Goal: Task Accomplishment & Management: Manage account settings

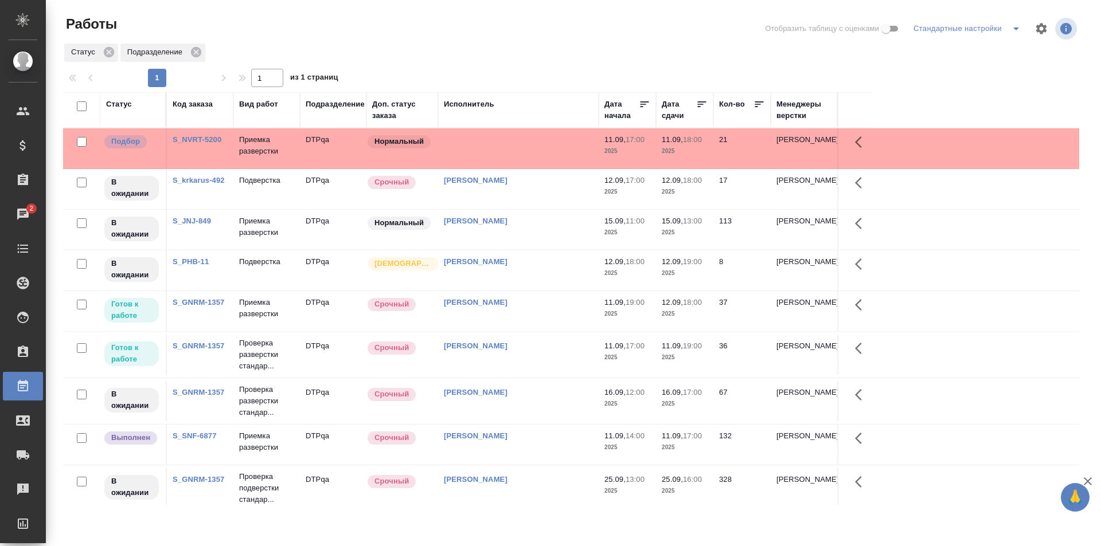
click at [541, 350] on div "Исмагилова Диана" at bounding box center [518, 346] width 149 height 11
click at [516, 150] on td at bounding box center [518, 148] width 161 height 40
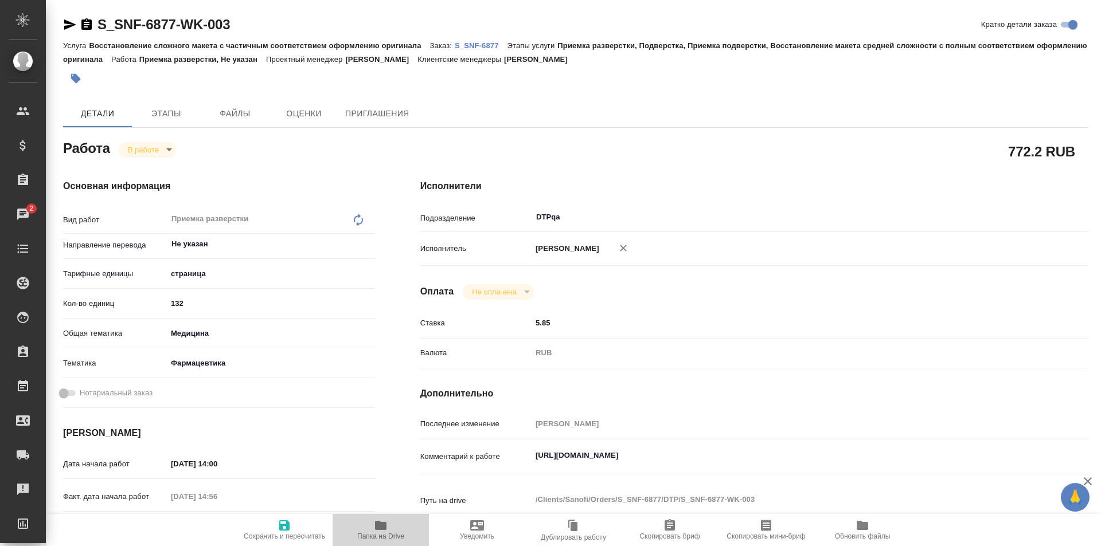
click at [382, 528] on icon "button" at bounding box center [380, 525] width 11 height 9
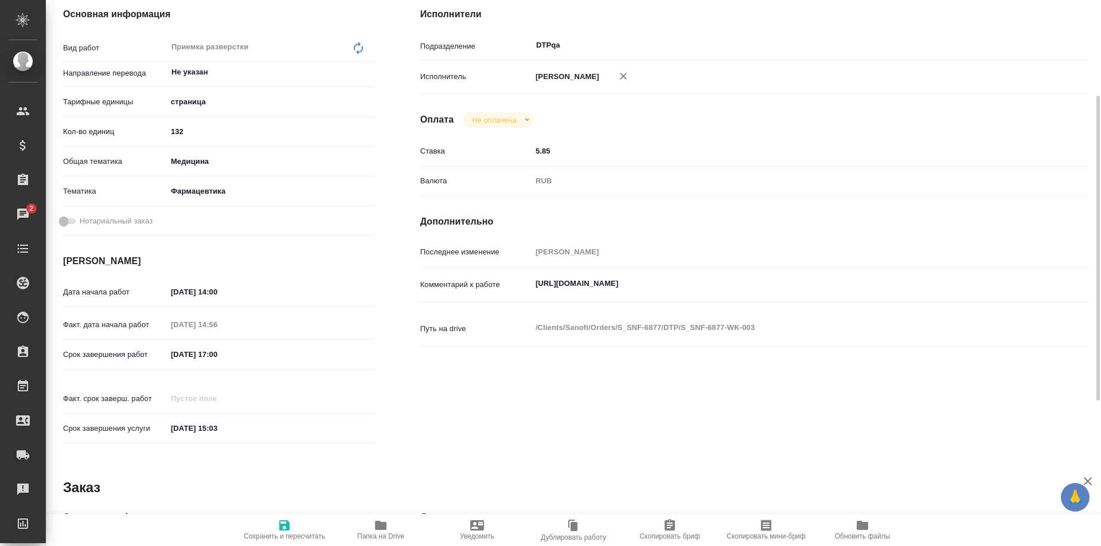
click at [768, 277] on textarea "https://tera.awatera.com/Work/68c002be2601bc4928ed78ce/" at bounding box center [782, 283] width 501 height 19
paste textarea "https://drive.awatera.com/f/10325357"
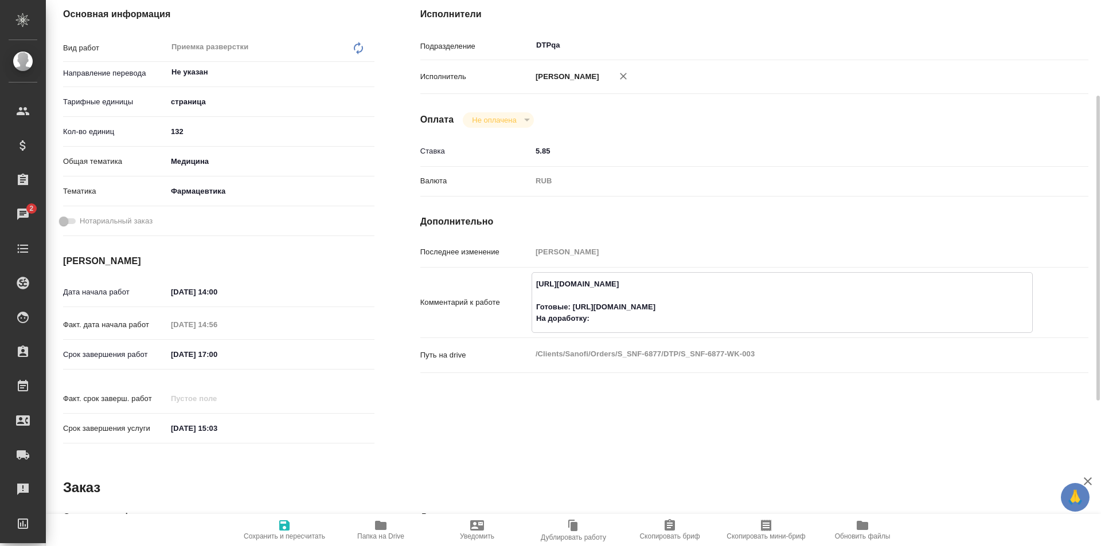
paste textarea "https://drive.awatera.com/f/10345817"
type textarea "https://tera.awatera.com/Work/68c002be2601bc4928ed78ce/ Готовые: https://drive.…"
click at [300, 534] on span "Сохранить и пересчитать" at bounding box center [284, 537] width 81 height 8
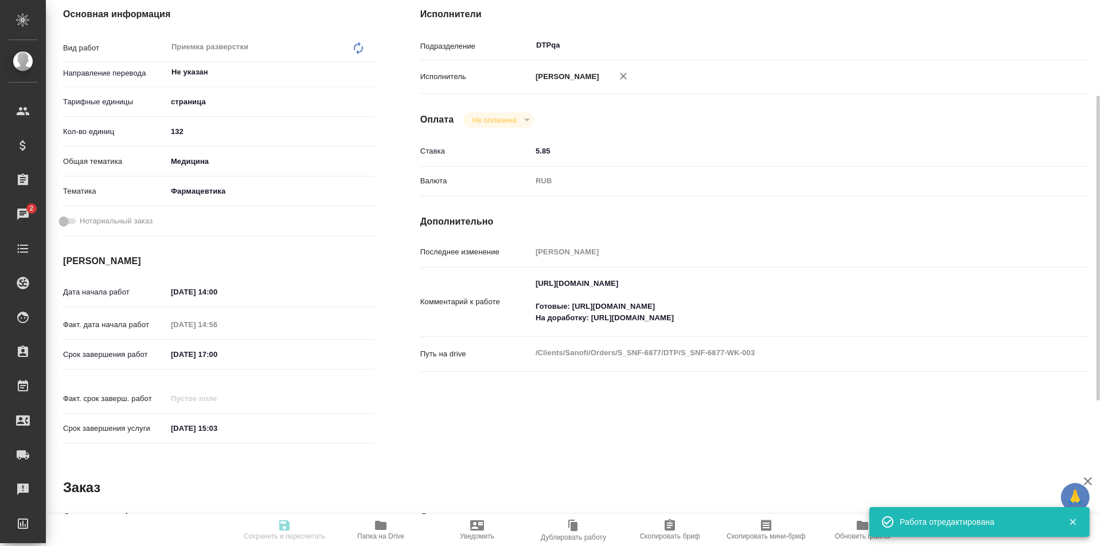
type input "inProgress"
type input "Не указан"
type input "5a8b1489cc6b4906c91bfdb2"
type input "132"
type input "med"
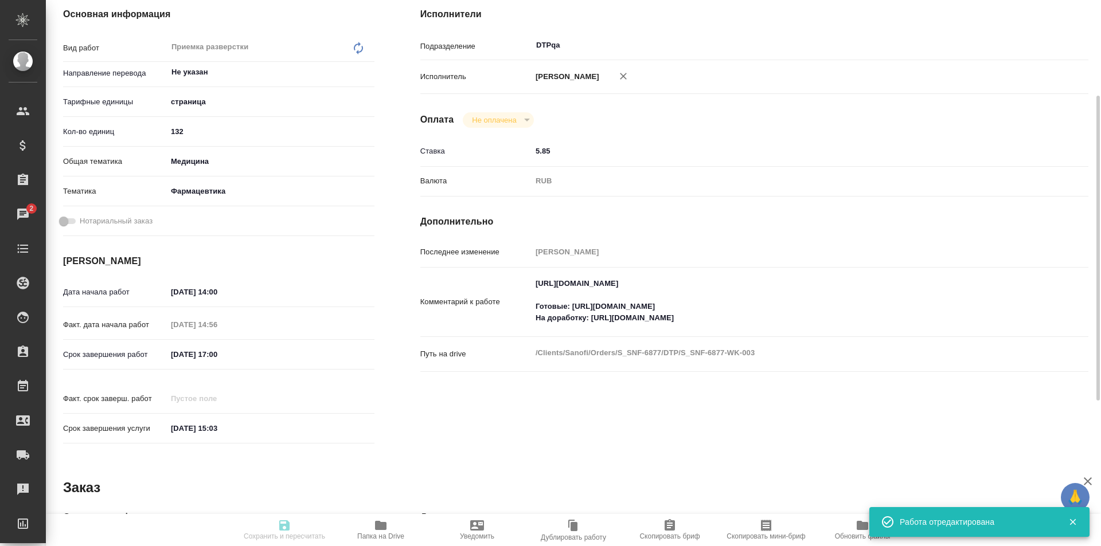
type input "6149832f2b7be24903fd7a82"
type input "11.09.2025 14:00"
type input "11.09.2025 14:56"
type input "[DATE] 17:00"
type input "10.10.2025 15:03"
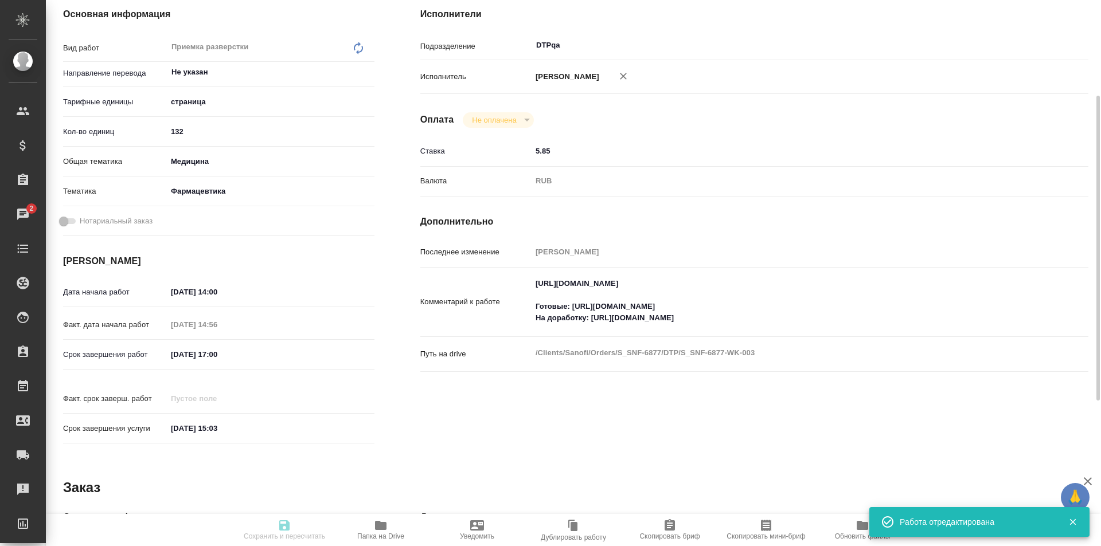
type input "DTPqa"
type input "notPayed"
type input "5.85"
type input "RUB"
type input "Исмагилова Диана"
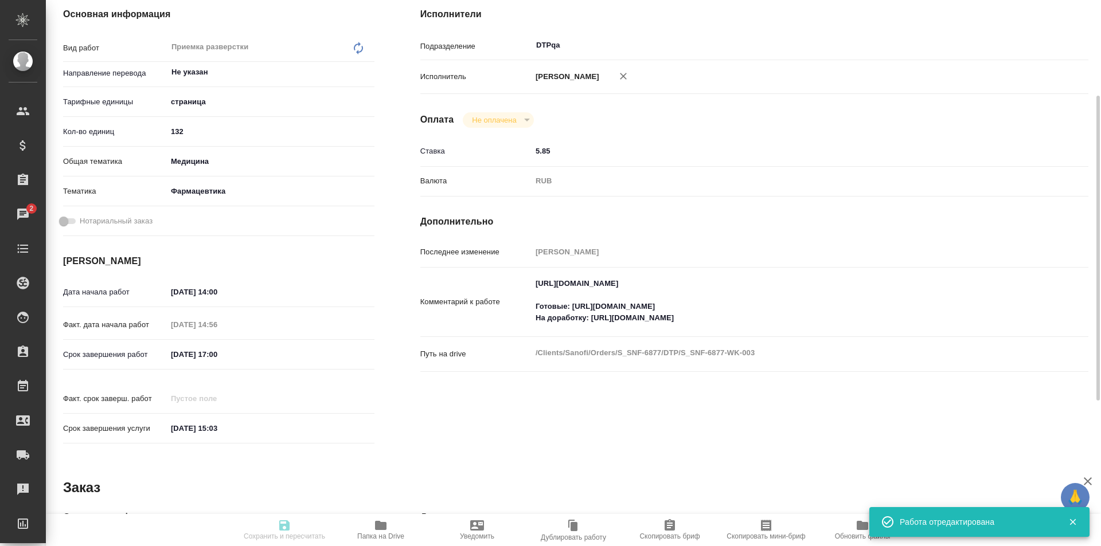
type input "S_SNF-6877"
type input "E005847964"
type input "Восстановление сложного макета с частичным соответствием оформлению оригинала"
type input "Приемка разверстки, Подверстка, Приемка подверстки, Восстановление макета средн…"
type input "Сайдашева Диляра"
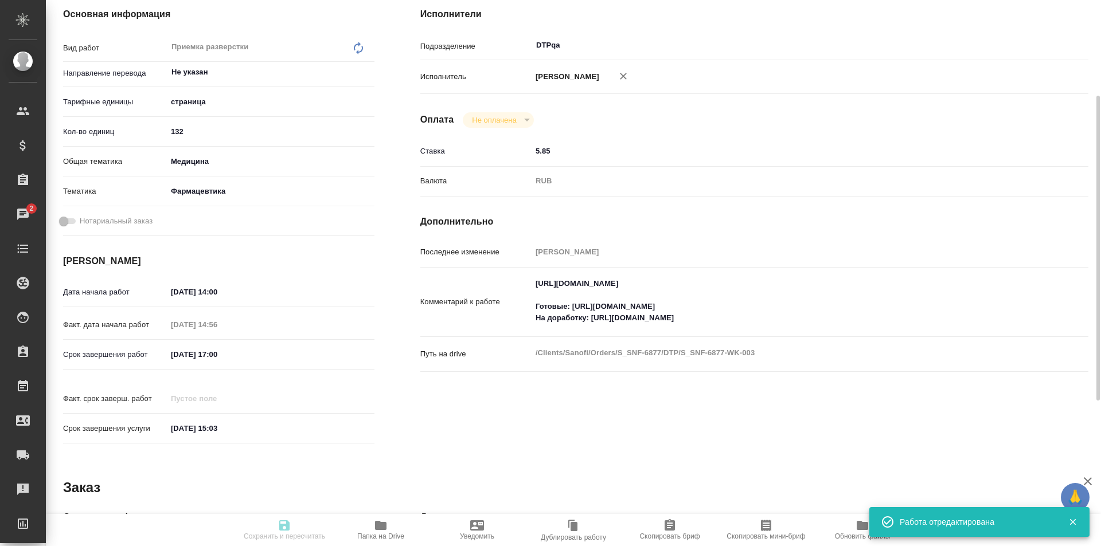
type input "[PERSON_NAME]"
type input "/Clients/Sanofi/Orders/S_SNF-6877"
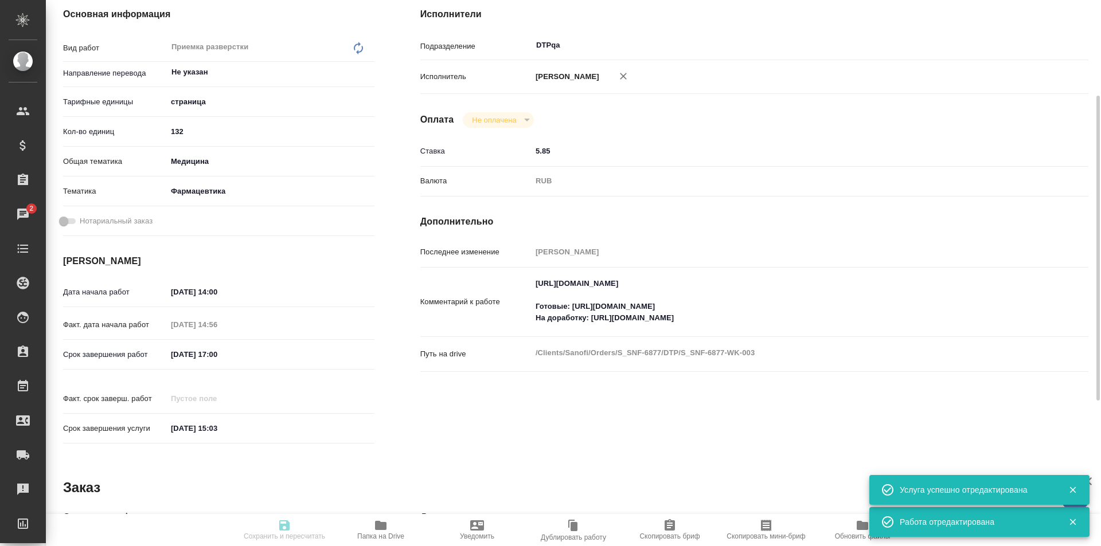
type input "inProgress"
type input "Не указан"
type input "5a8b1489cc6b4906c91bfdb2"
type input "132"
type input "med"
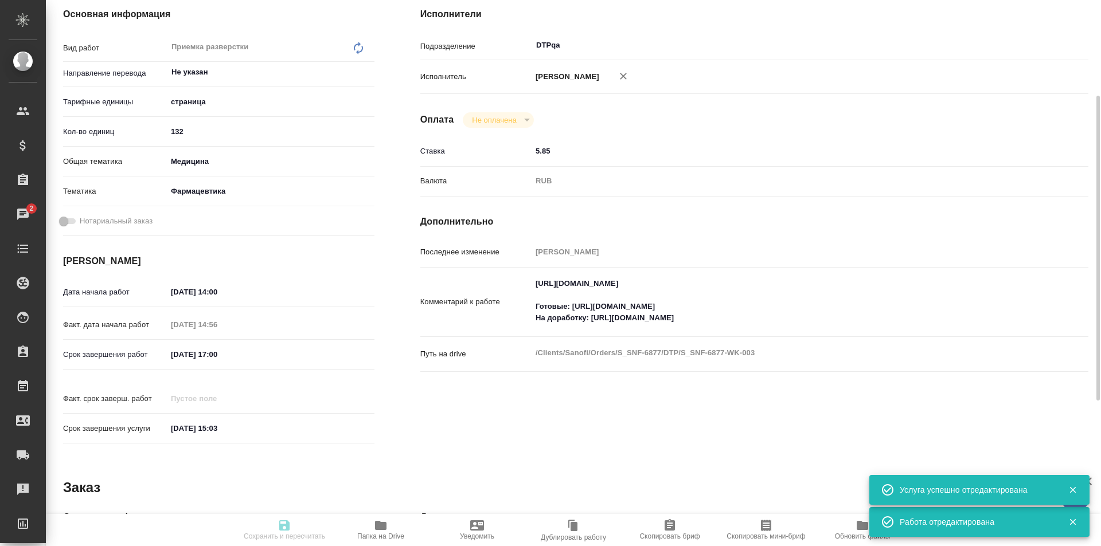
type input "6149832f2b7be24903fd7a82"
type input "11.09.2025 14:00"
type input "11.09.2025 14:56"
type input "[DATE] 17:00"
type input "10.10.2025 15:03"
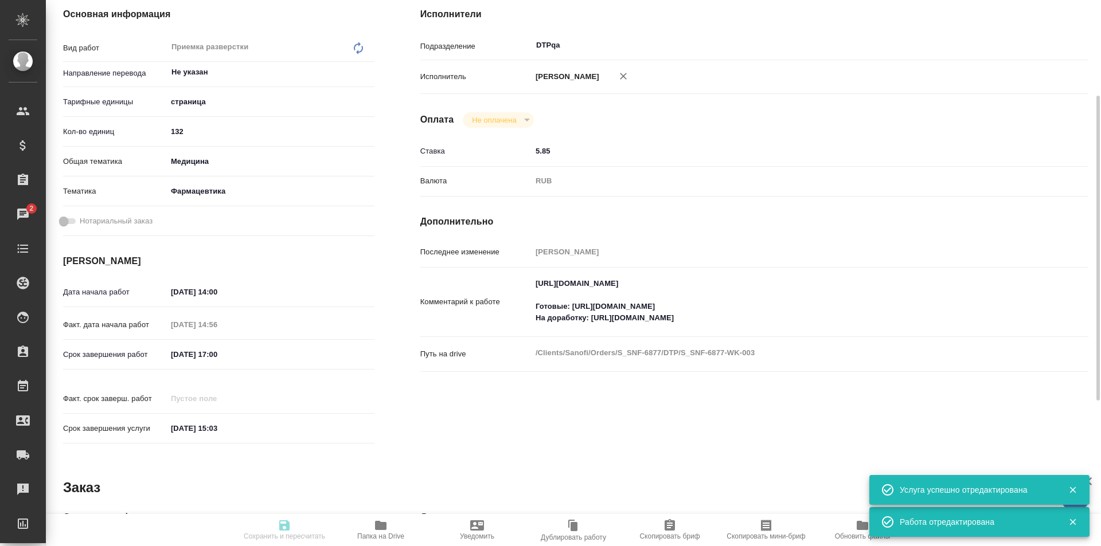
type input "DTPqa"
type input "notPayed"
type input "5.85"
type input "RUB"
type input "Исмагилова Диана"
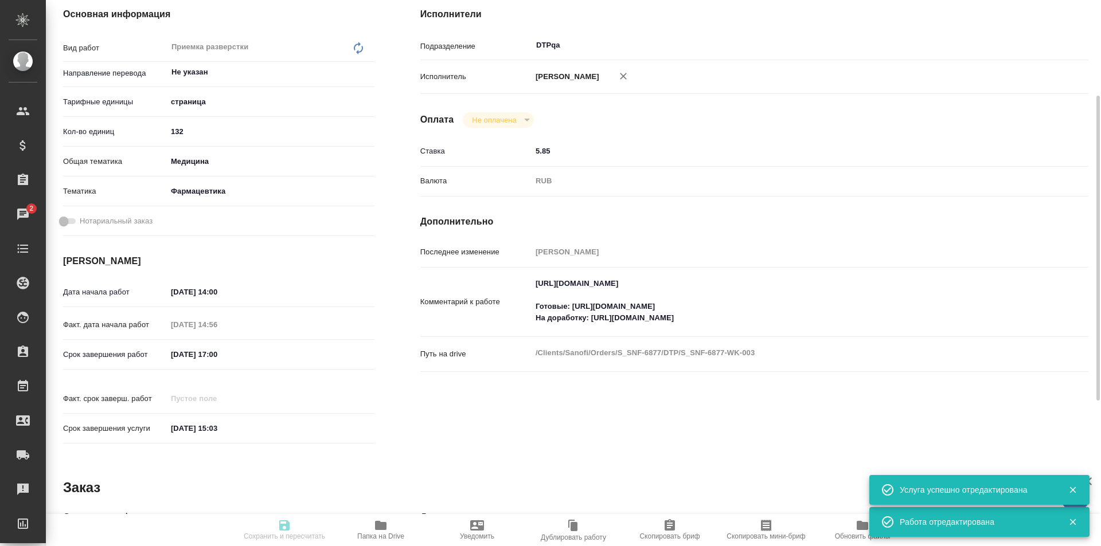
type input "S_SNF-6877"
type input "E005847964"
type input "Восстановление сложного макета с частичным соответствием оформлению оригинала"
type input "Приемка разверстки, Подверстка, Приемка подверстки, Восстановление макета средн…"
type input "Сайдашева Диляра"
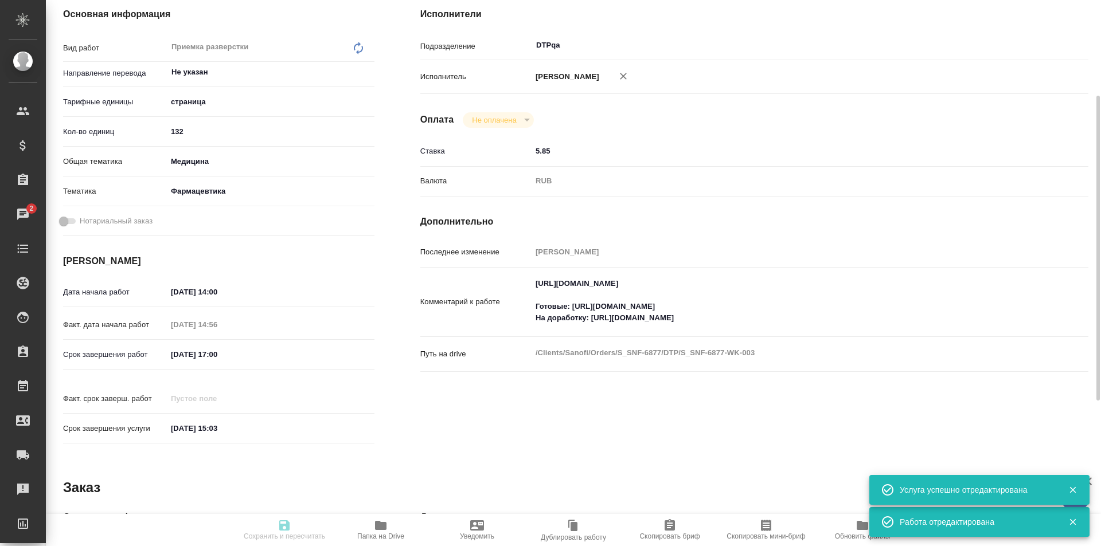
type input "Оксютович Ирина"
type input "/Clients/Sanofi/Orders/S_SNF-6877"
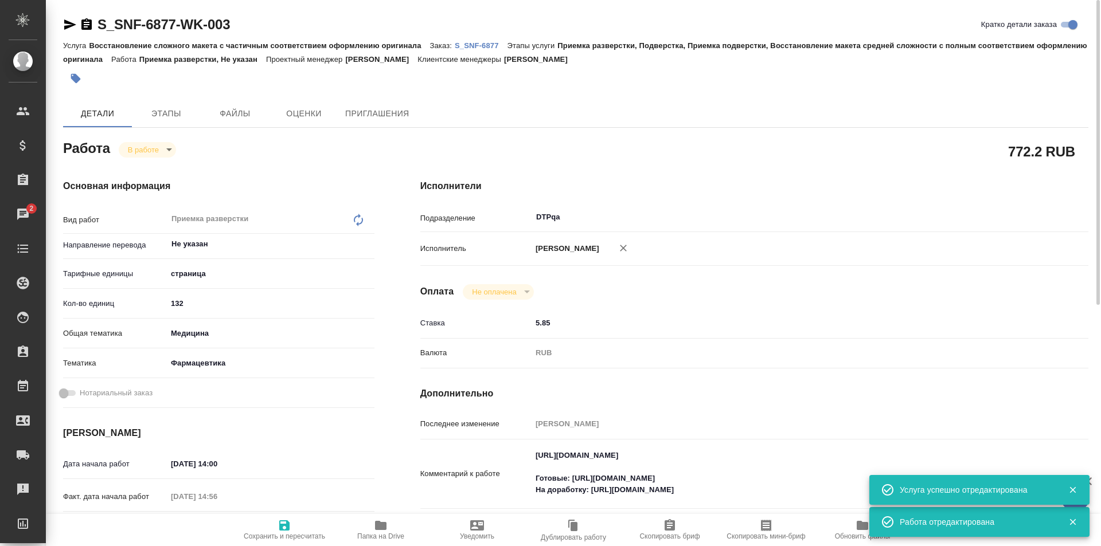
click at [65, 22] on icon "button" at bounding box center [70, 24] width 12 height 10
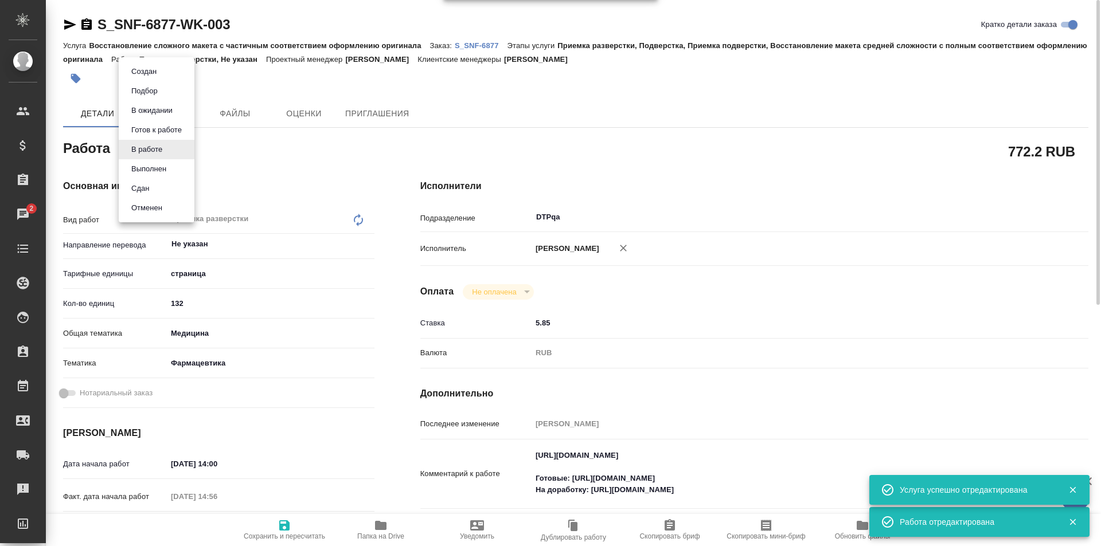
click at [157, 146] on body "🙏 .cls-1 fill:#fff; AWATERA Ismagilova Diana Клиенты Спецификации Заказы 2 Чаты…" at bounding box center [550, 273] width 1101 height 546
click at [157, 171] on button "Выполнен" at bounding box center [149, 169] width 42 height 13
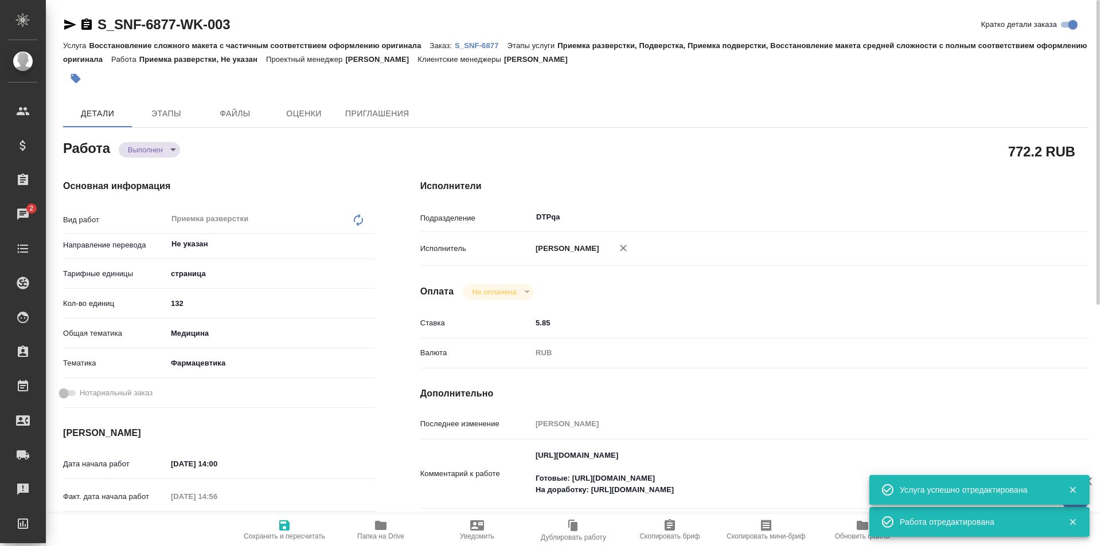
type textarea "x"
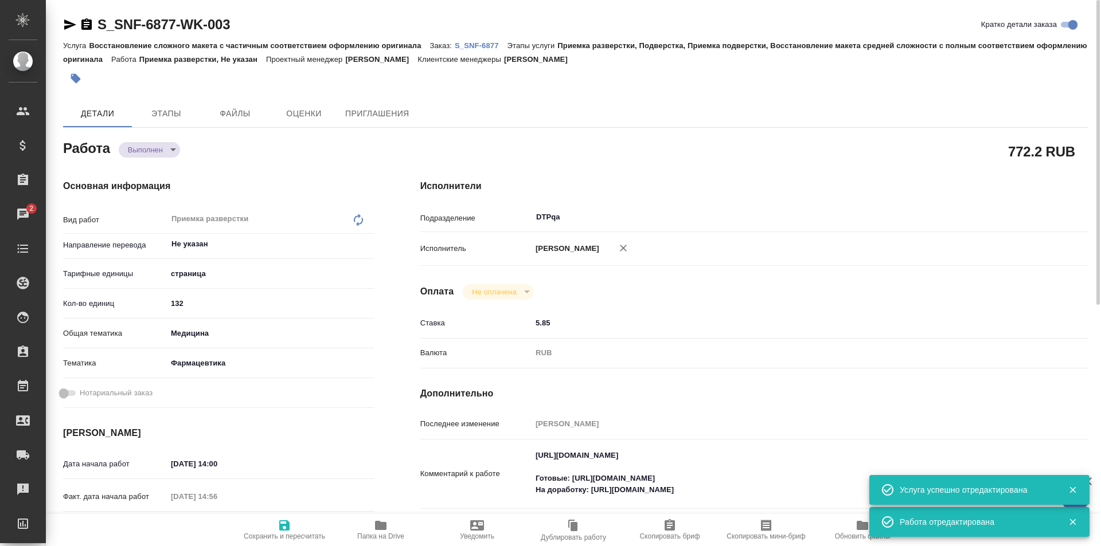
type textarea "x"
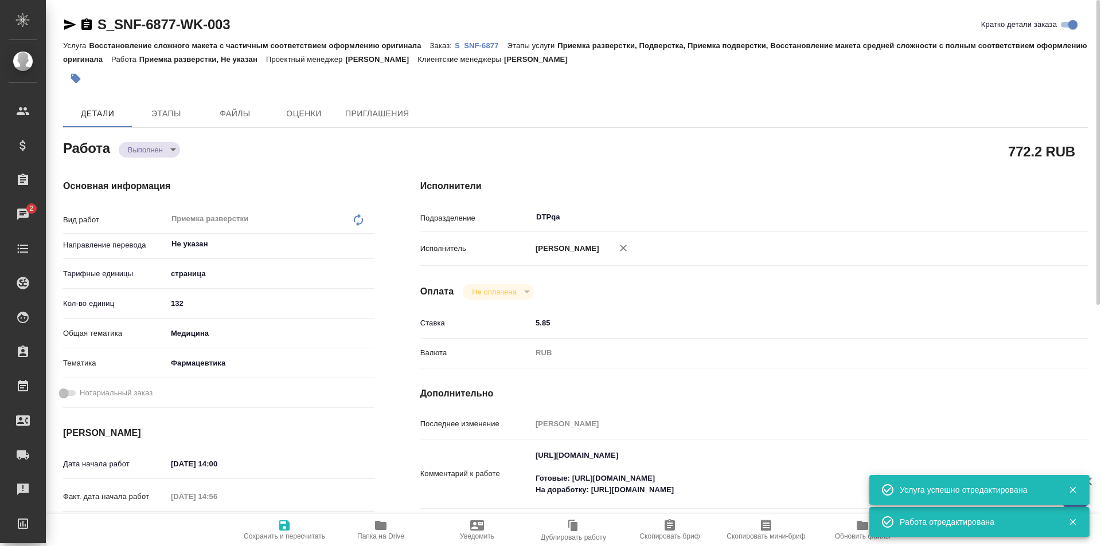
type textarea "x"
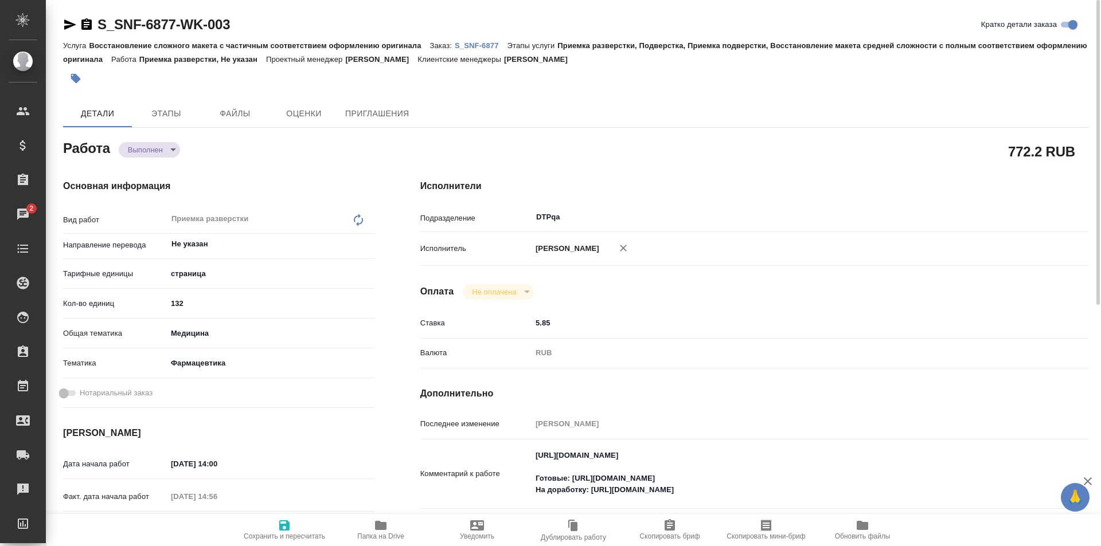
type textarea "x"
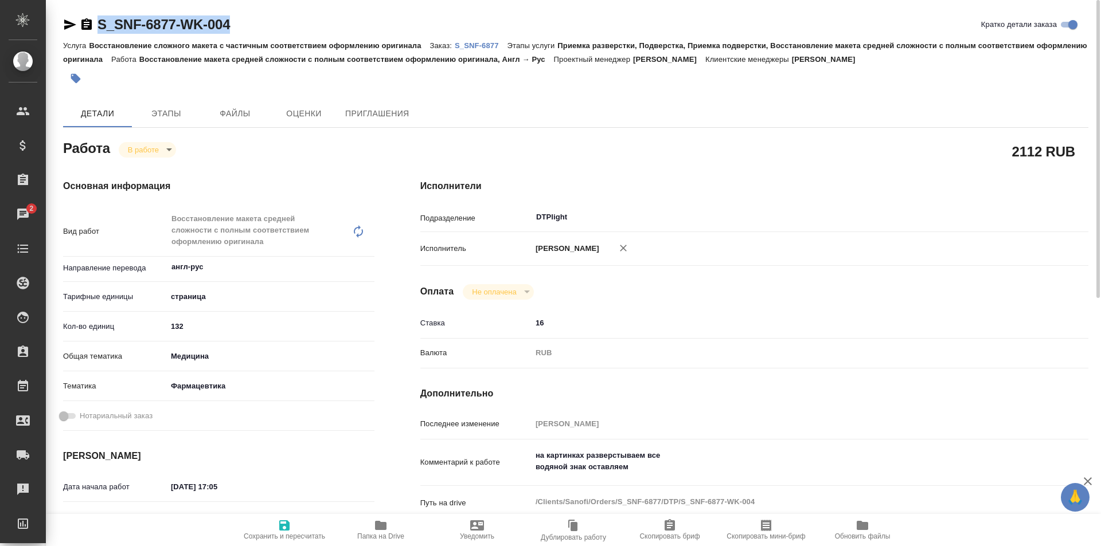
click at [69, 24] on icon "button" at bounding box center [70, 24] width 12 height 10
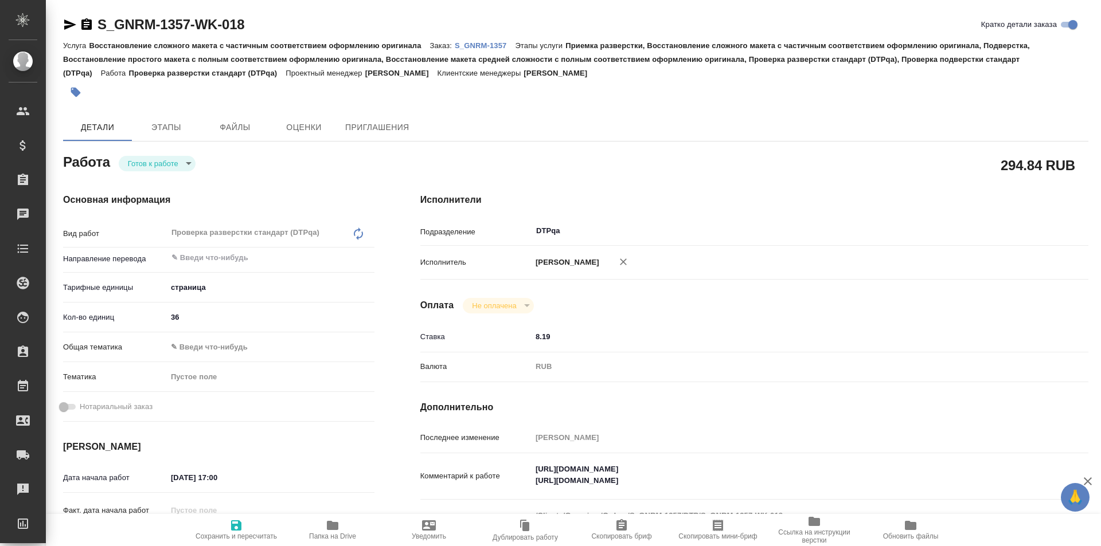
type textarea "x"
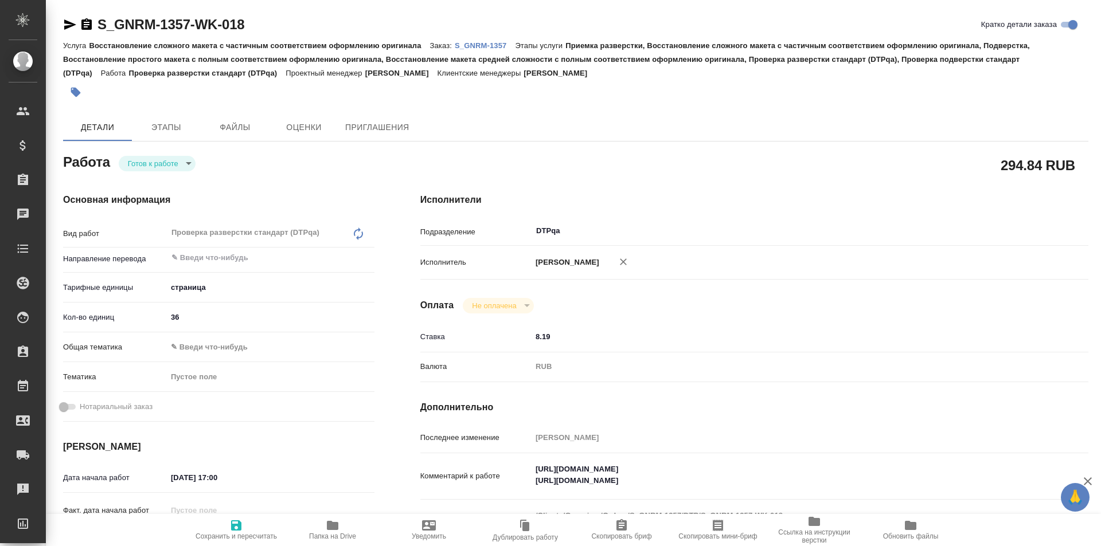
type textarea "x"
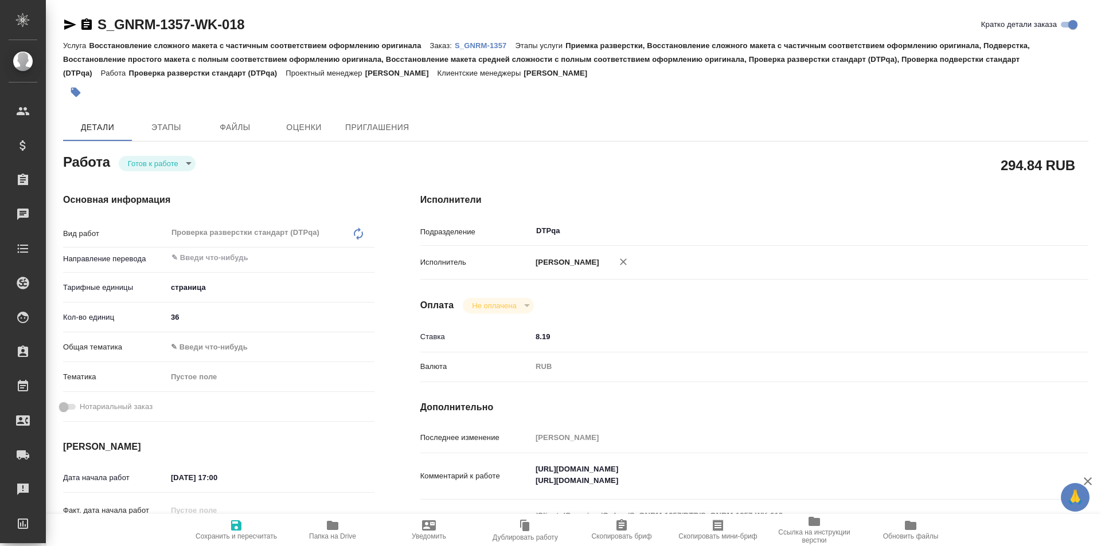
type textarea "x"
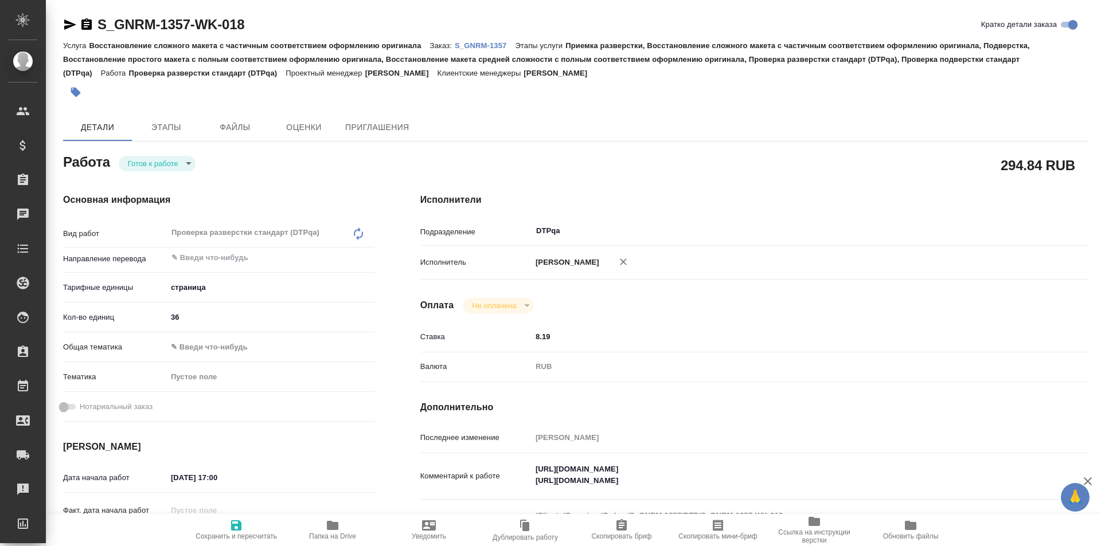
type textarea "x"
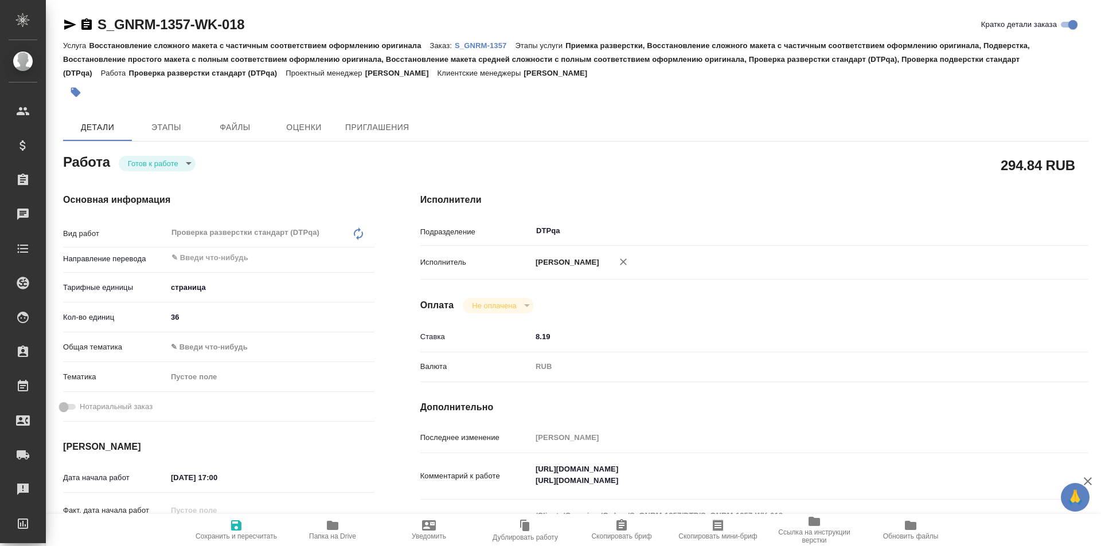
type textarea "x"
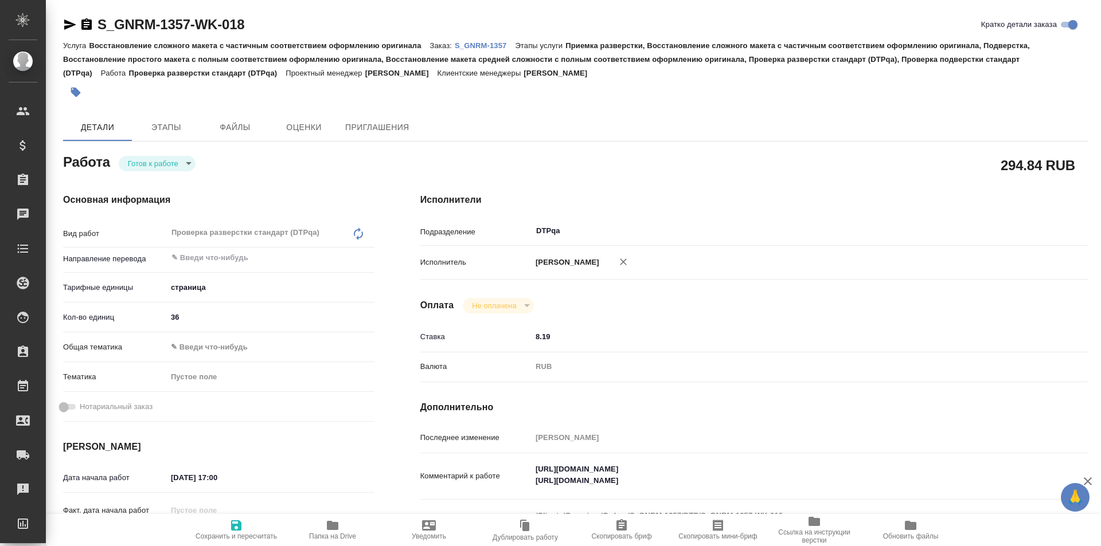
type textarea "x"
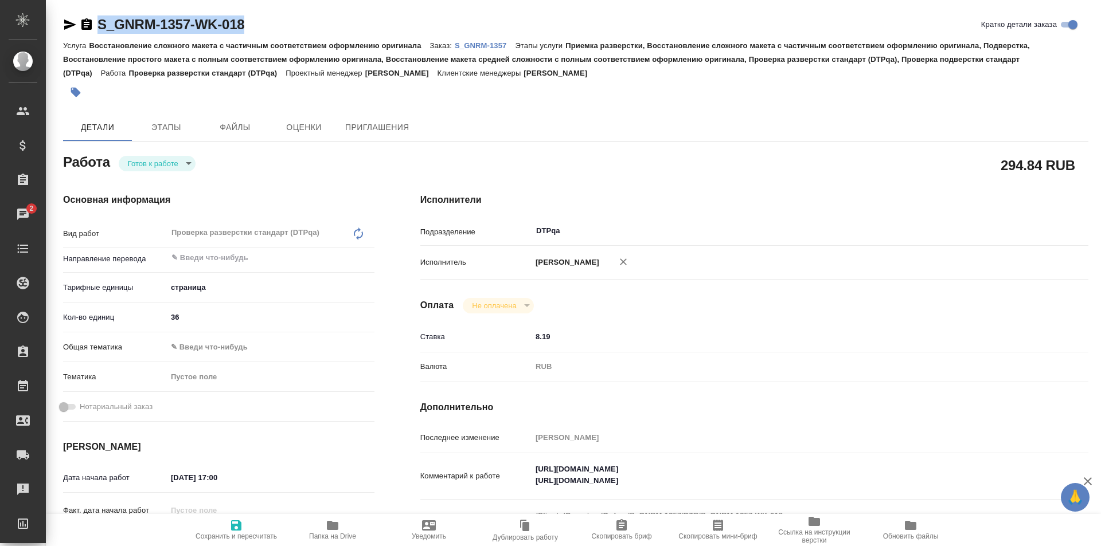
drag, startPoint x: 209, startPoint y: 24, endPoint x: 76, endPoint y: 23, distance: 133.6
click at [71, 21] on div "S_GNRM-1357-WK-018 Кратко детали заказа" at bounding box center [575, 24] width 1025 height 18
drag, startPoint x: 762, startPoint y: 468, endPoint x: 534, endPoint y: 469, distance: 228.2
click at [513, 473] on div "Комментарий к работе https://tera.awatera.com/Work/68c0080739b453eb4f68315d/ ht…" at bounding box center [754, 477] width 668 height 38
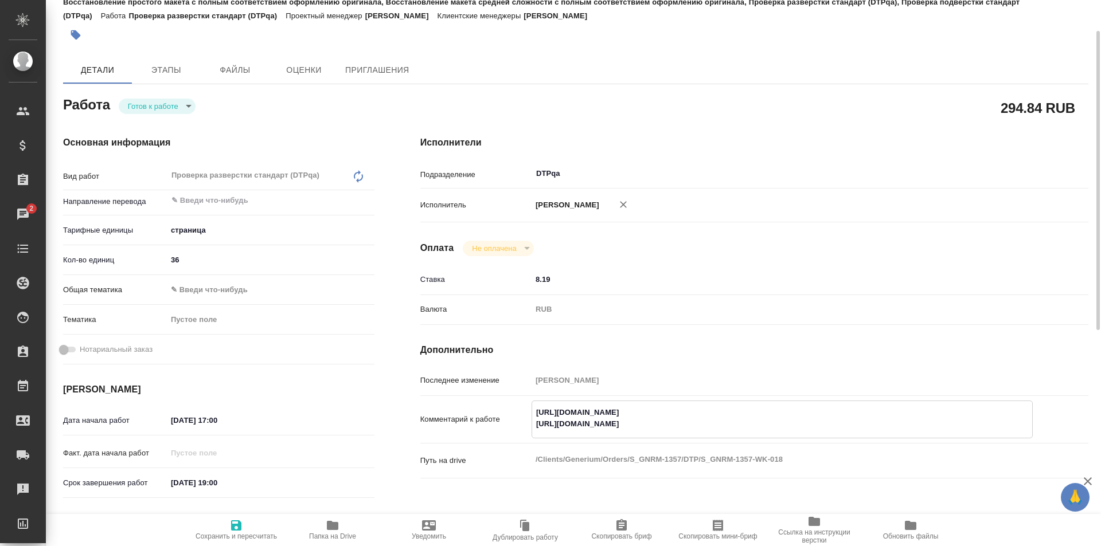
drag, startPoint x: 719, startPoint y: 422, endPoint x: 524, endPoint y: 423, distance: 194.4
click at [524, 423] on div "Комментарий к работе https://tera.awatera.com/Work/68c0080739b453eb4f68315d/ ht…" at bounding box center [754, 420] width 668 height 38
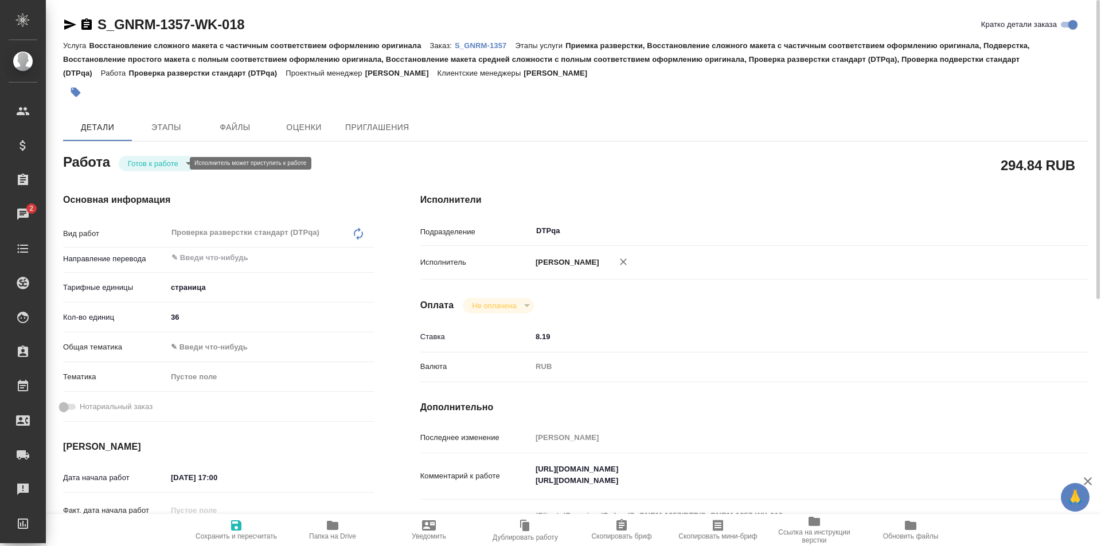
click at [175, 165] on body "🙏 .cls-1 fill:#fff; AWATERA Ismagilova Diana Клиенты Спецификации Заказы 2 Чаты…" at bounding box center [550, 273] width 1101 height 546
type textarea "x"
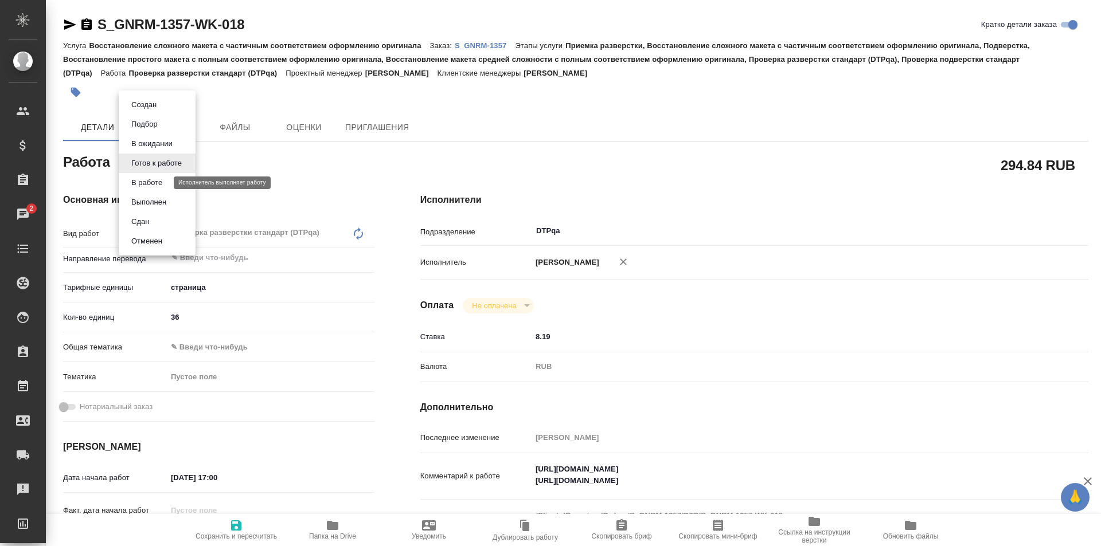
click at [155, 187] on button "В работе" at bounding box center [147, 183] width 38 height 13
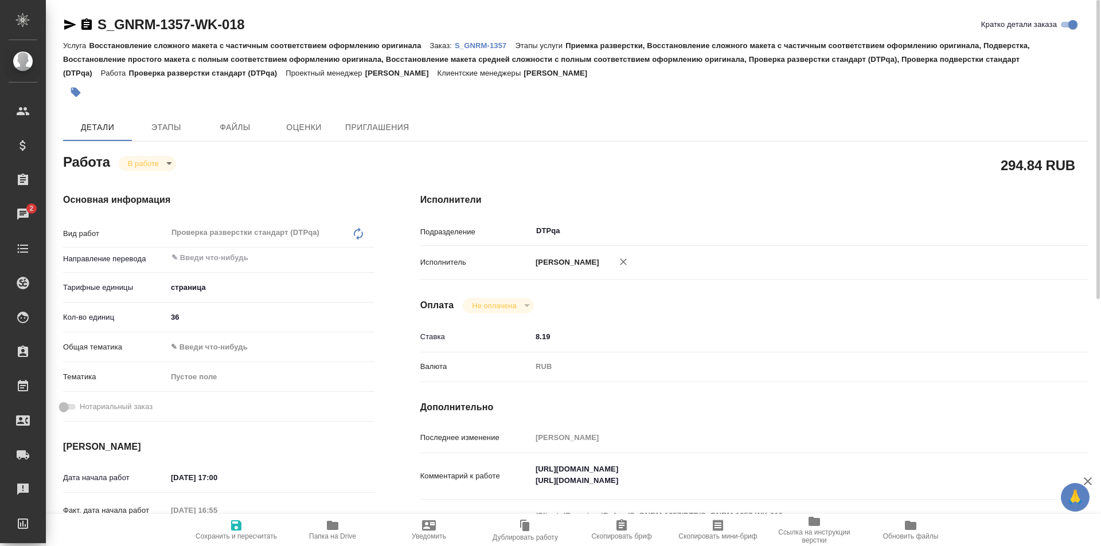
type textarea "x"
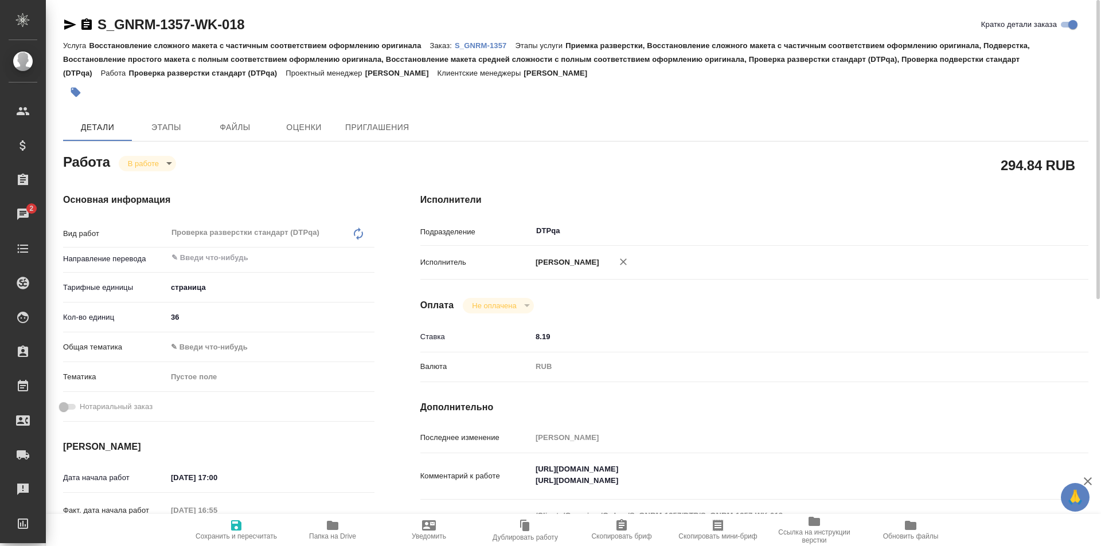
type textarea "x"
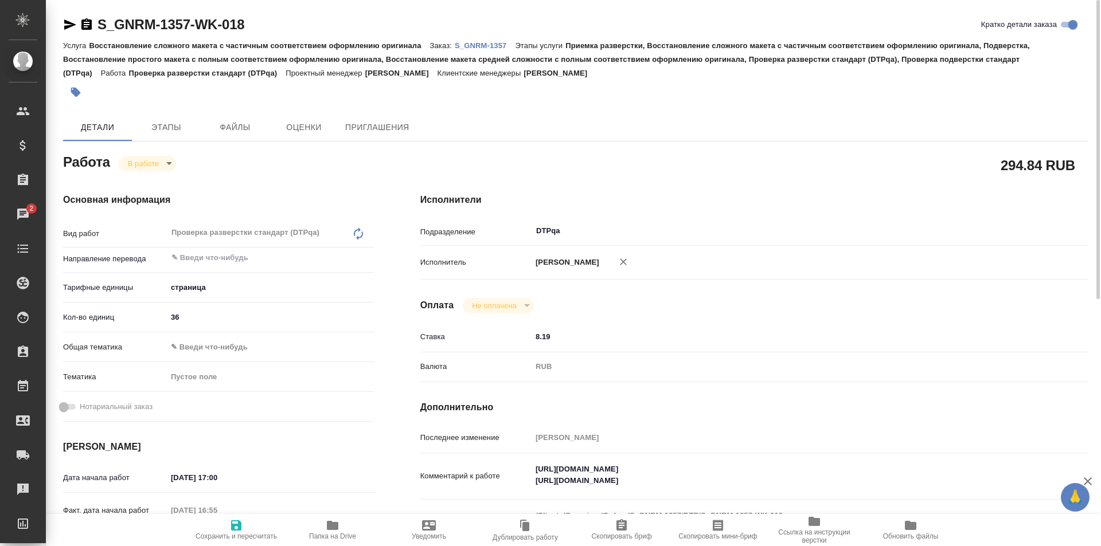
type textarea "x"
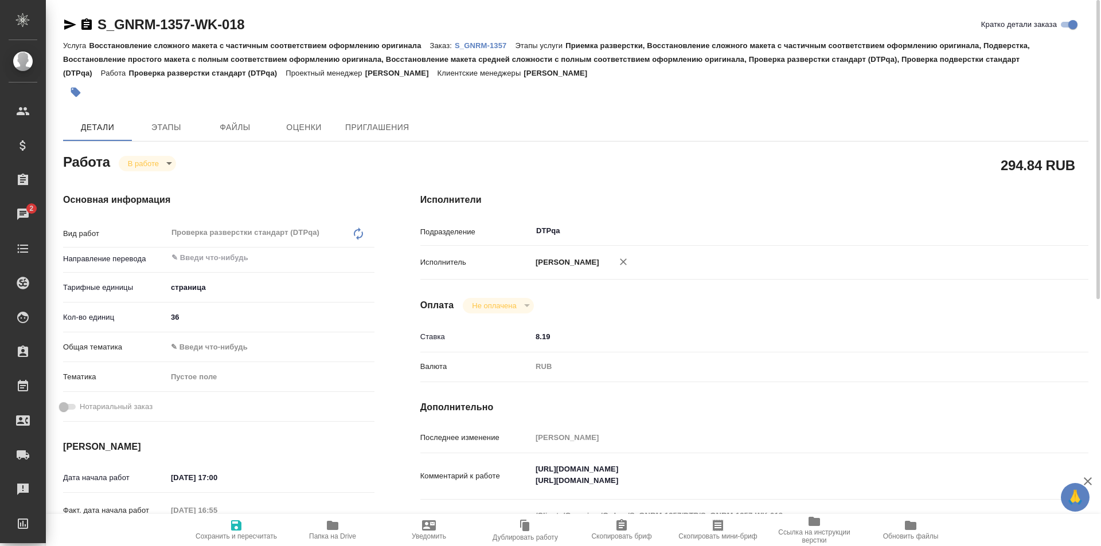
click at [69, 24] on icon "button" at bounding box center [70, 24] width 12 height 10
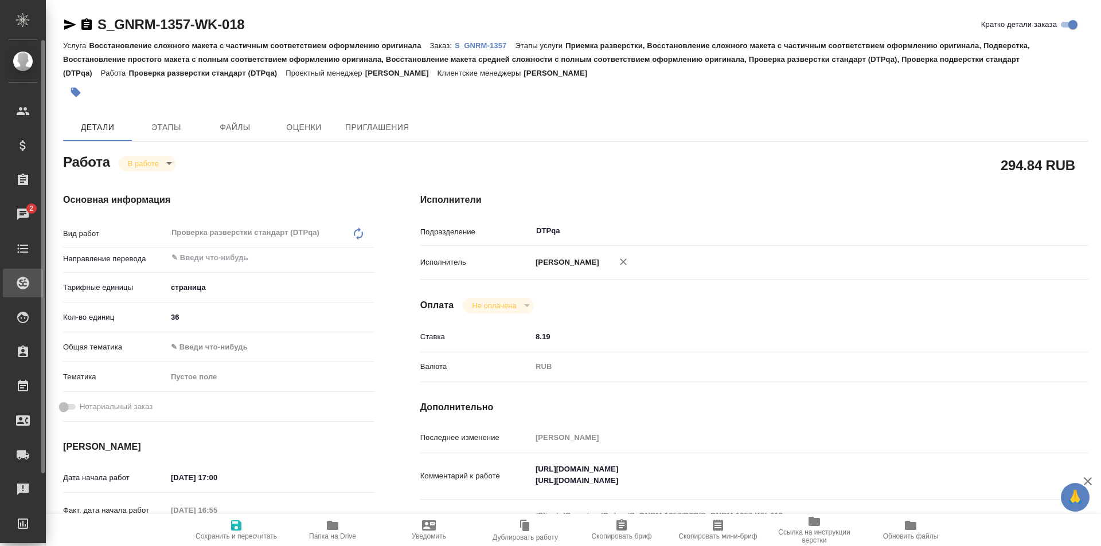
type textarea "x"
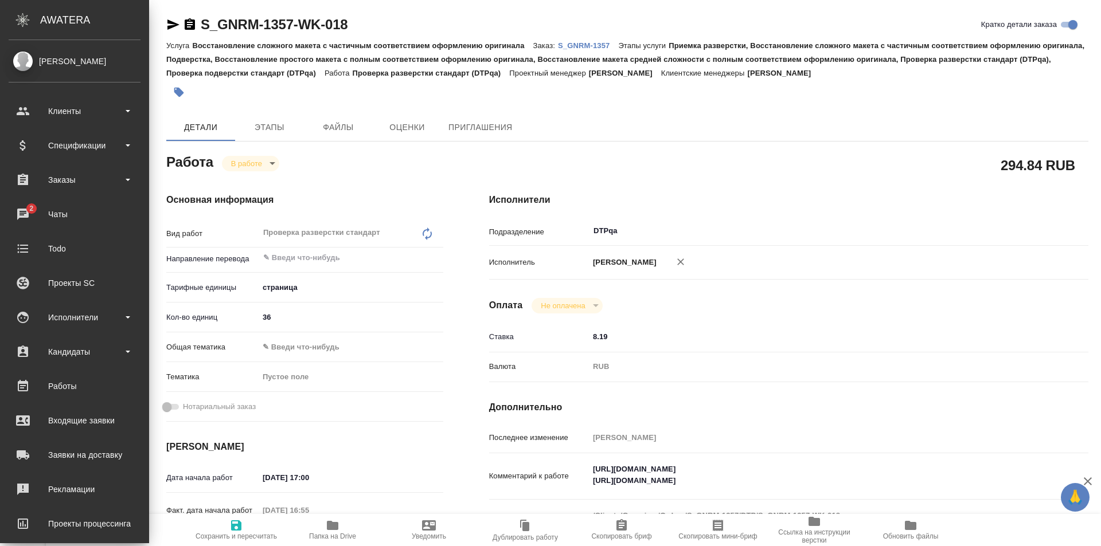
type textarea "x"
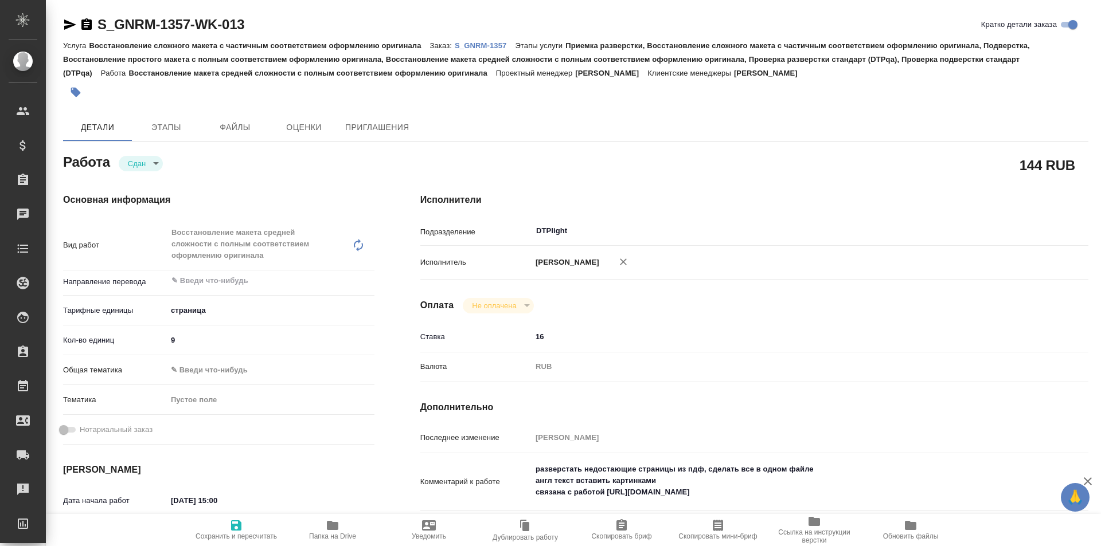
type textarea "x"
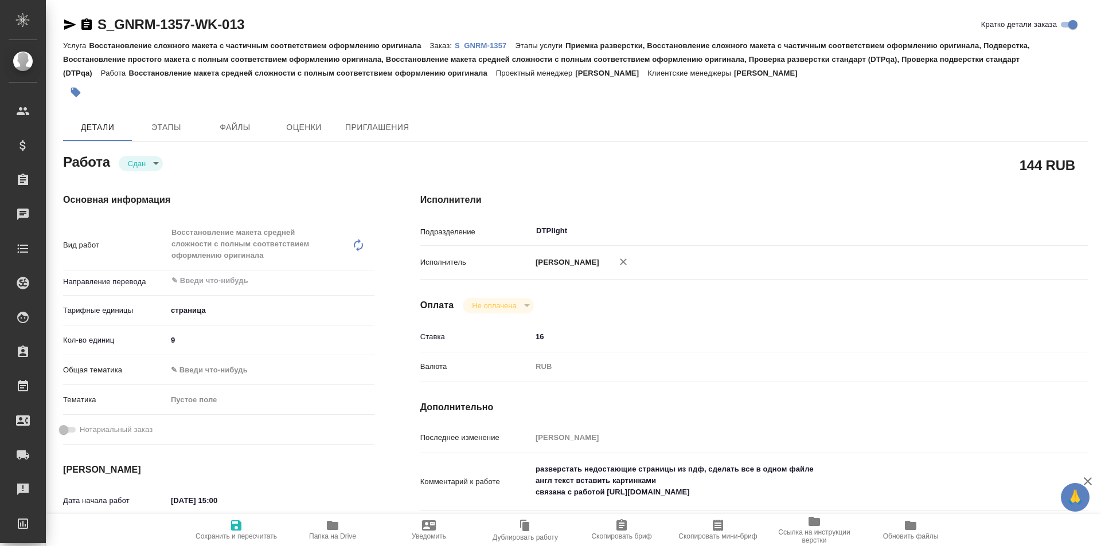
type textarea "x"
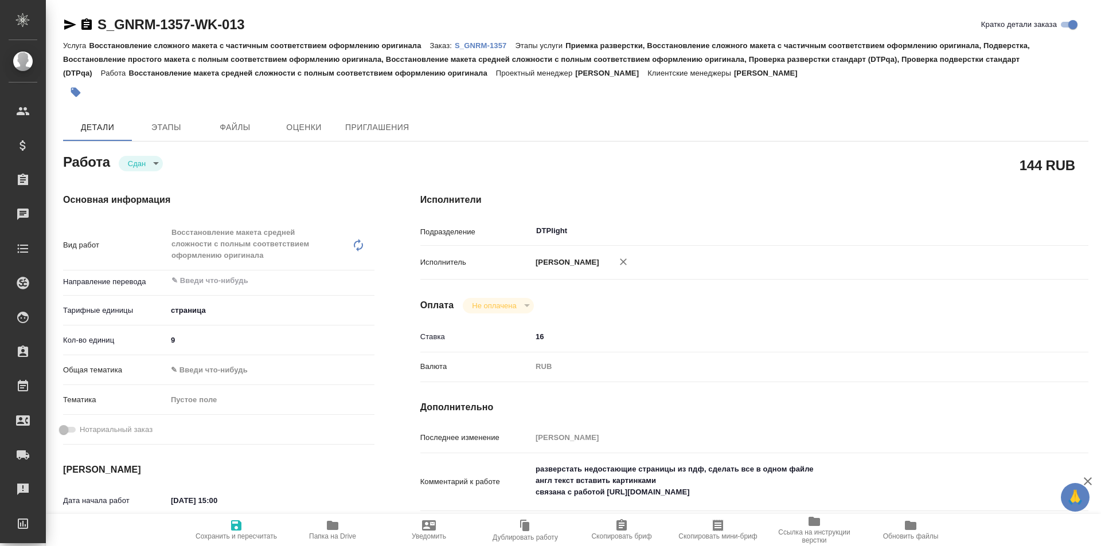
type textarea "x"
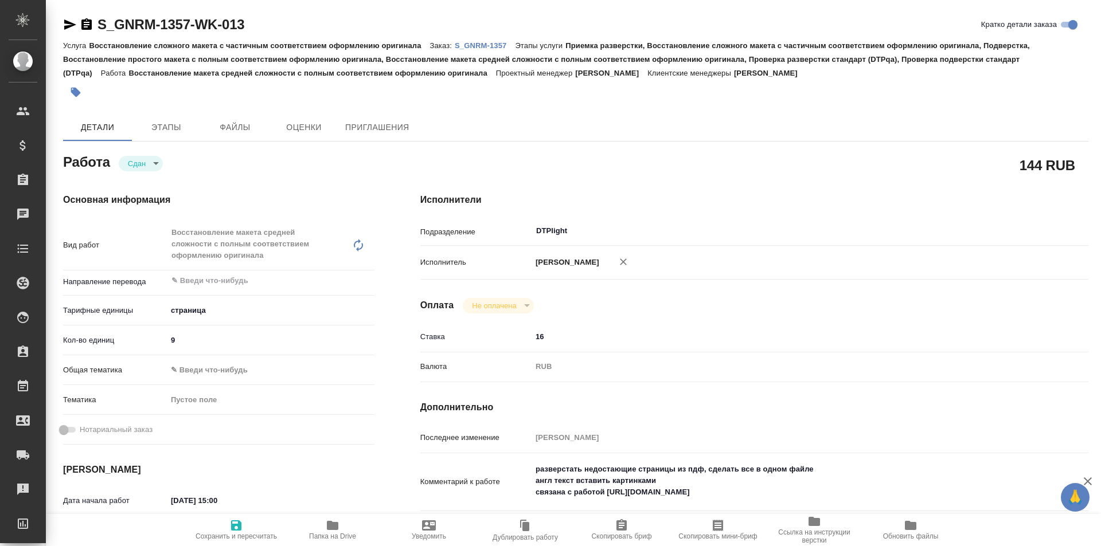
type textarea "x"
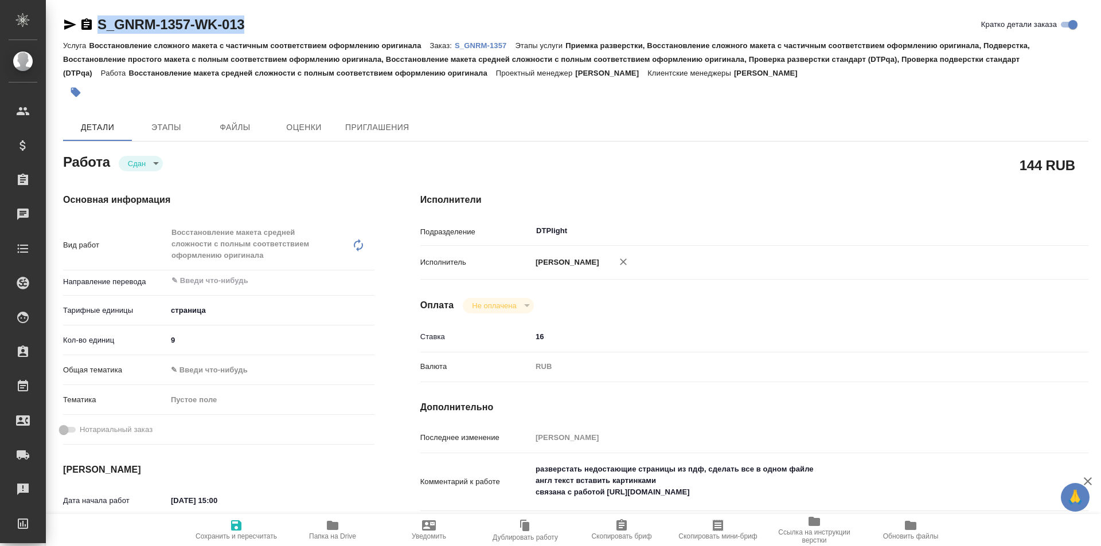
drag, startPoint x: 268, startPoint y: 25, endPoint x: 85, endPoint y: 16, distance: 183.2
click at [85, 16] on div "S_GNRM-1357-WK-013 [PERSON_NAME] детали заказа" at bounding box center [575, 24] width 1025 height 18
type textarea "x"
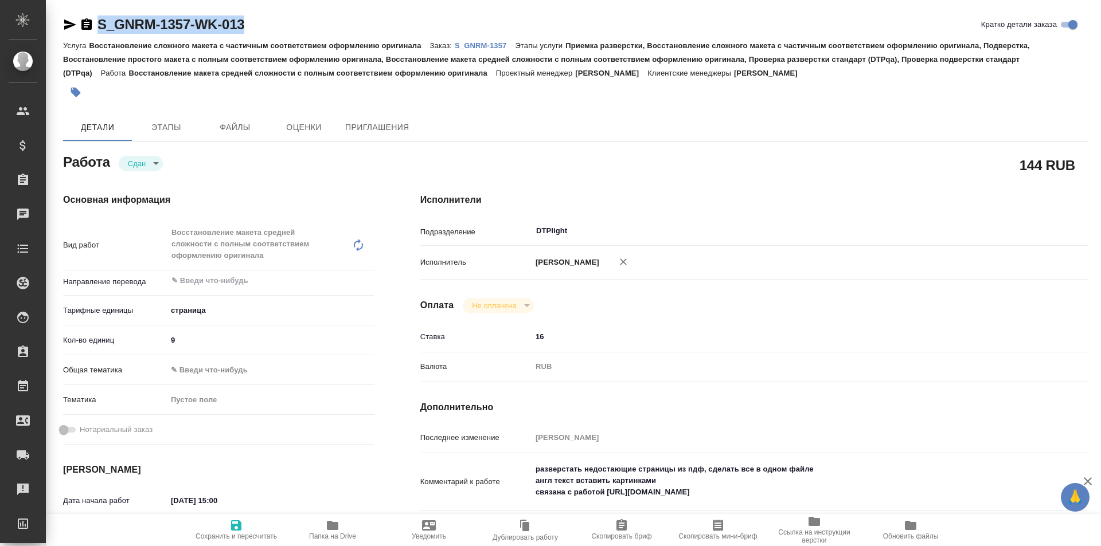
type textarea "x"
copy link "S_GNRM-1357-WK-013"
type textarea "x"
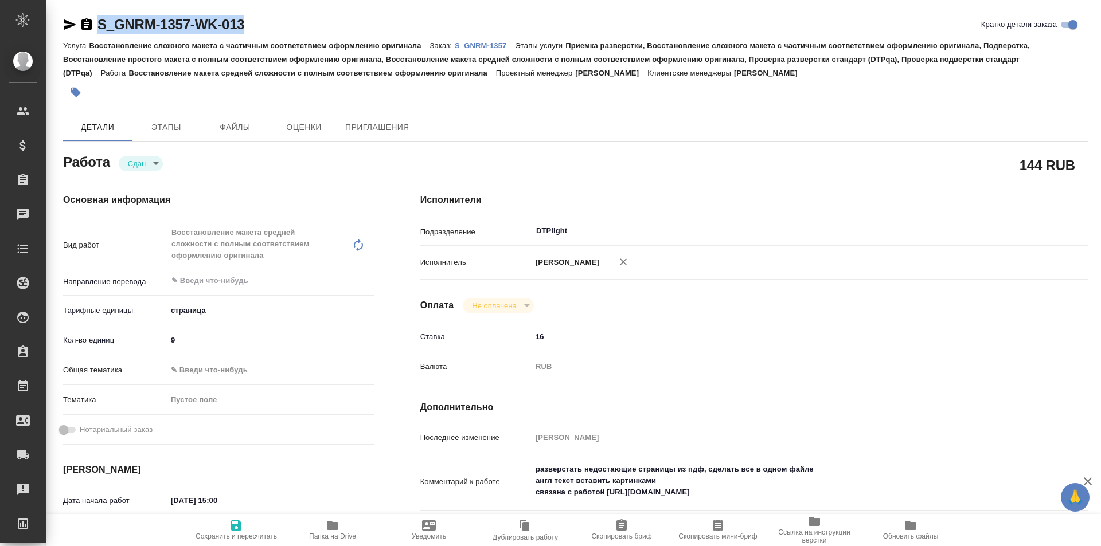
type textarea "x"
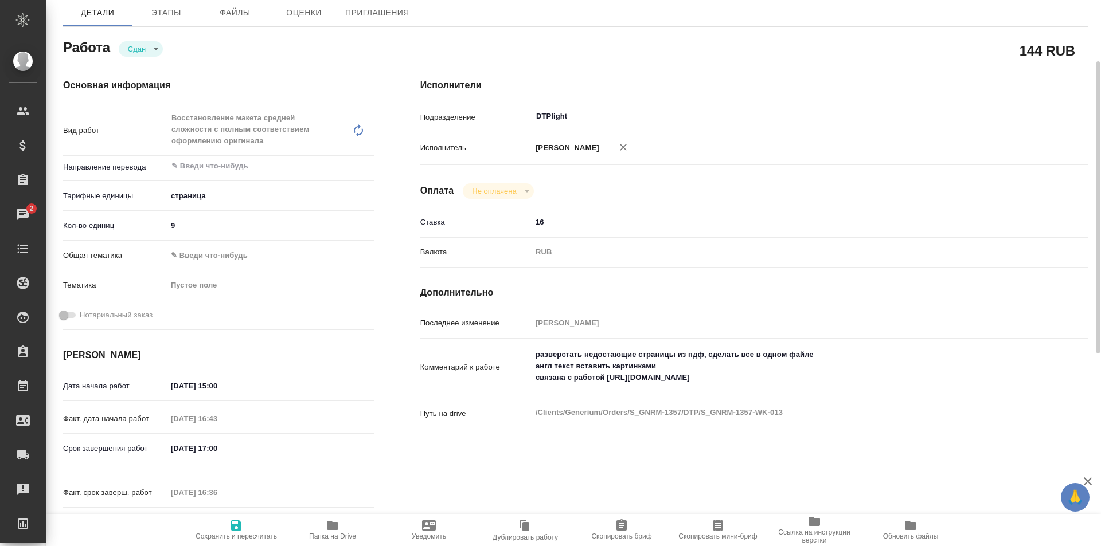
click at [327, 525] on icon "button" at bounding box center [333, 526] width 14 height 14
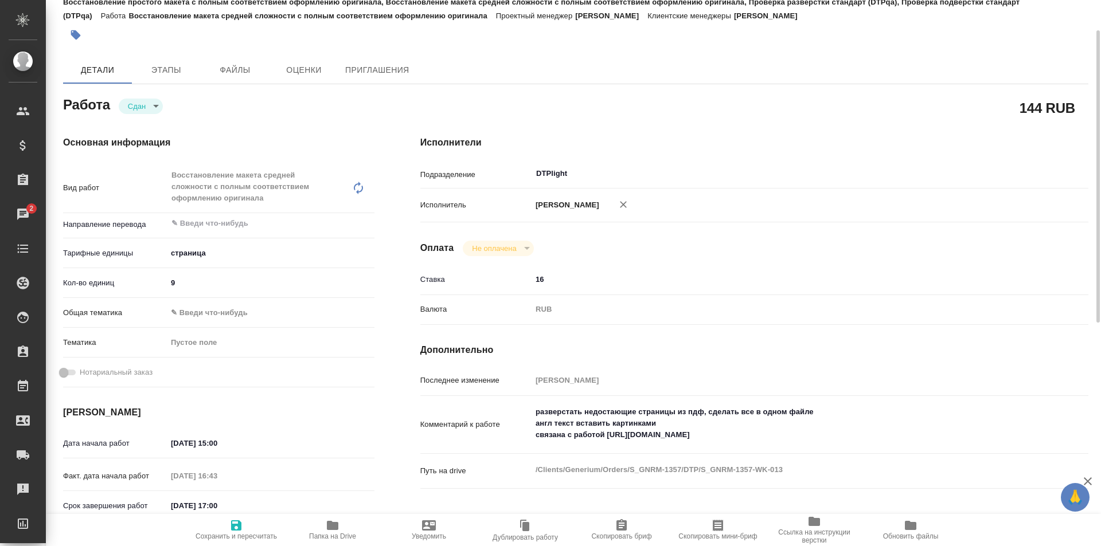
scroll to position [0, 0]
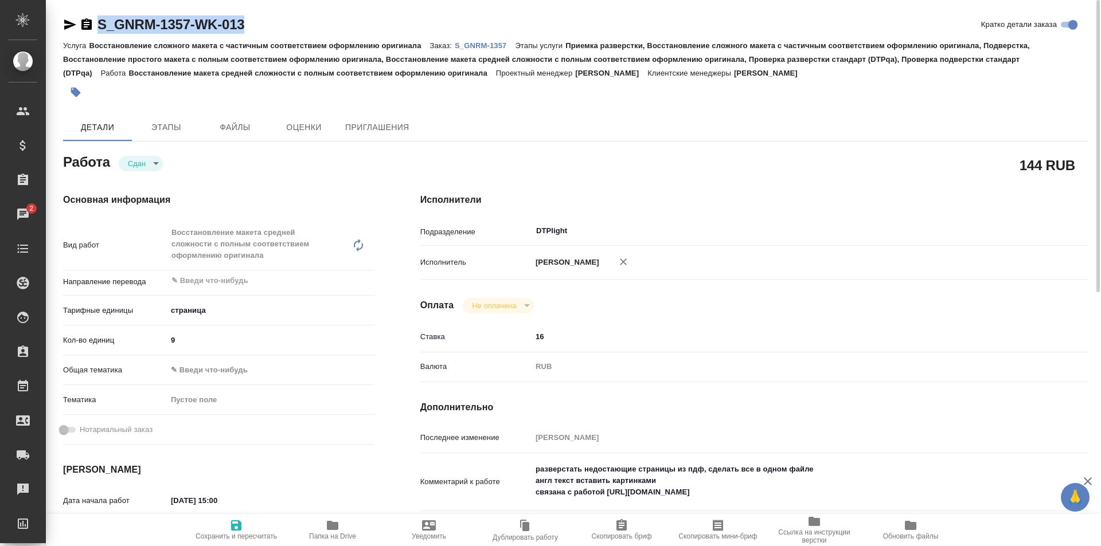
click at [69, 23] on icon "button" at bounding box center [70, 24] width 12 height 10
copy link "S_GNRM-1357-WK-013"
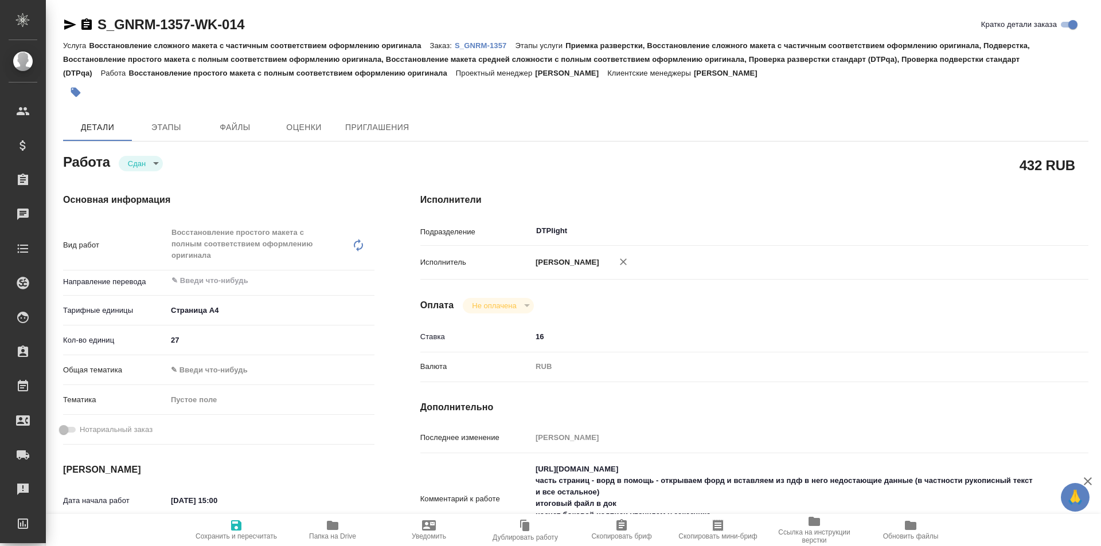
type textarea "x"
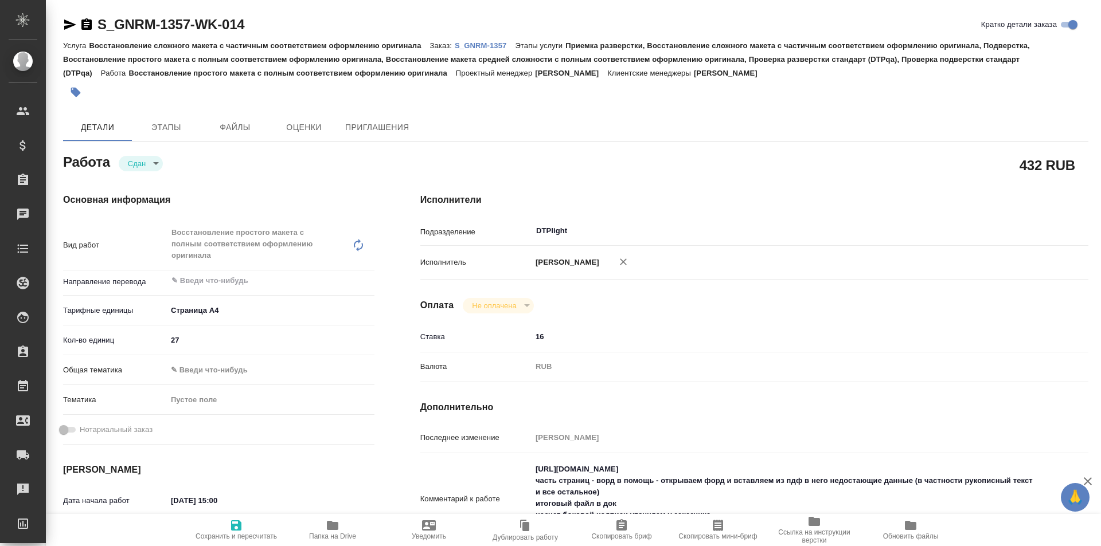
type textarea "x"
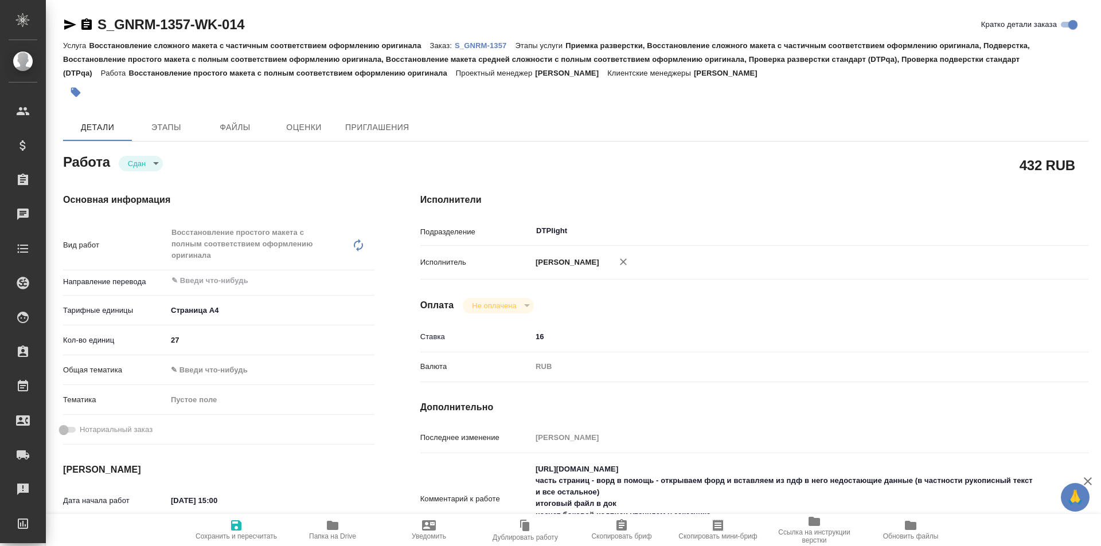
type textarea "x"
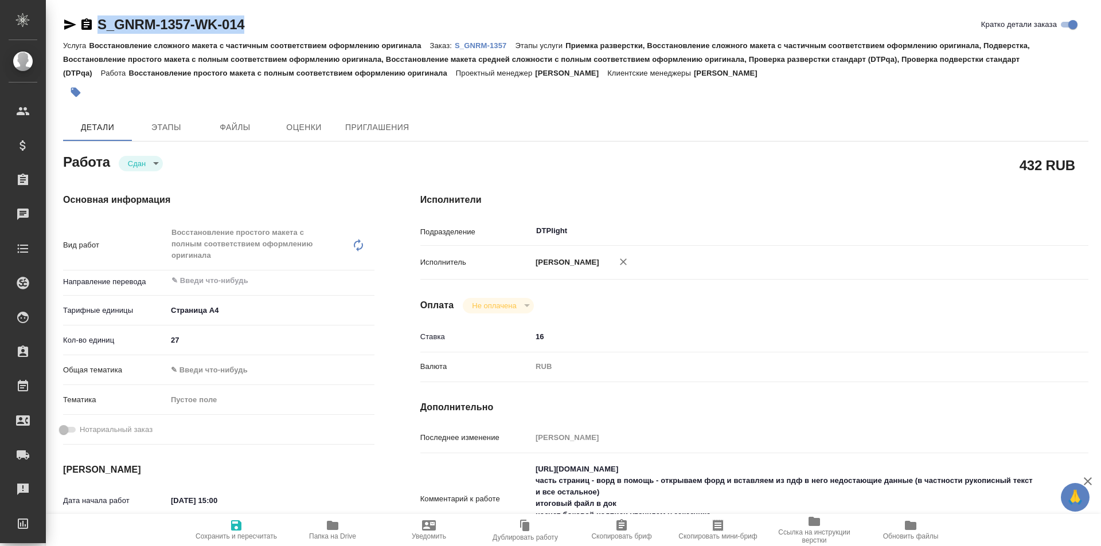
type textarea "x"
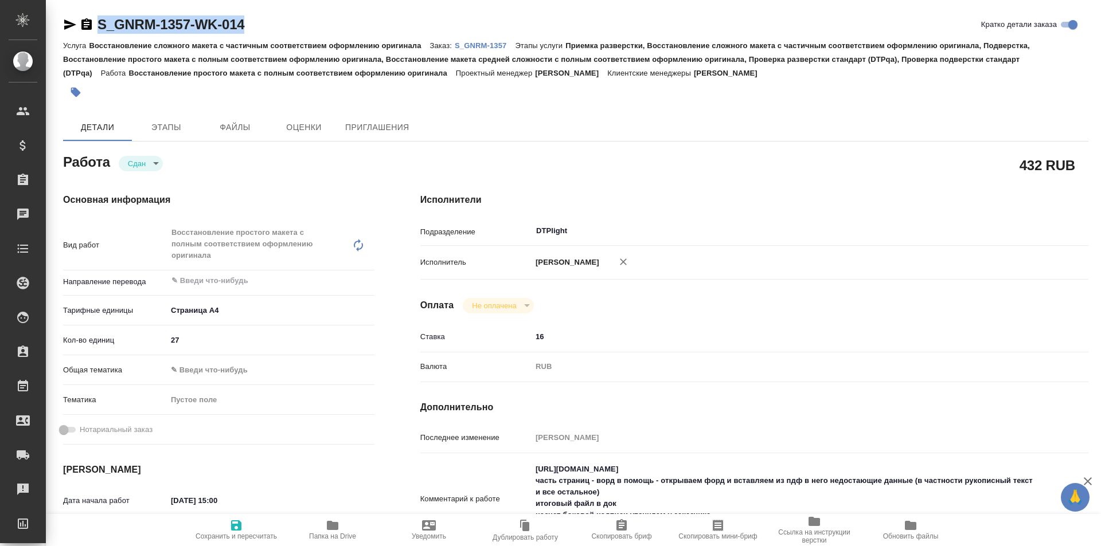
drag, startPoint x: 274, startPoint y: 24, endPoint x: 73, endPoint y: 21, distance: 201.3
click at [73, 21] on div "S_GNRM-1357-WK-014 Кратко детали заказа" at bounding box center [575, 24] width 1025 height 18
copy link "S_GNRM-1357-WK-014"
type textarea "x"
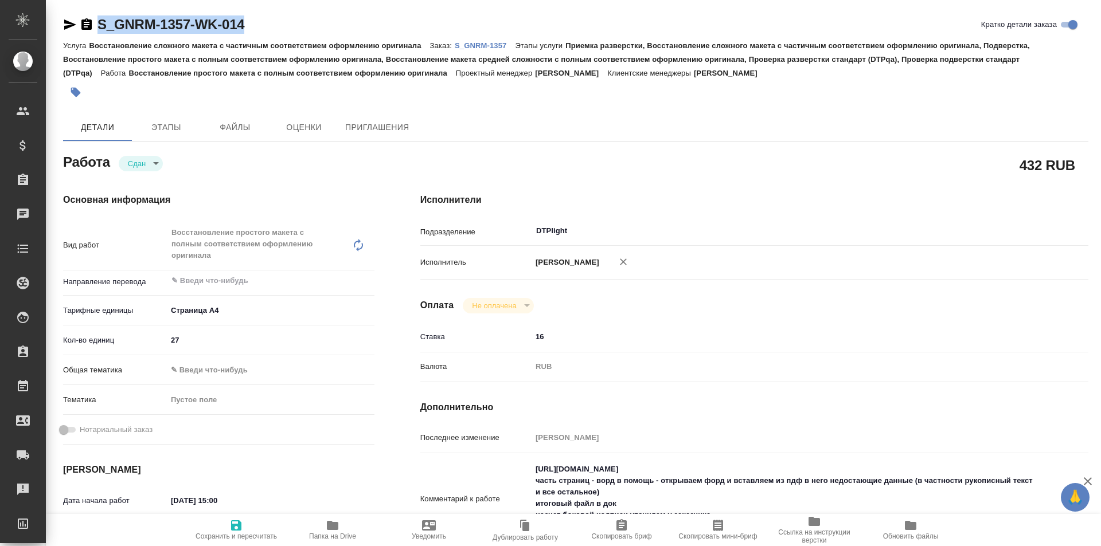
type textarea "x"
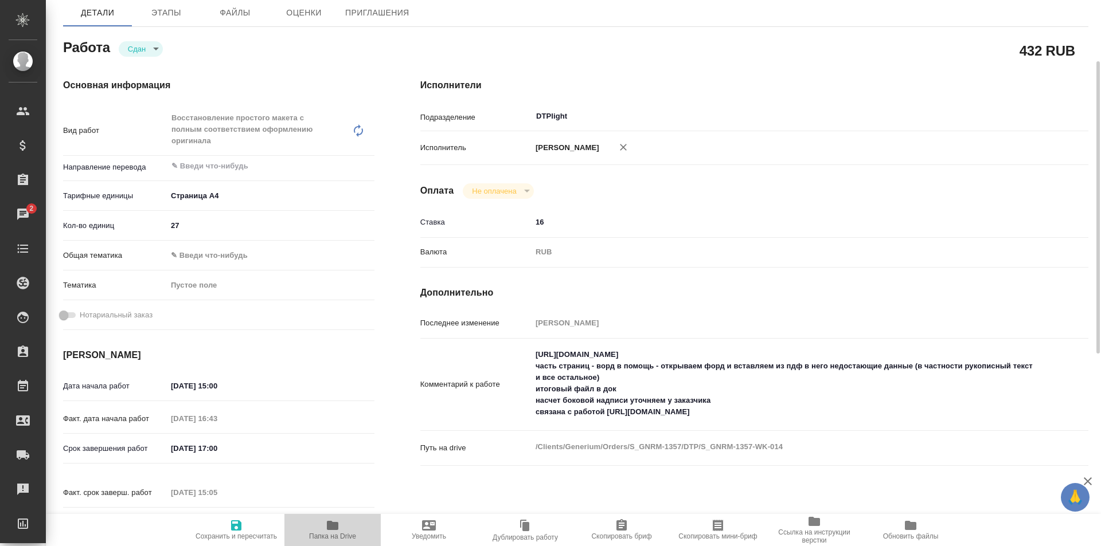
click at [334, 526] on icon "button" at bounding box center [332, 525] width 11 height 9
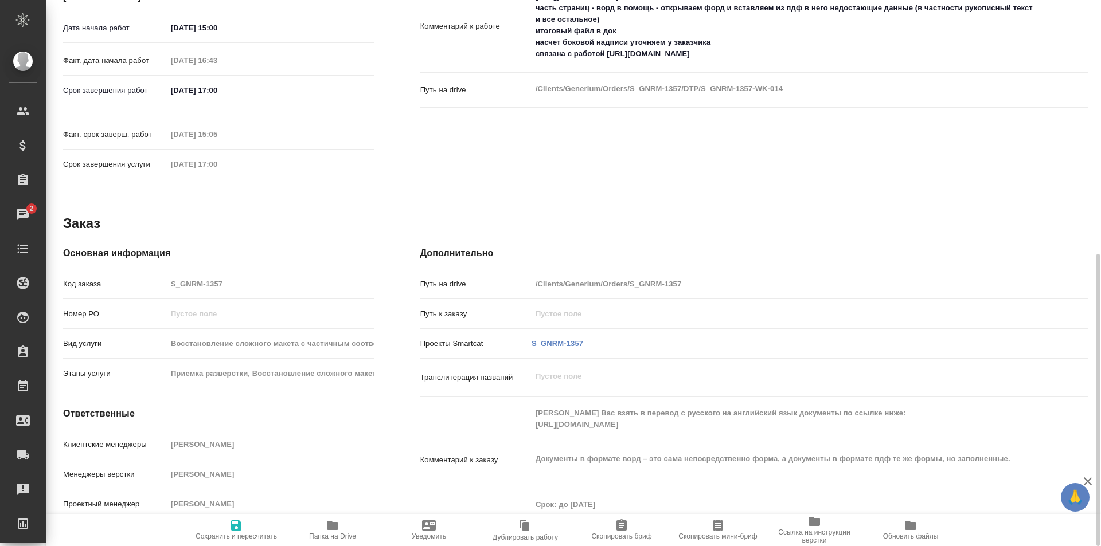
scroll to position [72, 0]
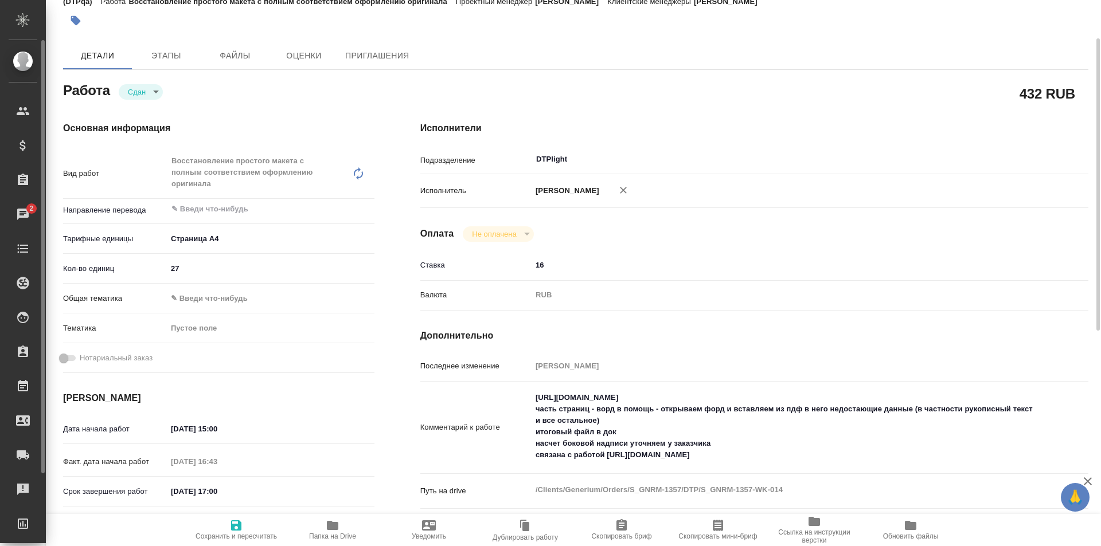
type textarea "x"
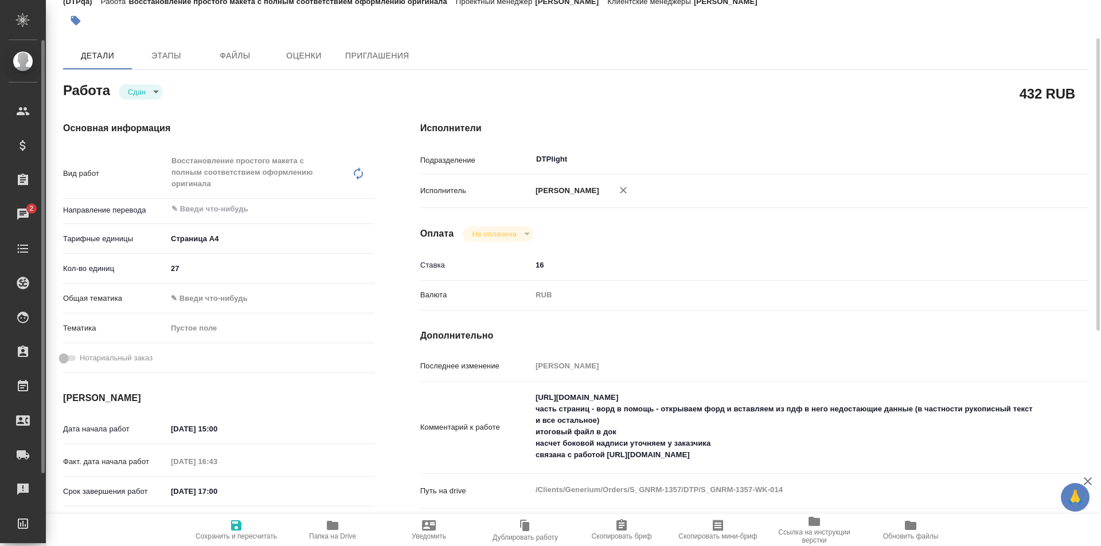
scroll to position [0, 0]
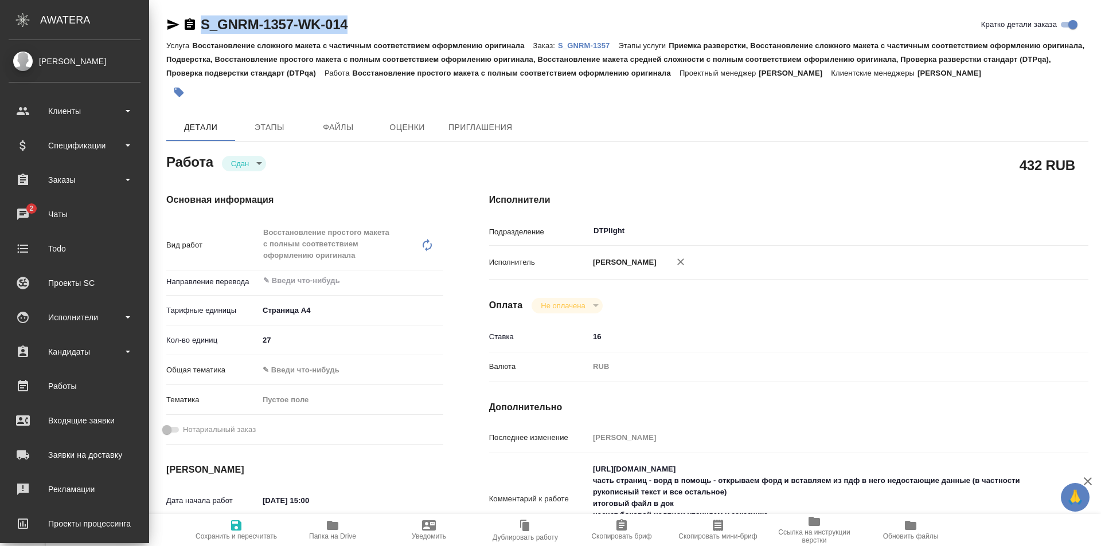
type textarea "x"
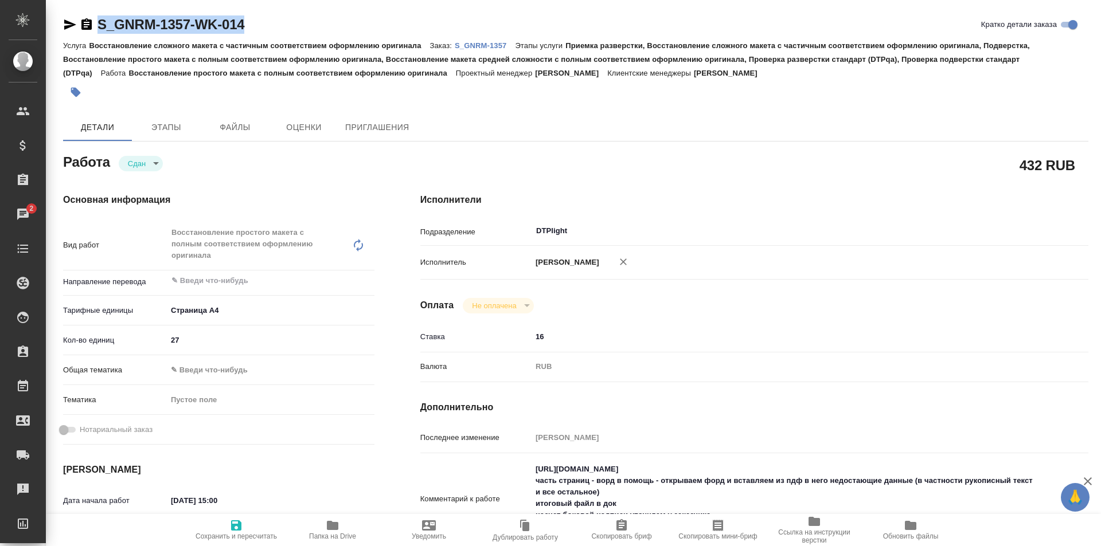
click at [69, 24] on icon "button" at bounding box center [70, 24] width 12 height 10
copy link "S_GNRM-1357-WK-014"
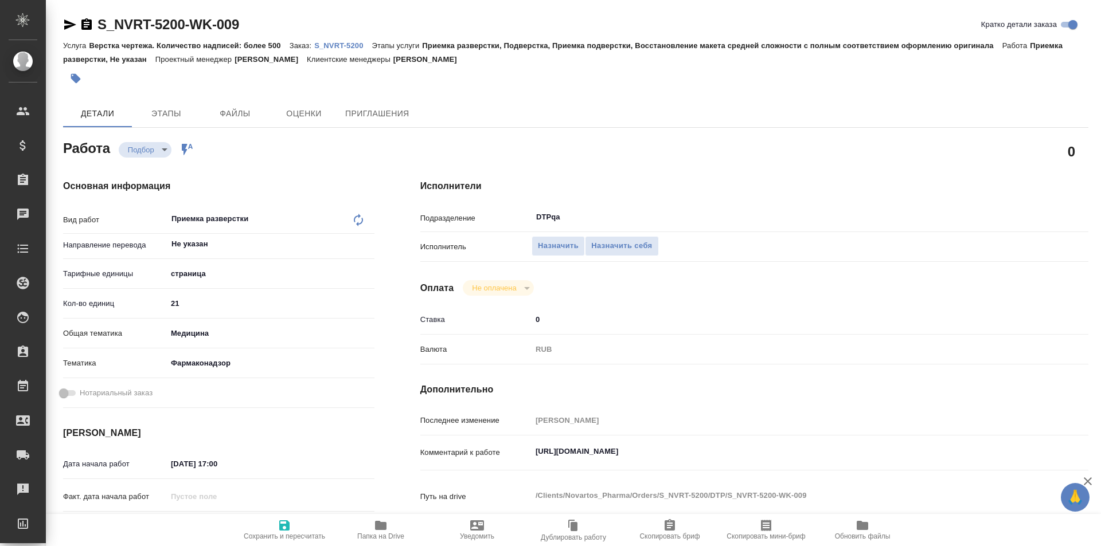
type textarea "x"
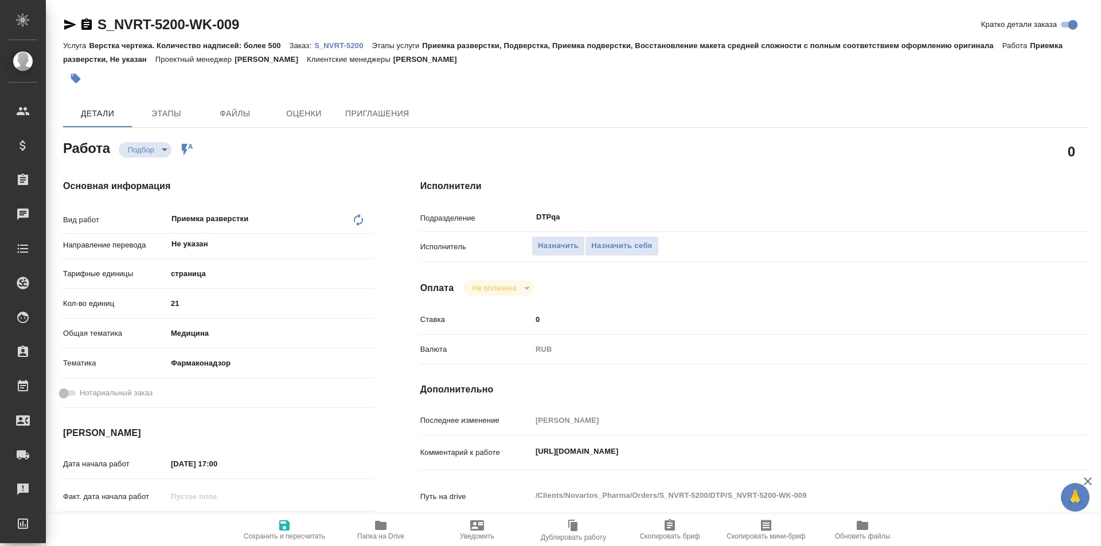
type textarea "x"
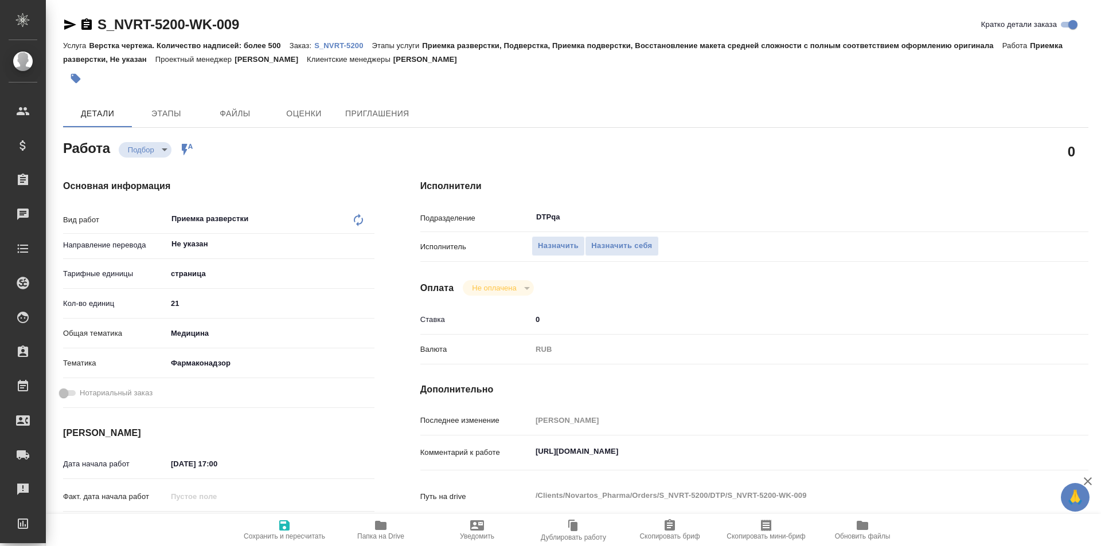
type textarea "x"
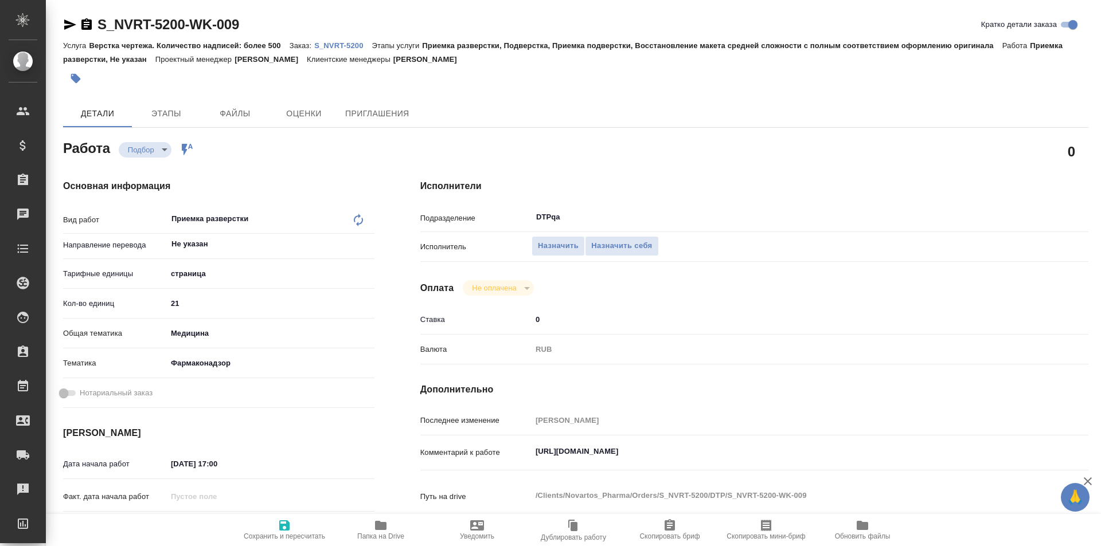
type textarea "x"
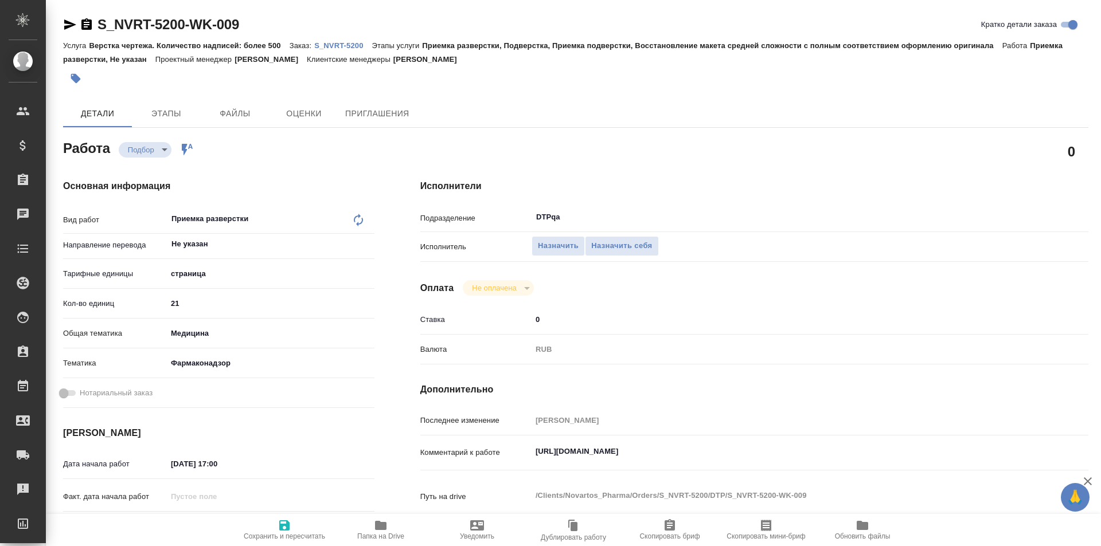
type textarea "x"
drag, startPoint x: 772, startPoint y: 448, endPoint x: 521, endPoint y: 438, distance: 251.9
click at [519, 440] on div "Последнее изменение [PERSON_NAME] к работе [URL][DOMAIN_NAME] x Путь на drive /…" at bounding box center [754, 470] width 668 height 118
type textarea "x"
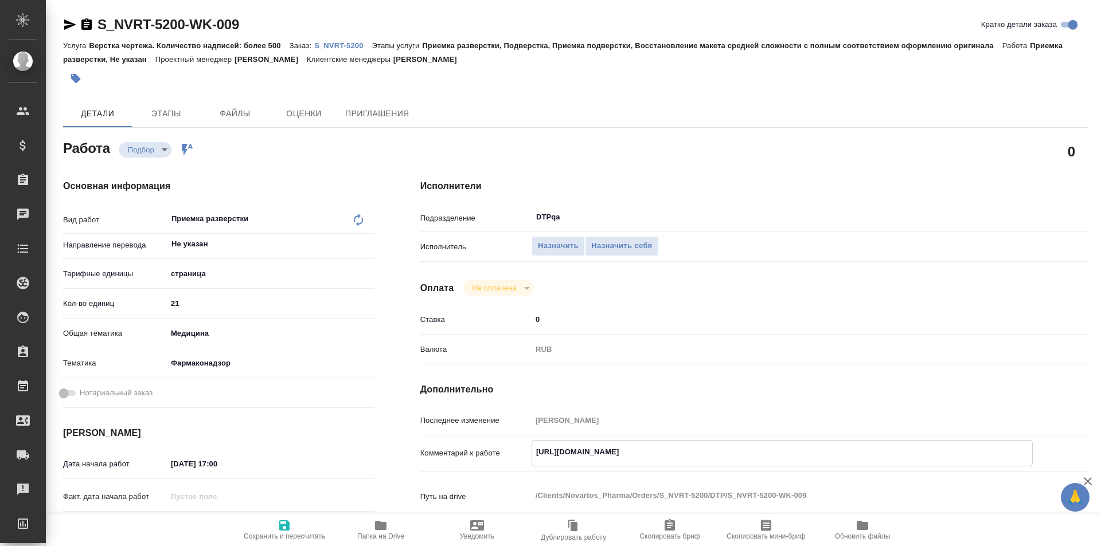
type textarea "x"
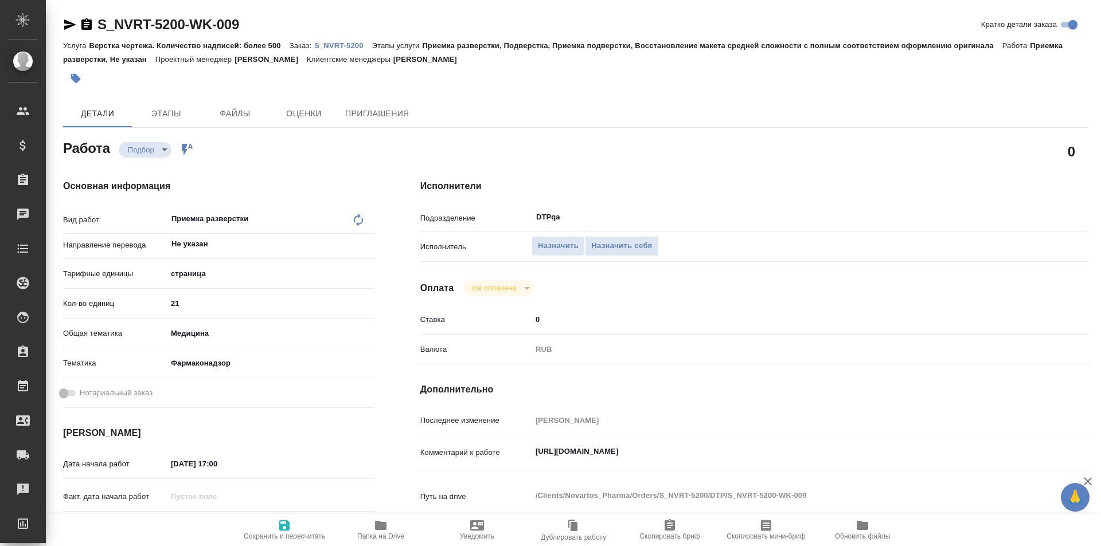
type textarea "x"
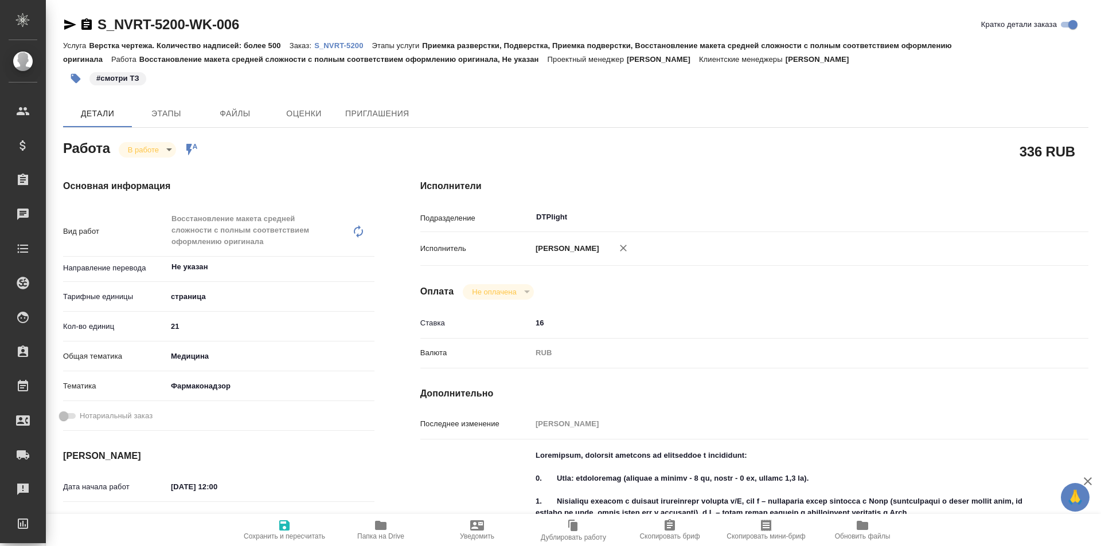
type textarea "x"
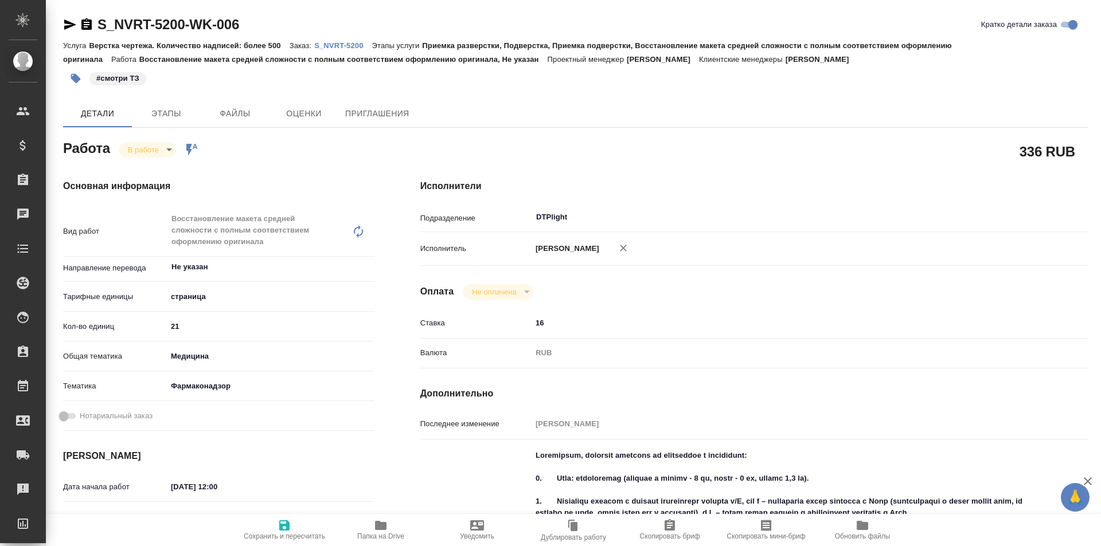
type textarea "x"
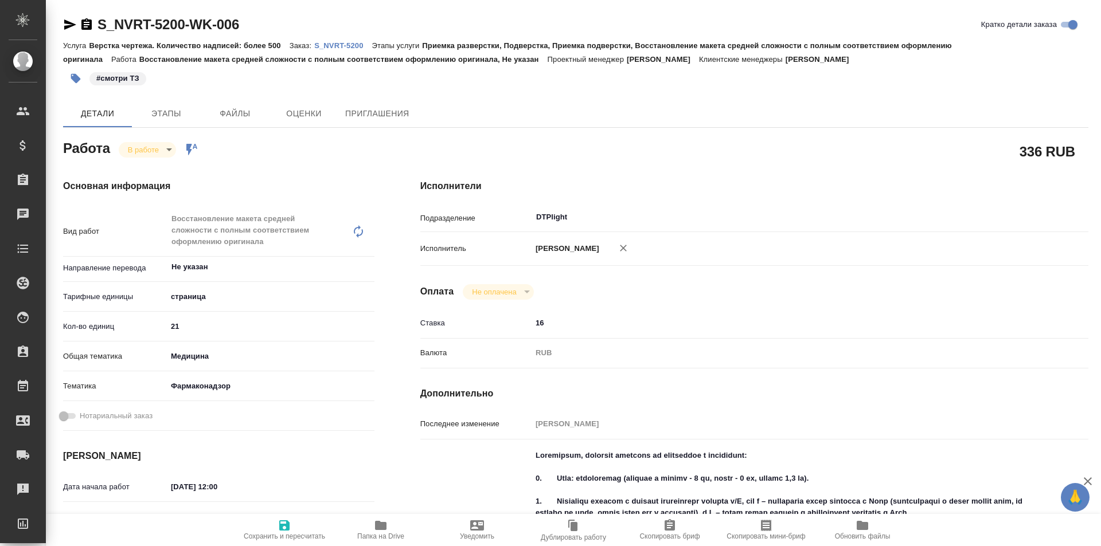
type textarea "x"
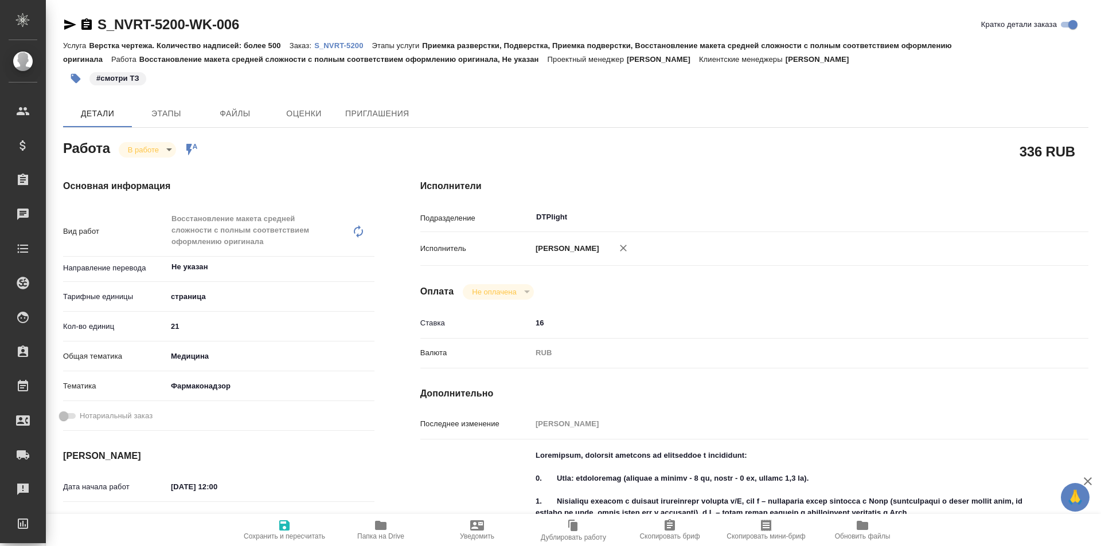
scroll to position [57, 0]
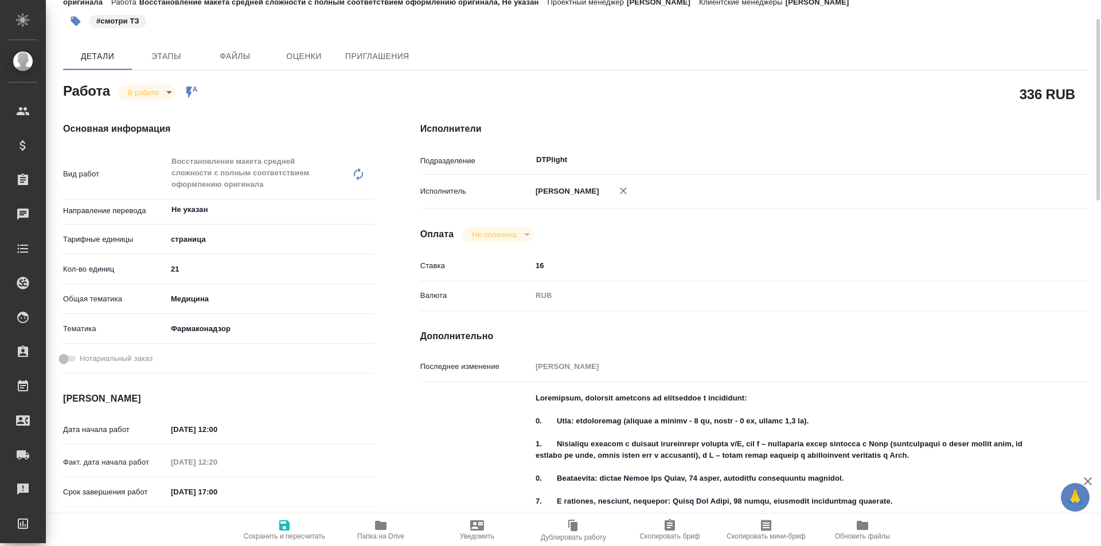
type textarea "x"
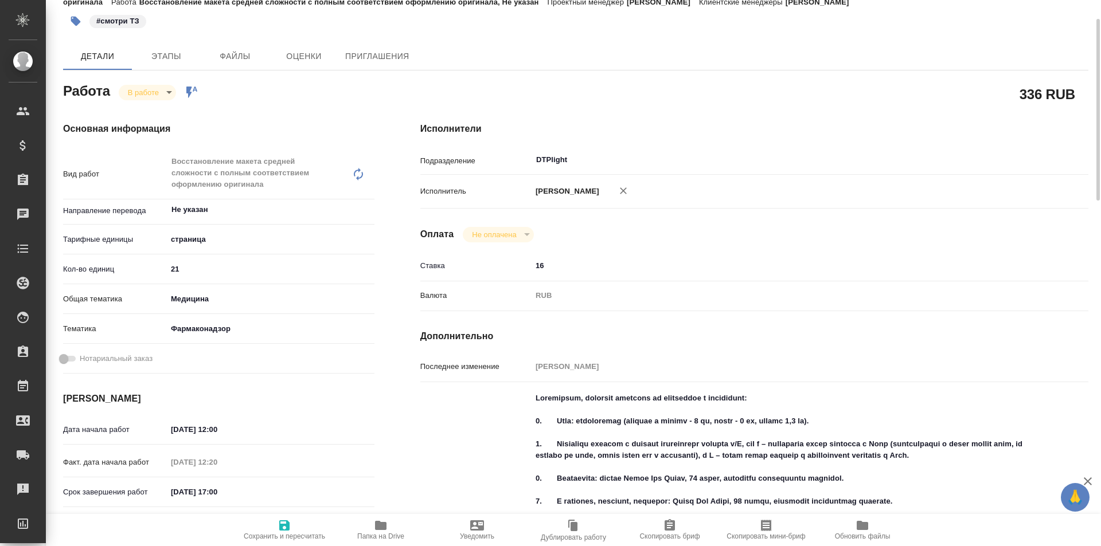
type textarea "x"
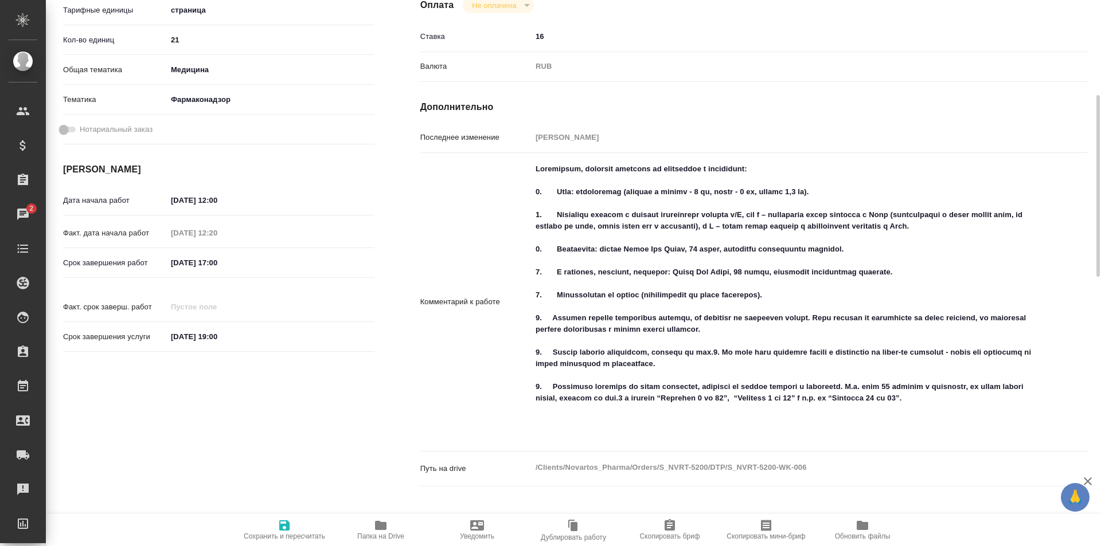
scroll to position [0, 0]
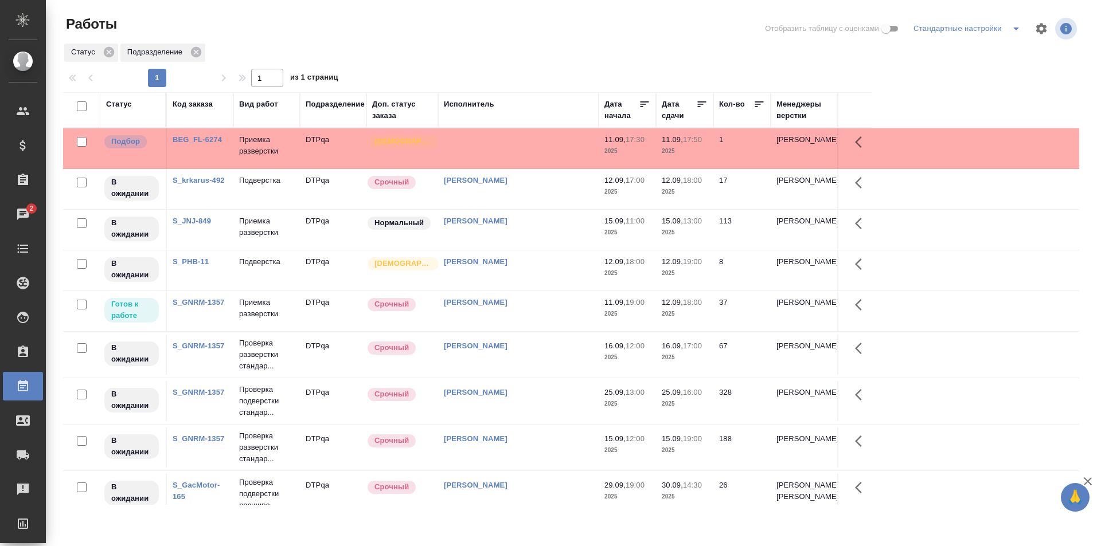
click at [515, 155] on td at bounding box center [518, 148] width 161 height 40
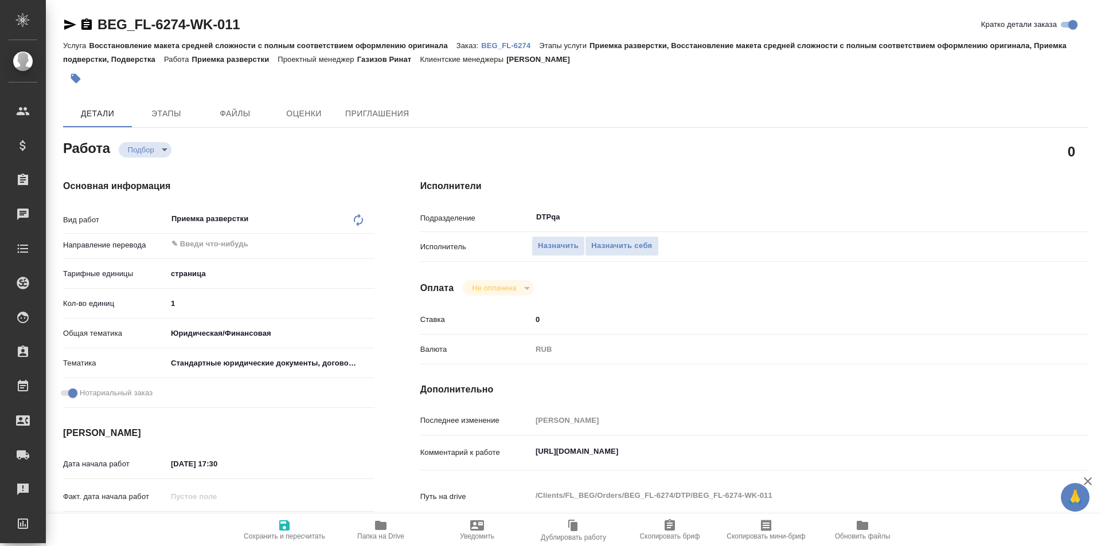
type textarea "x"
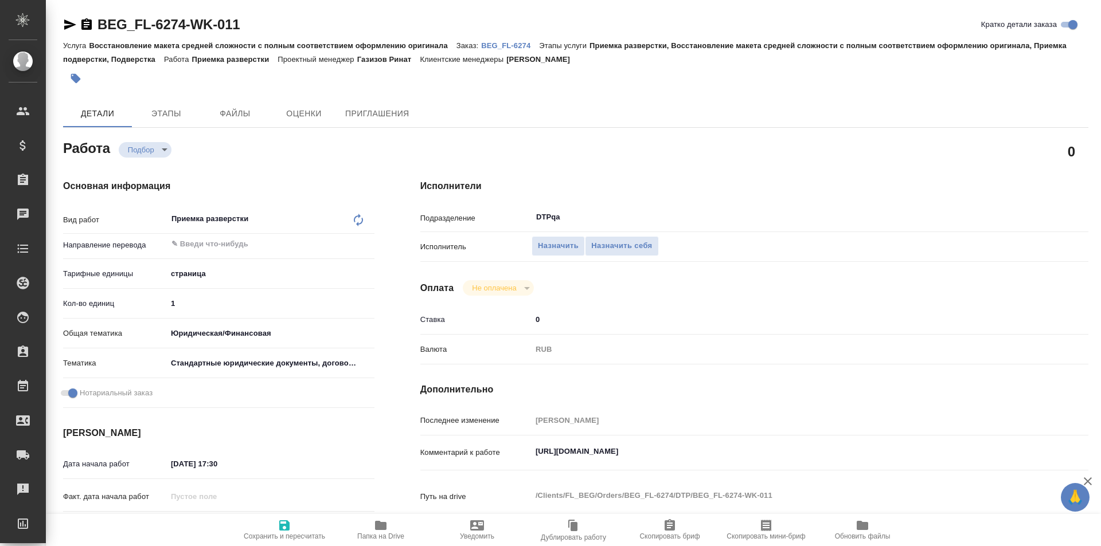
type textarea "x"
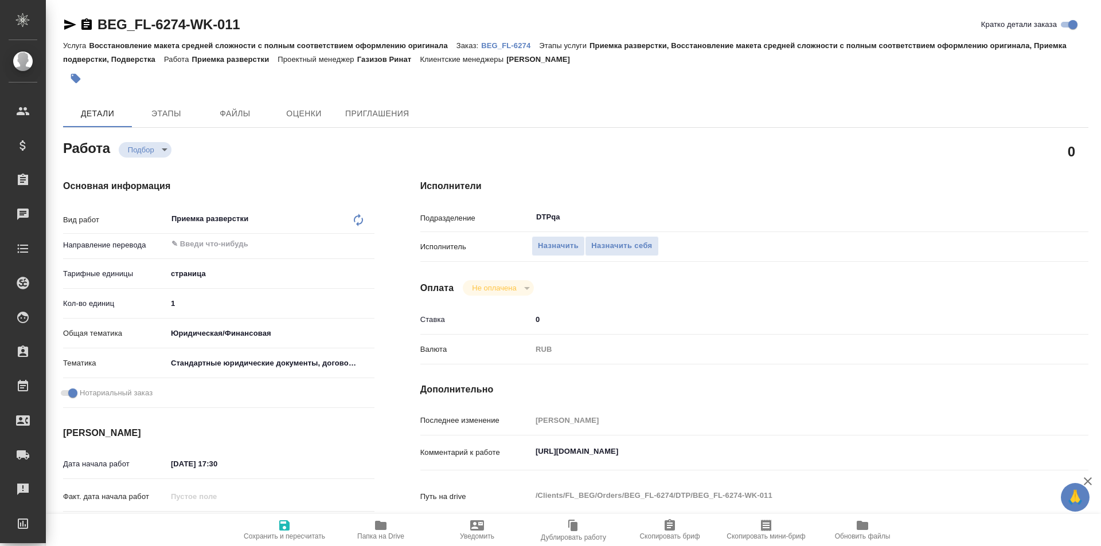
type textarea "x"
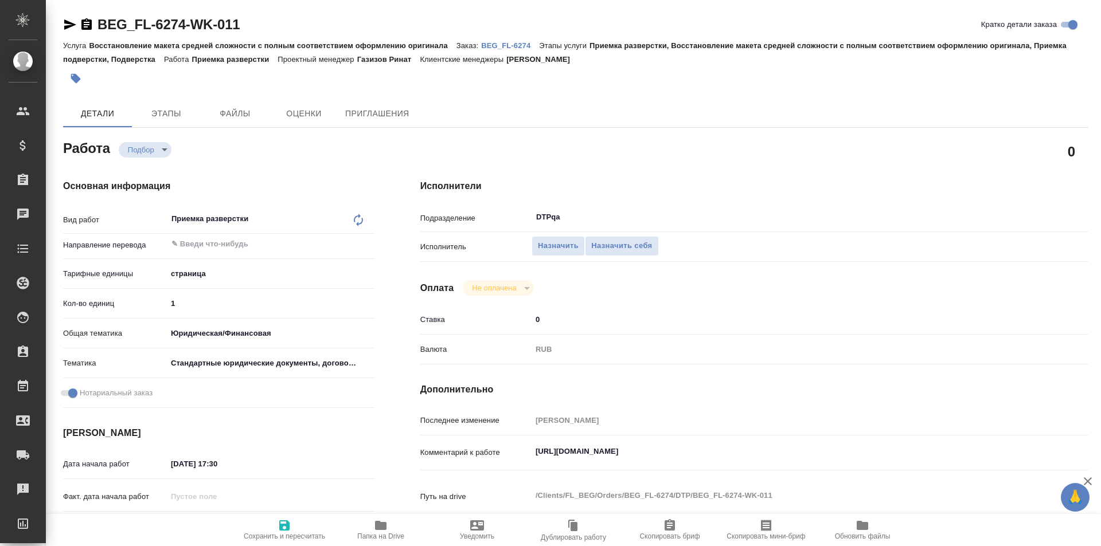
type textarea "x"
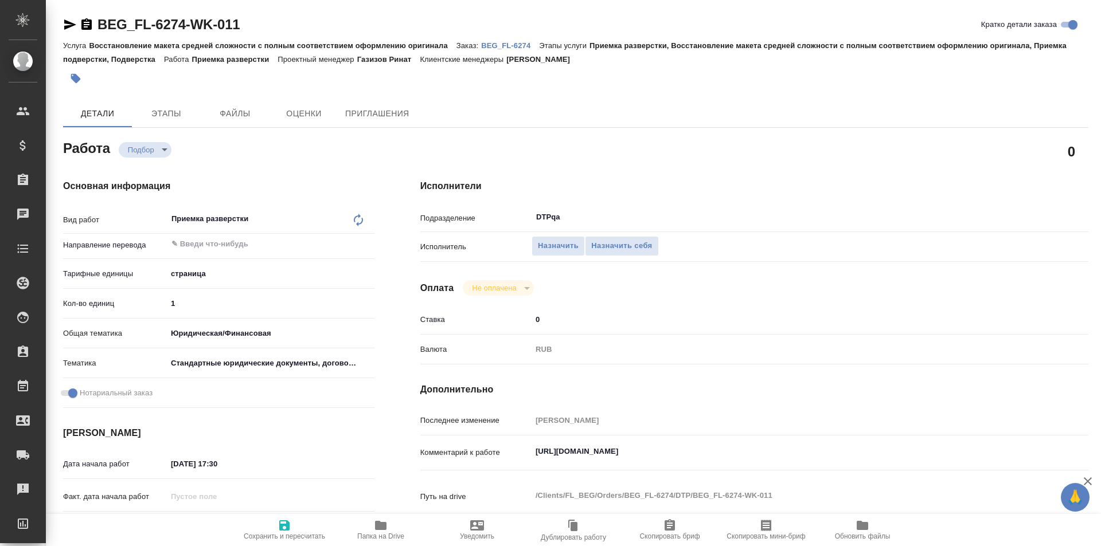
type textarea "x"
drag, startPoint x: 774, startPoint y: 454, endPoint x: 505, endPoint y: 450, distance: 268.4
click at [505, 450] on div "Комментарий к работе https://tera.awatera.com/Work/68c2a9845c75dc197ef5e8cd/ x" at bounding box center [754, 453] width 668 height 26
type textarea "x"
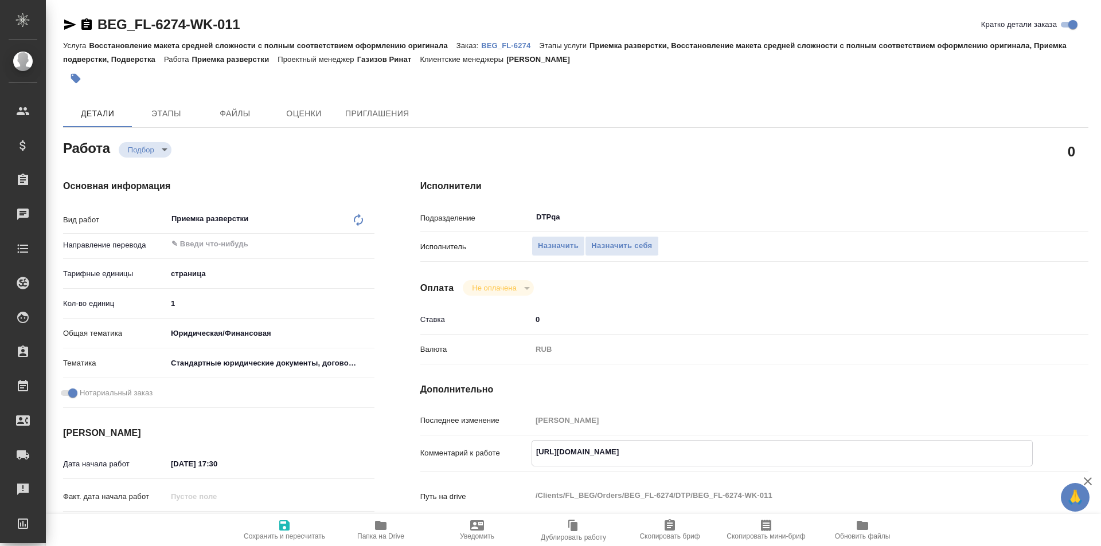
type textarea "x"
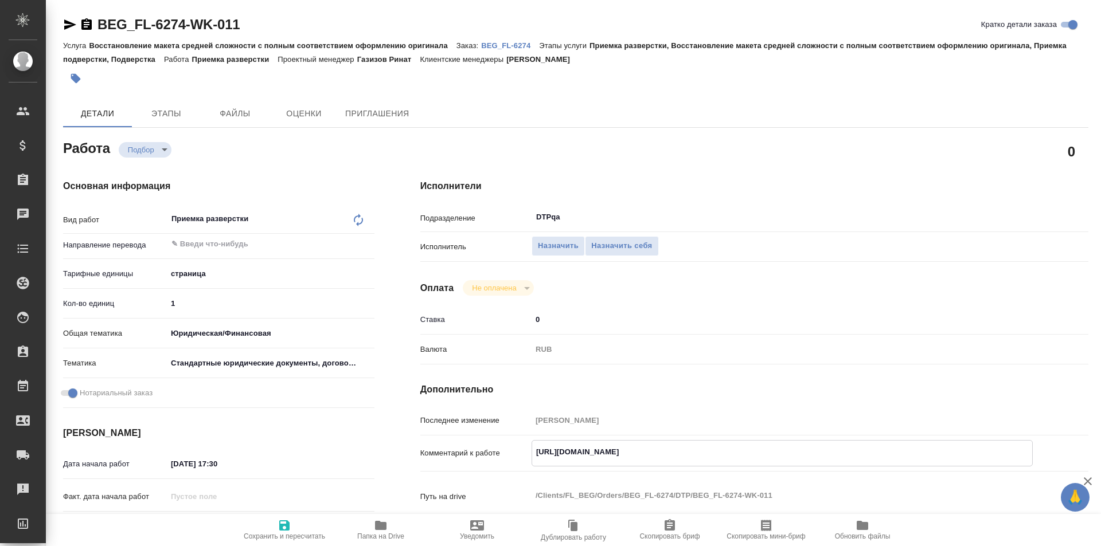
type textarea "x"
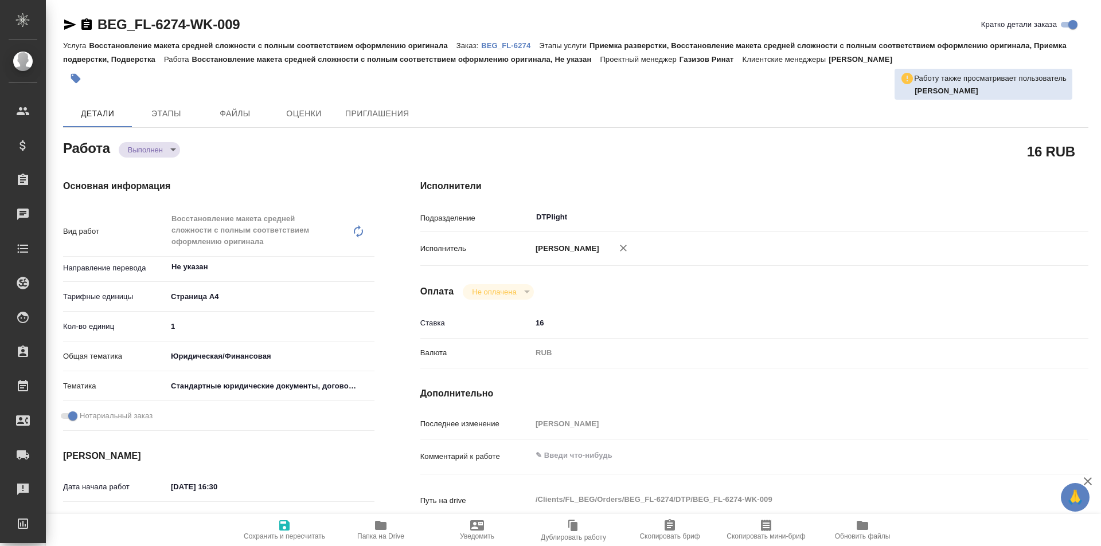
type textarea "x"
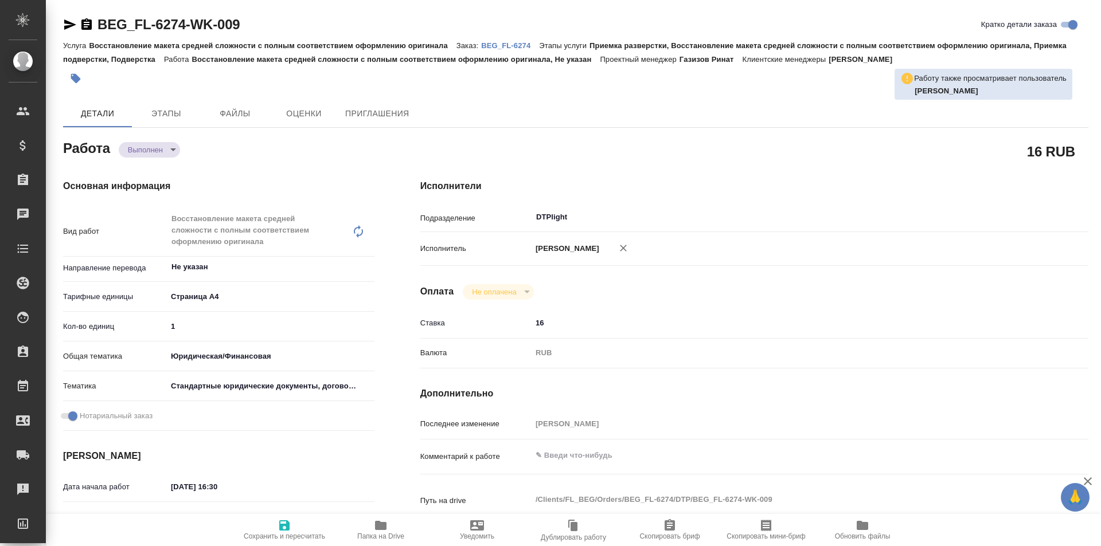
type textarea "x"
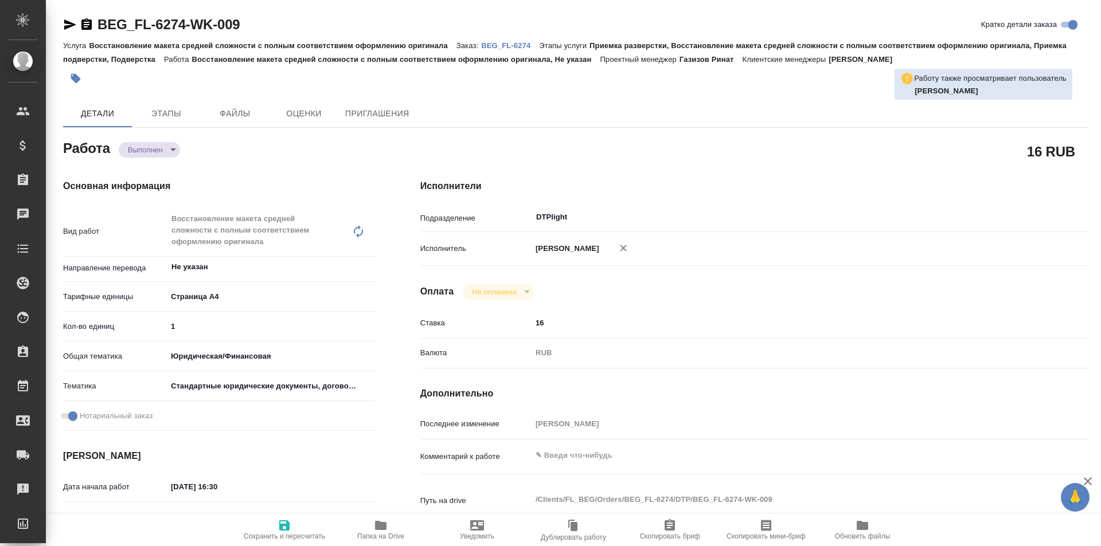
type textarea "x"
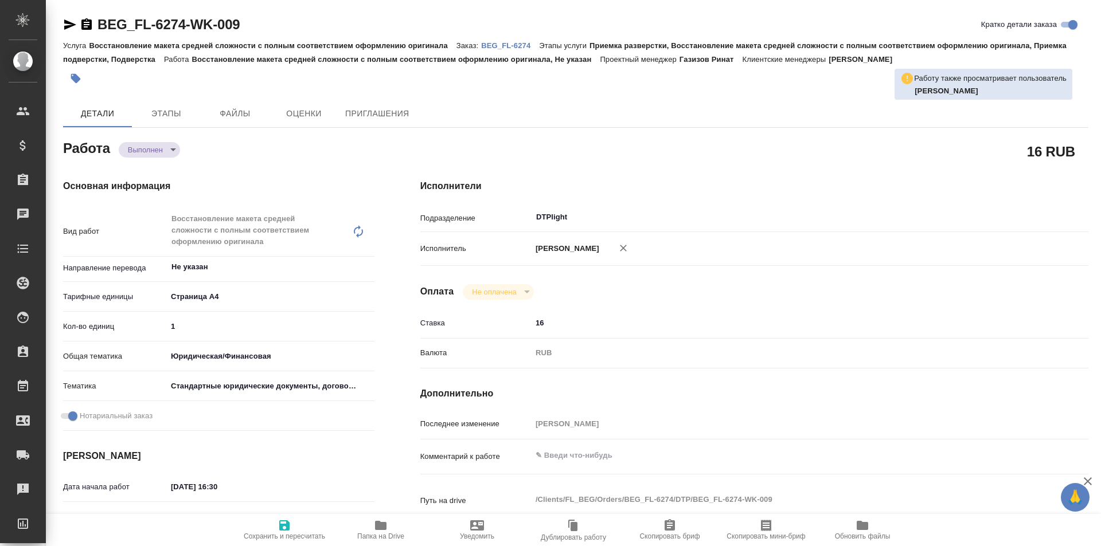
type textarea "x"
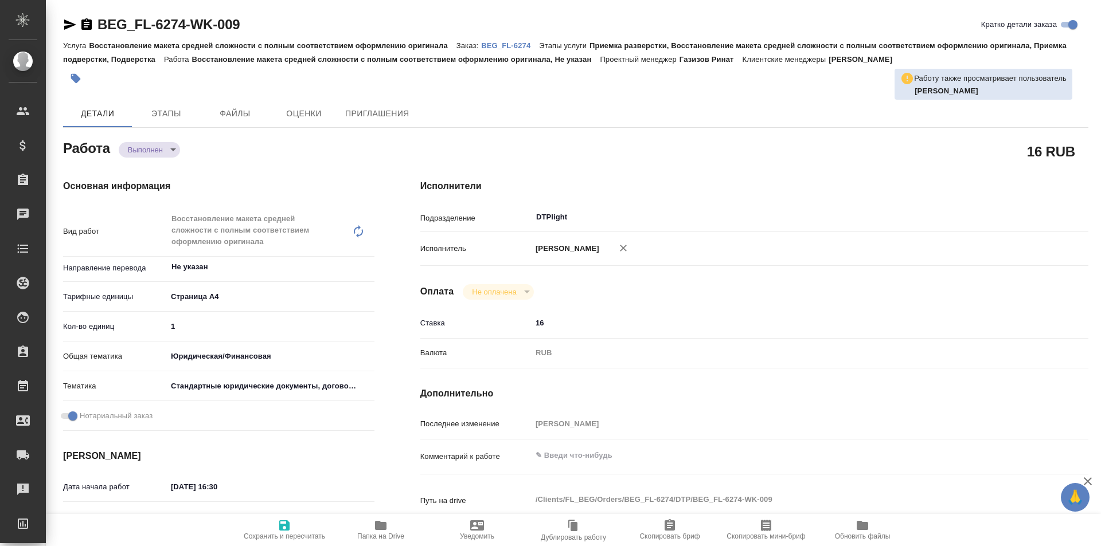
click at [387, 533] on span "Папка на Drive" at bounding box center [380, 537] width 47 height 8
type textarea "x"
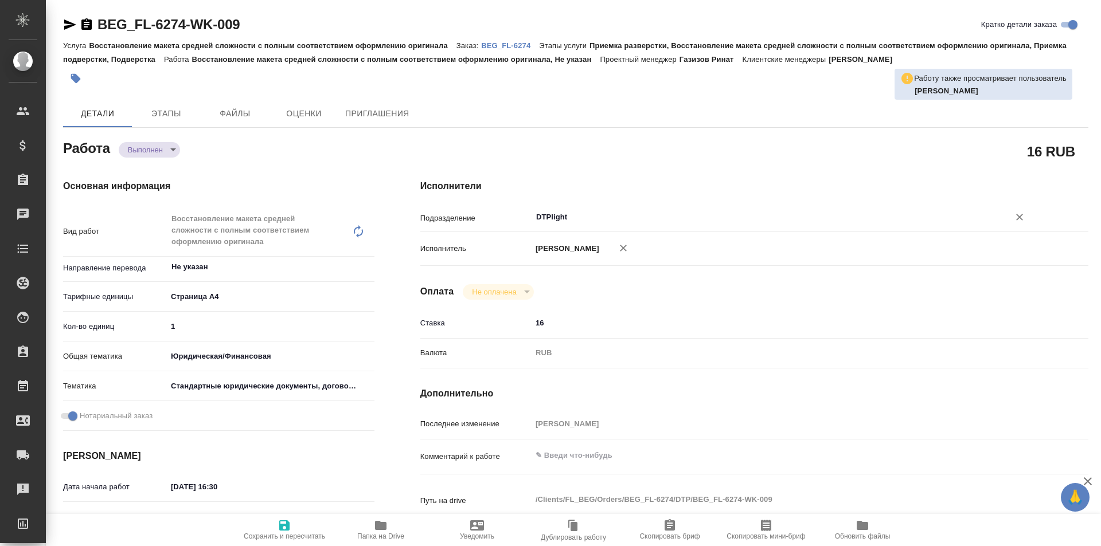
type textarea "x"
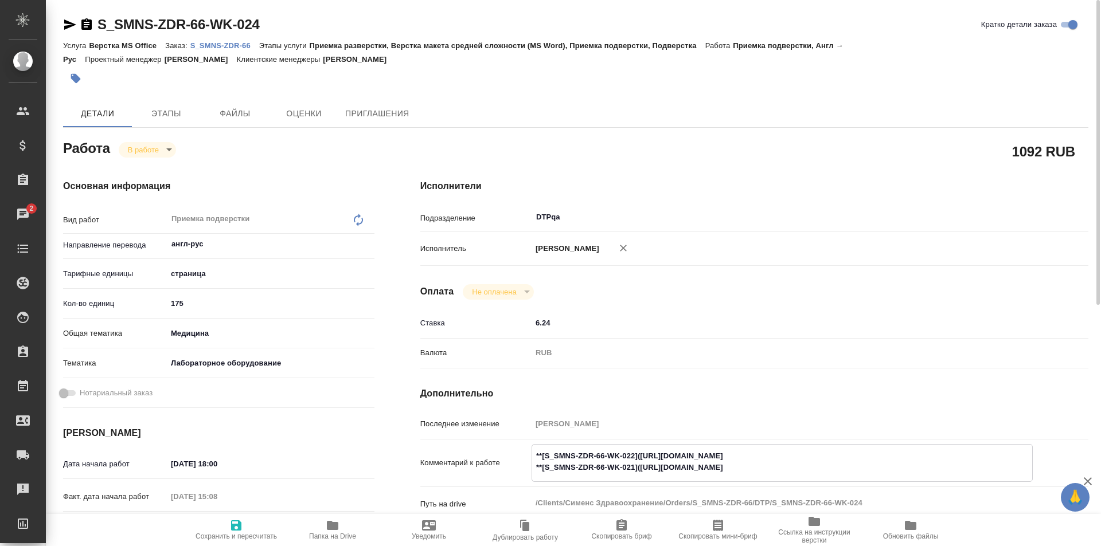
drag, startPoint x: 850, startPoint y: 454, endPoint x: 641, endPoint y: 453, distance: 209.3
click at [641, 453] on textarea "**[S_SMNS-ZDR-66-WK-022]([URL][DOMAIN_NAME] **[S_SMNS-ZDR-66-WK-021]([URL][DOMA…" at bounding box center [782, 462] width 500 height 31
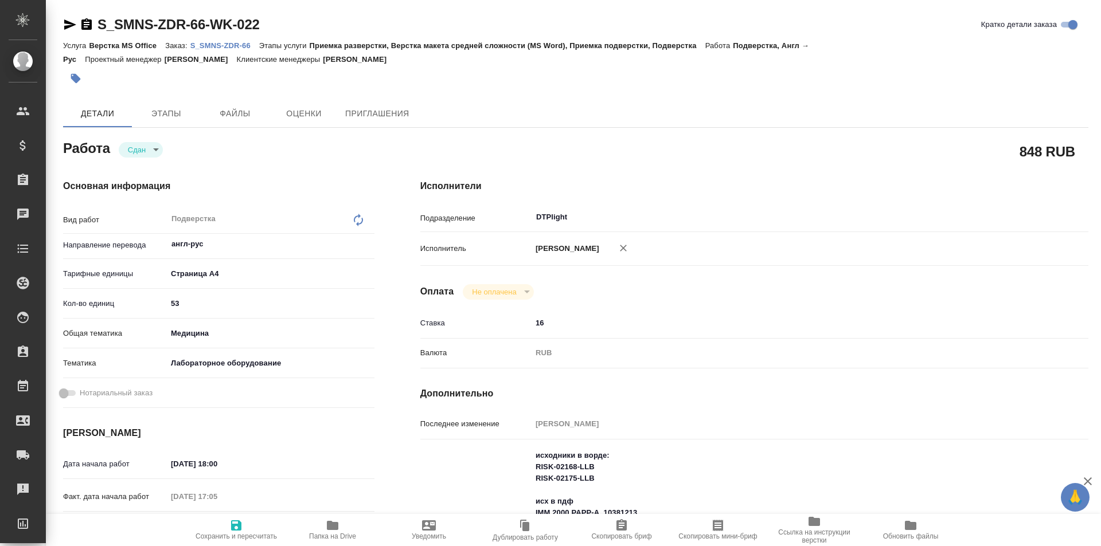
type textarea "x"
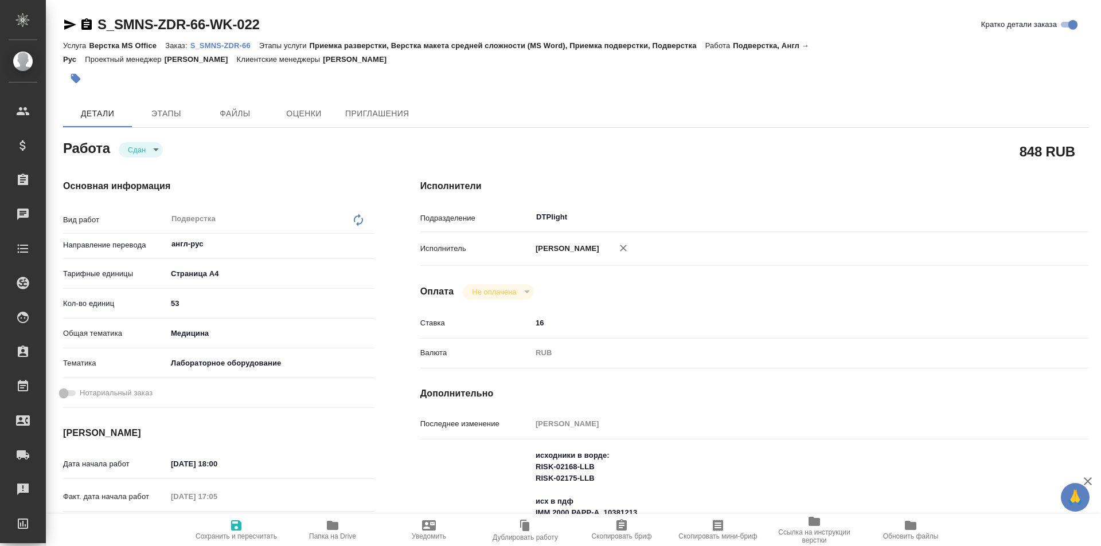
type textarea "x"
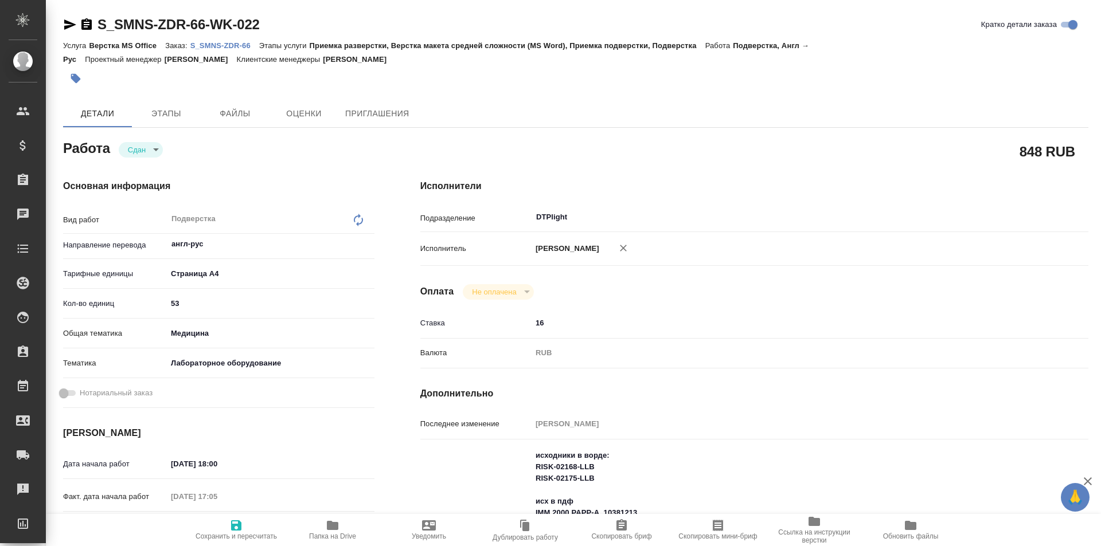
type textarea "x"
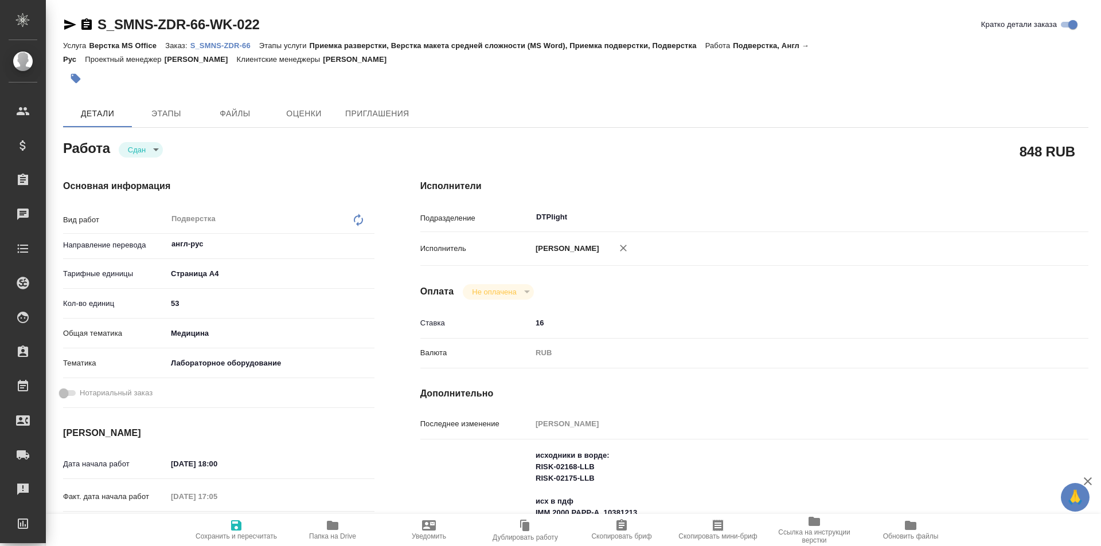
type textarea "x"
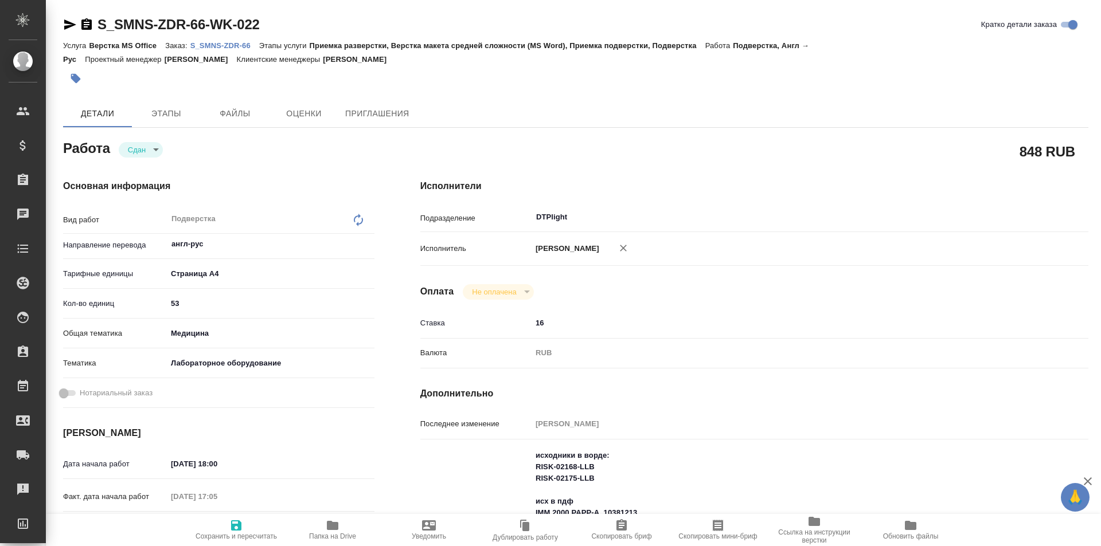
type textarea "x"
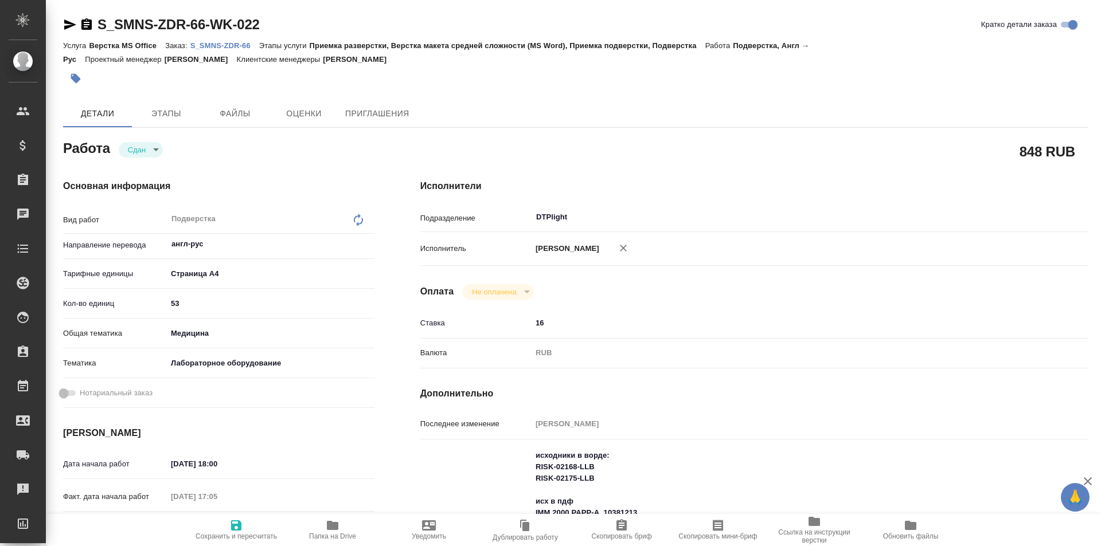
type textarea "x"
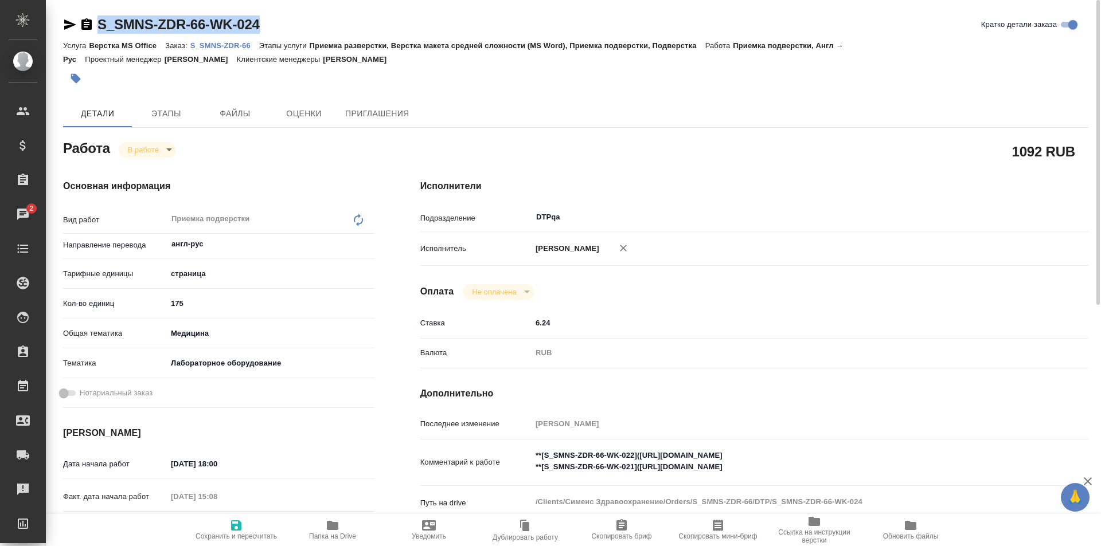
drag, startPoint x: 272, startPoint y: 24, endPoint x: 118, endPoint y: 1, distance: 155.9
click at [83, 11] on div "S_SMNS-ZDR-66-WK-024 Кратко детали заказа Услуга Верстка MS Office Заказ: S_SMN…" at bounding box center [576, 495] width 1038 height 990
copy link "S_SMNS-ZDR-66-WK-024"
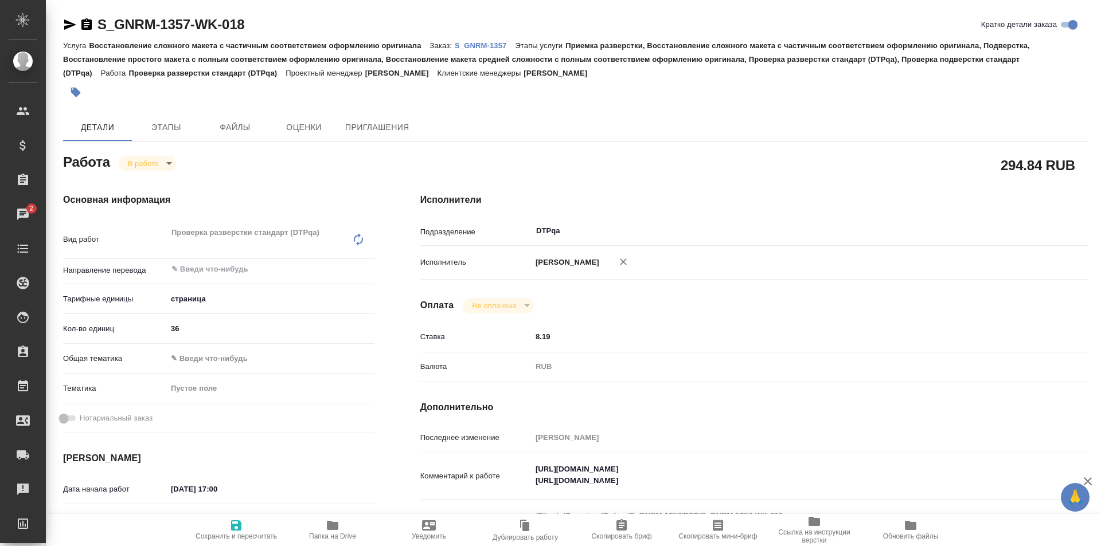
click at [331, 530] on icon "button" at bounding box center [332, 525] width 11 height 9
click at [763, 485] on textarea "[URL][DOMAIN_NAME] [URL][DOMAIN_NAME]" at bounding box center [782, 475] width 501 height 31
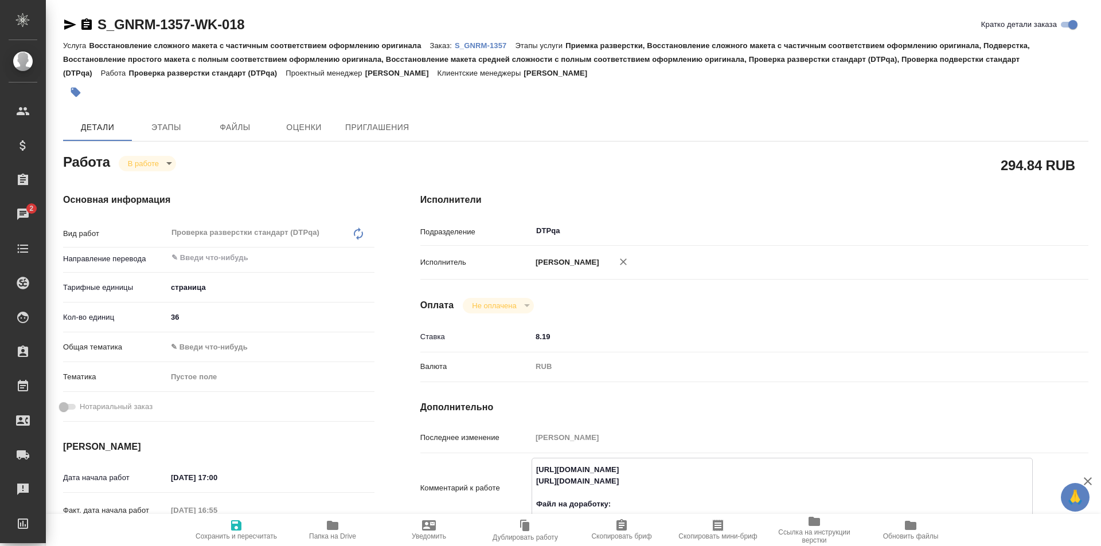
paste textarea "[URL][DOMAIN_NAME]"
type textarea "[URL][DOMAIN_NAME] [URL][DOMAIN_NAME] Файл на доработку: [URL][DOMAIN_NAME]"
click at [235, 533] on span "Сохранить и пересчитать" at bounding box center [236, 537] width 81 height 8
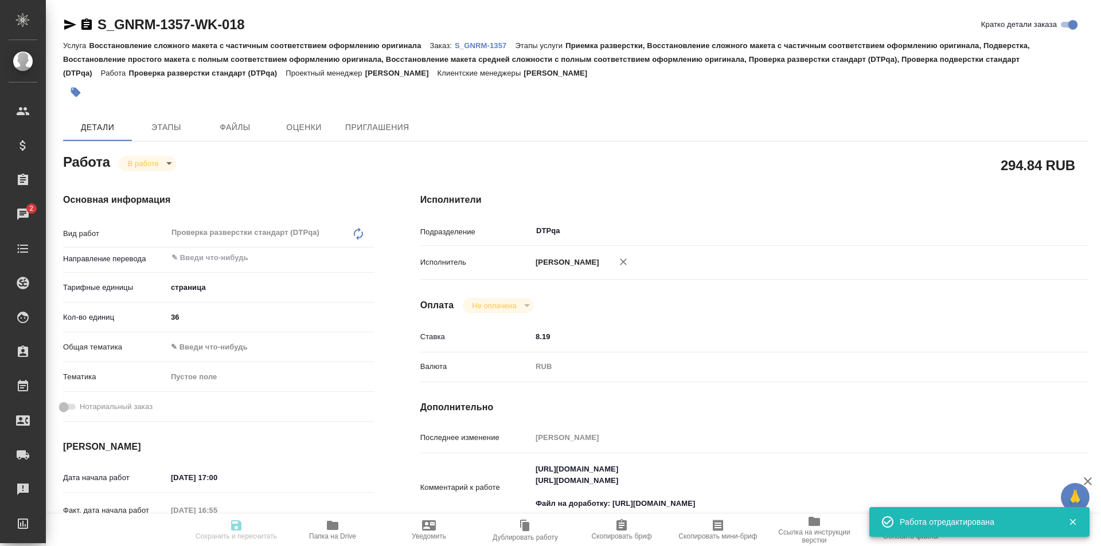
type input "inProgress"
type input "5a8b1489cc6b4906c91bfdb2"
type input "36"
type input "[DATE] 17:00"
type input "[DATE] 16:55"
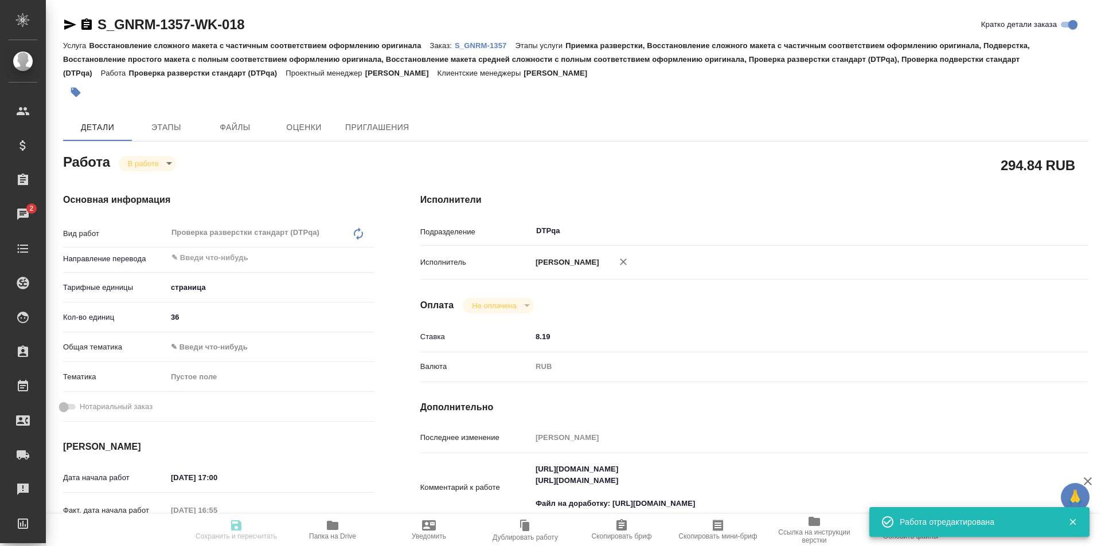
type input "[DATE] 19:00"
type input "[DATE] 17:00"
type input "DTPqa"
type input "notPayed"
type input "8.19"
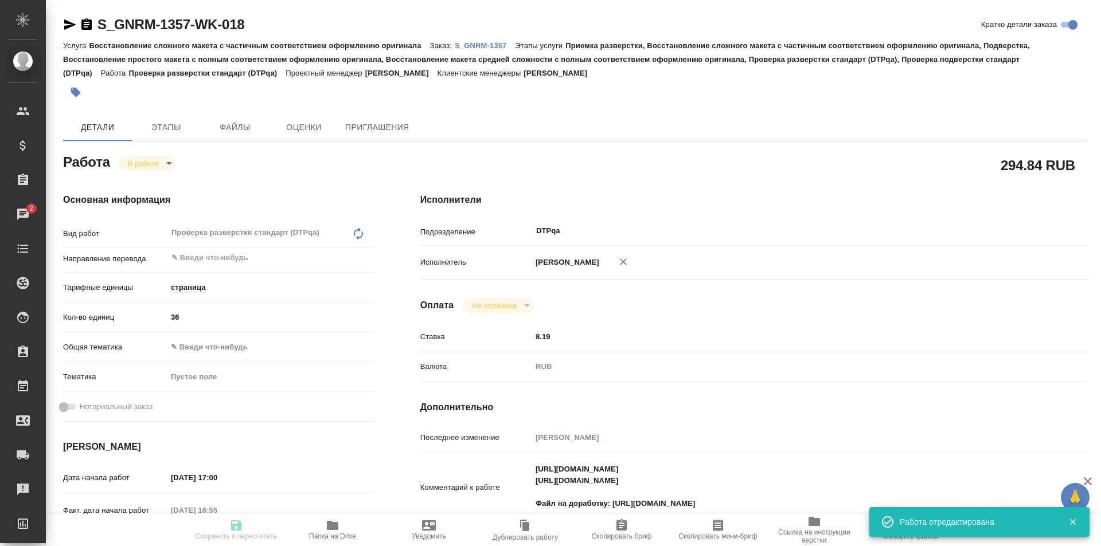
type input "RUB"
type input "[PERSON_NAME]"
type input "S_GNRM-1357"
type input "Восстановление сложного макета с частичным соответствием оформлению оригинала"
type input "Приемка разверстки, Восстановление сложного макета с частичным соответствием оф…"
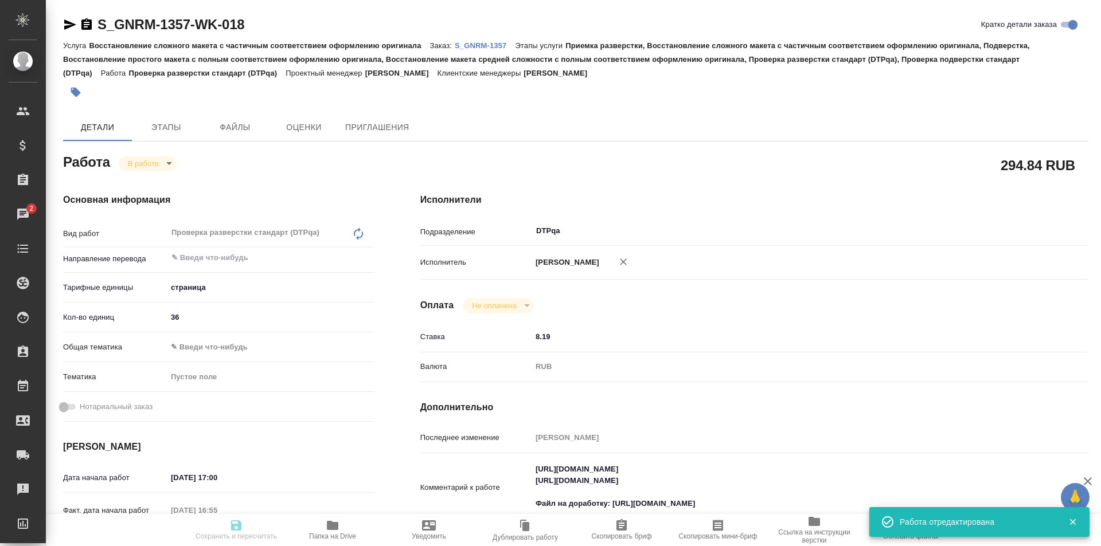
type input "[PERSON_NAME]"
type input "/Clients/Generium/Orders/S_GNRM-1357"
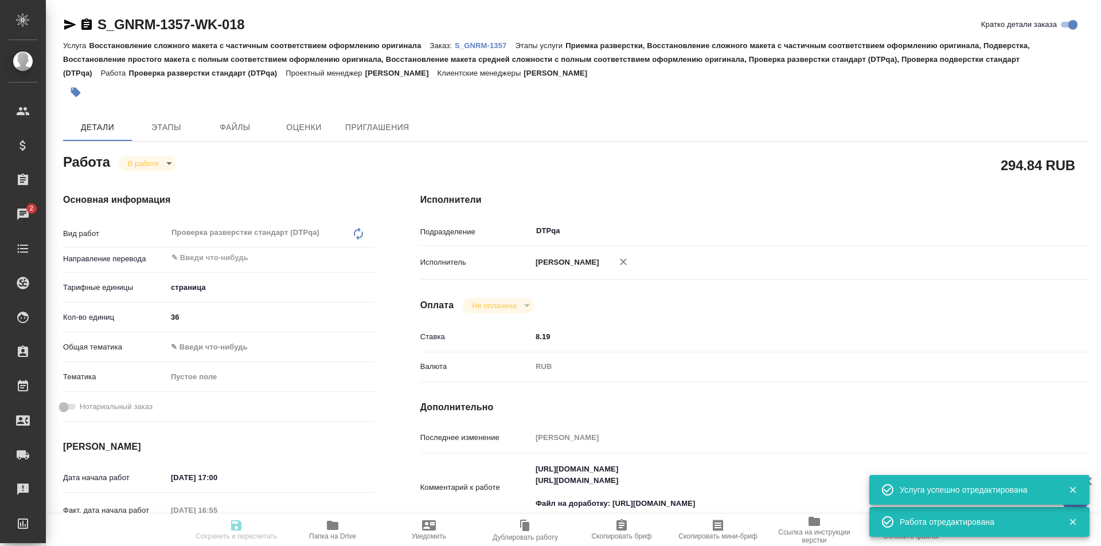
click at [161, 165] on body "🙏 .cls-1 fill:#fff; AWATERA Ismagilova [PERSON_NAME] Спецификации Заказы 2 Чаты…" at bounding box center [550, 273] width 1101 height 546
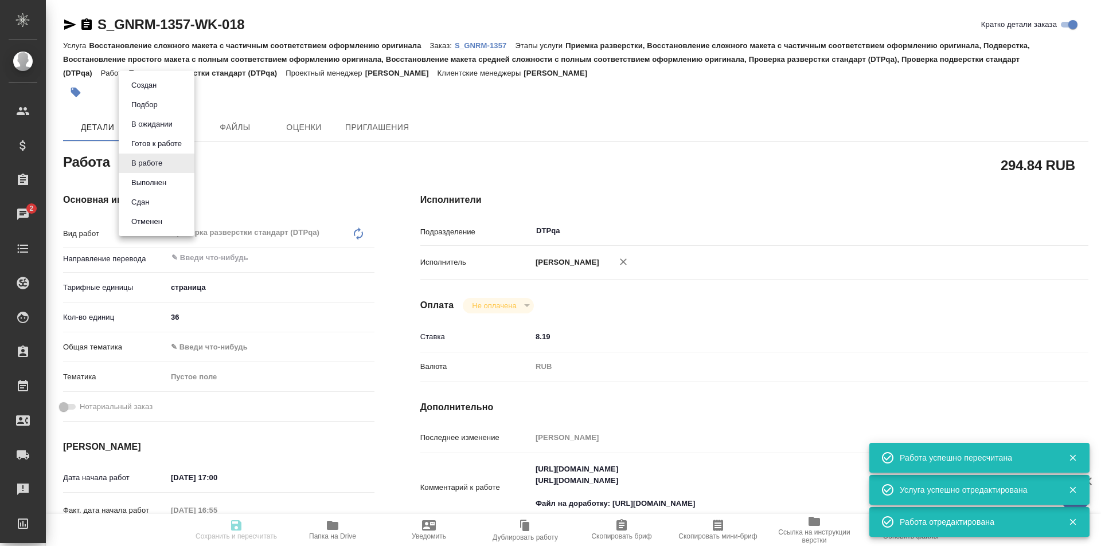
type input "inProgress"
type input "5a8b1489cc6b4906c91bfdb2"
type input "36"
type input "[DATE] 17:00"
type input "[DATE] 16:55"
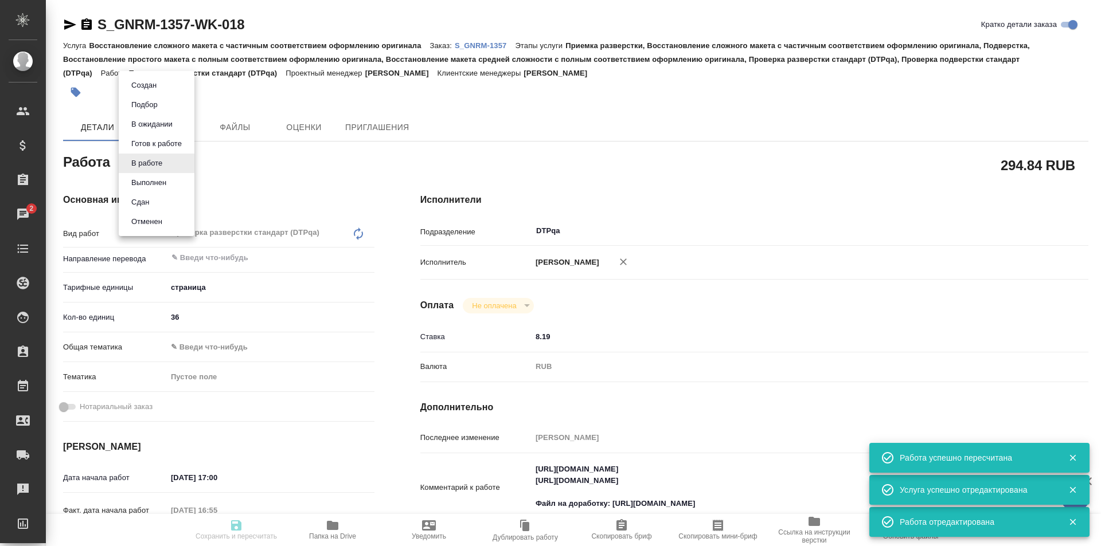
type input "[DATE] 19:00"
type input "[DATE] 17:00"
type input "DTPqa"
type input "notPayed"
type input "8.19"
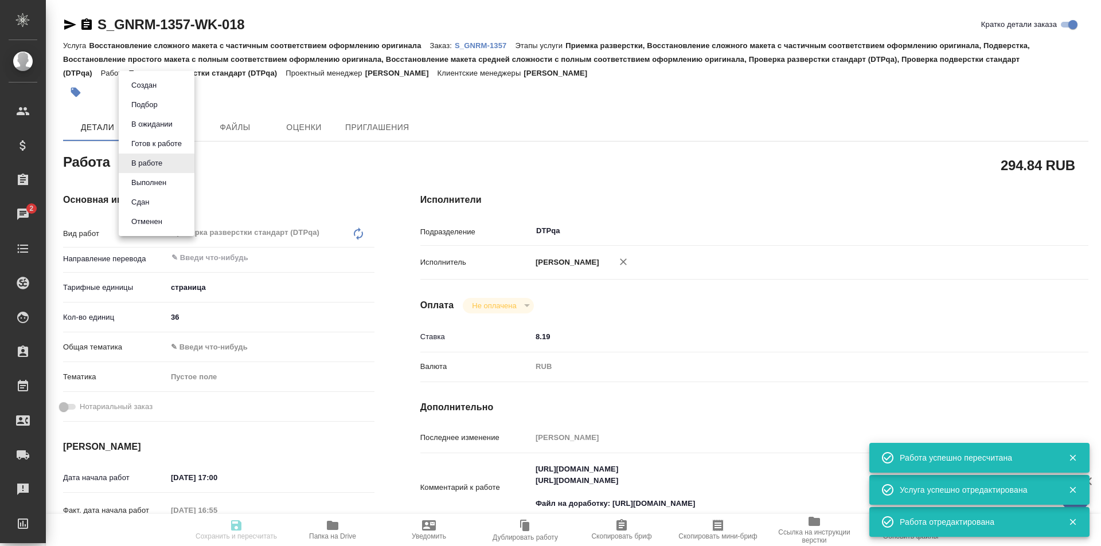
type input "RUB"
type input "[PERSON_NAME]"
type input "S_GNRM-1357"
type input "Восстановление сложного макета с частичным соответствием оформлению оригинала"
type input "Приемка разверстки, Восстановление сложного макета с частичным соответствием оф…"
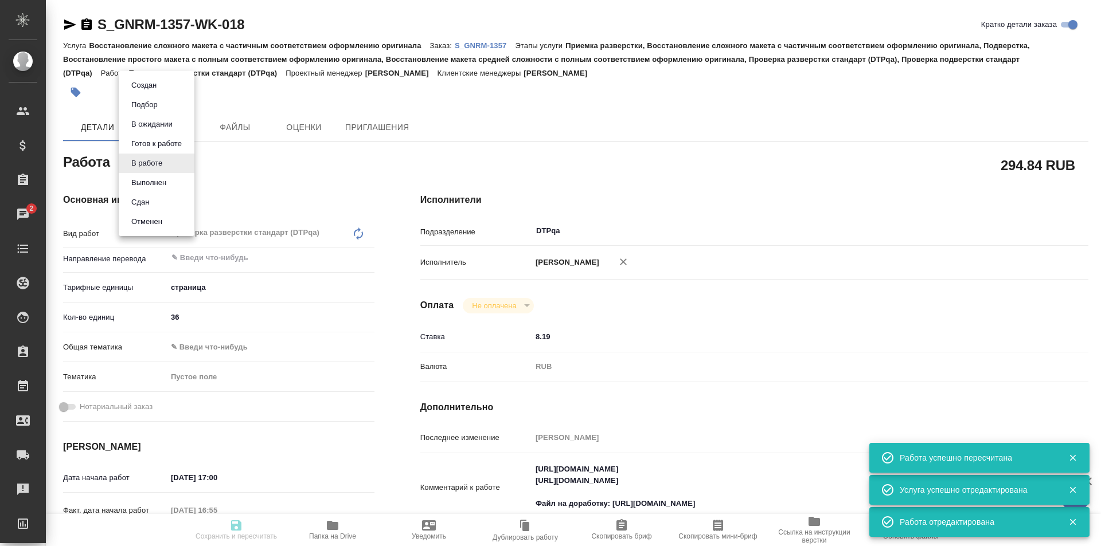
type input "[PERSON_NAME]"
type input "/Clients/Generium/Orders/S_GNRM-1357"
click at [154, 183] on button "Выполнен" at bounding box center [149, 183] width 42 height 13
type textarea "x"
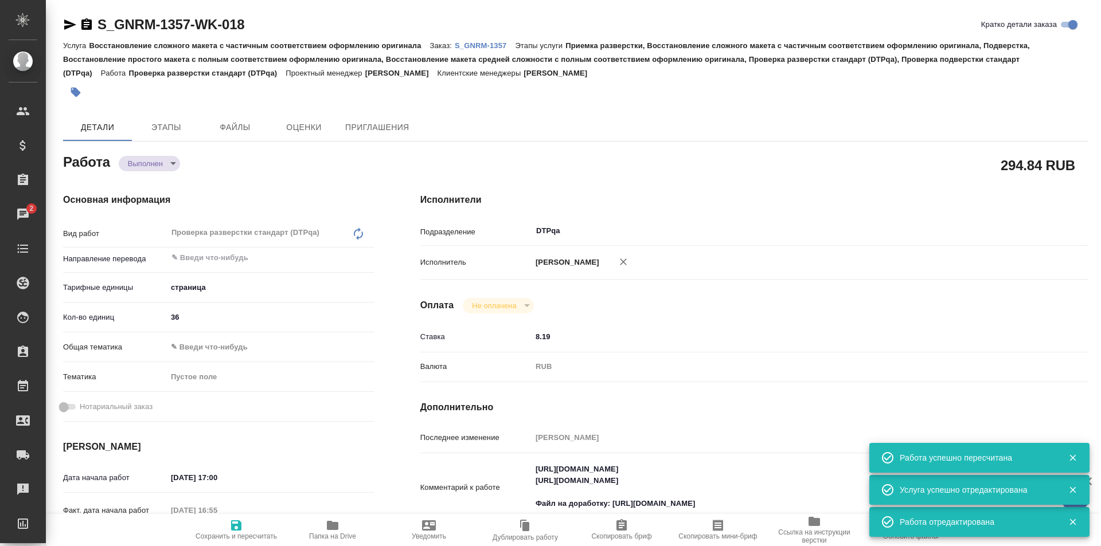
type textarea "x"
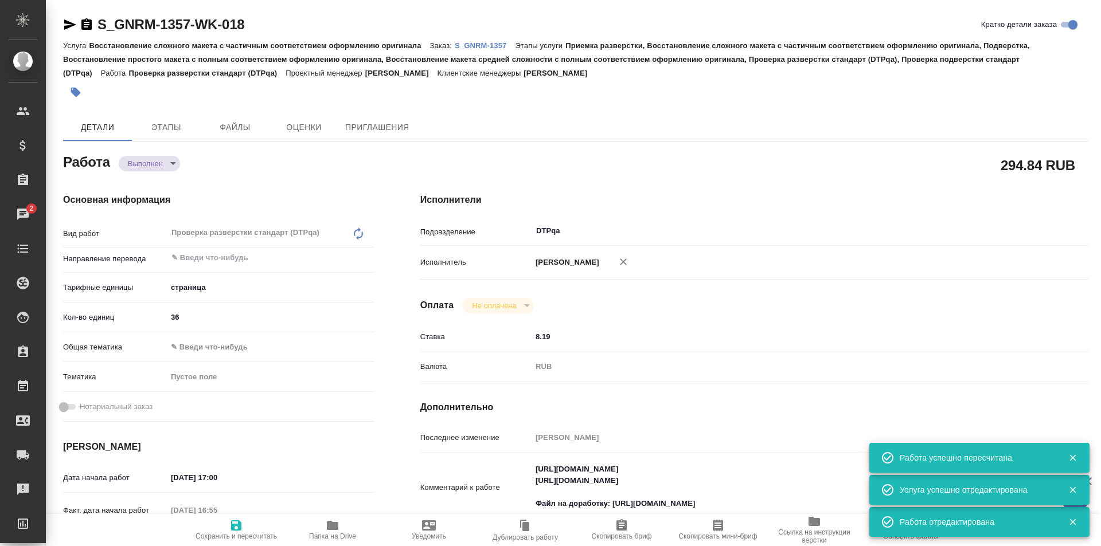
type textarea "x"
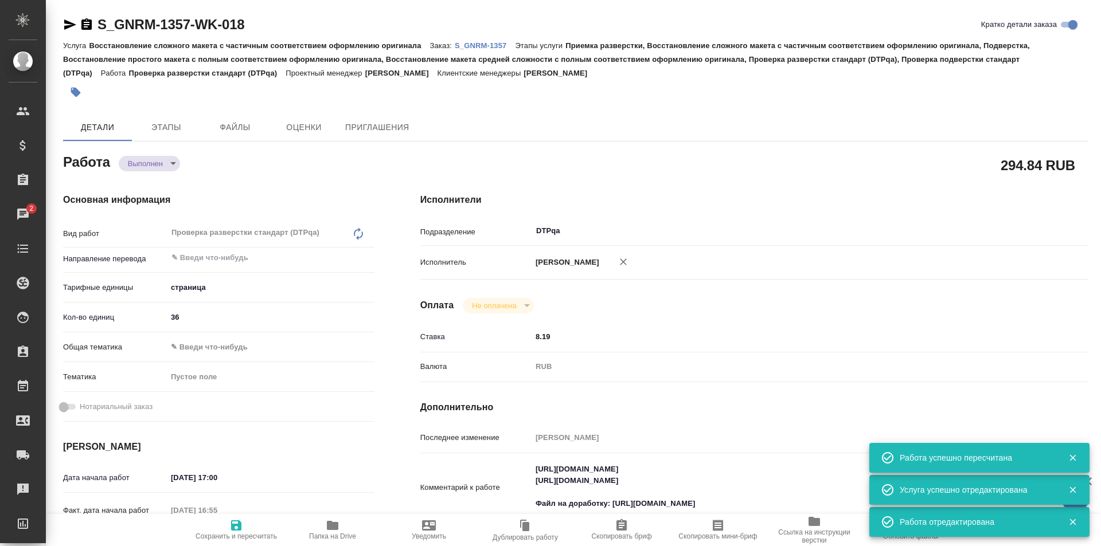
type textarea "x"
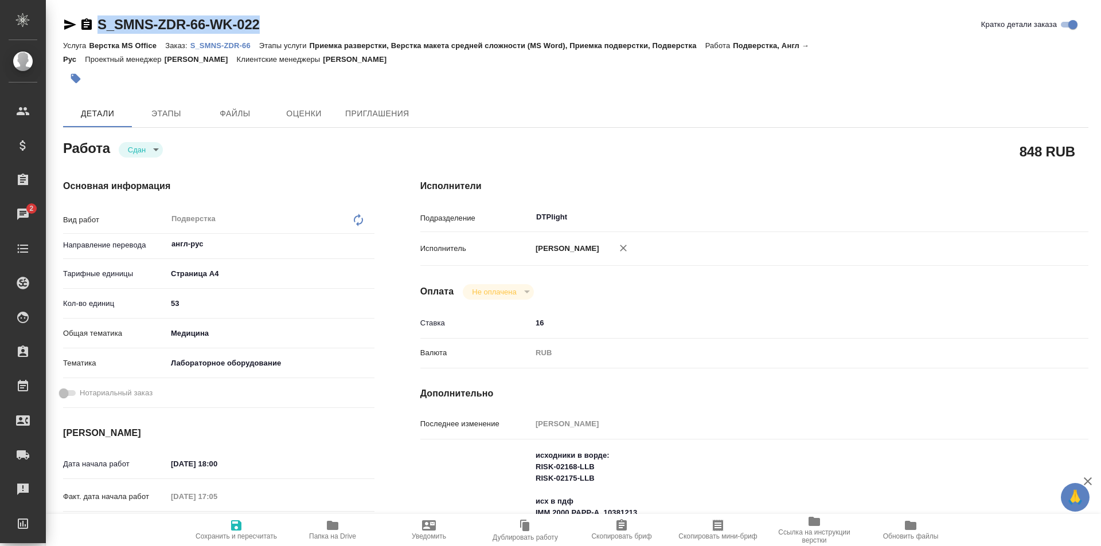
drag, startPoint x: 272, startPoint y: 25, endPoint x: 116, endPoint y: 24, distance: 156.0
click at [93, 23] on div "S_SMNS-ZDR-66-WK-022 Кратко детали заказа" at bounding box center [575, 24] width 1025 height 18
copy link "S_SMNS-ZDR-66-WK-022"
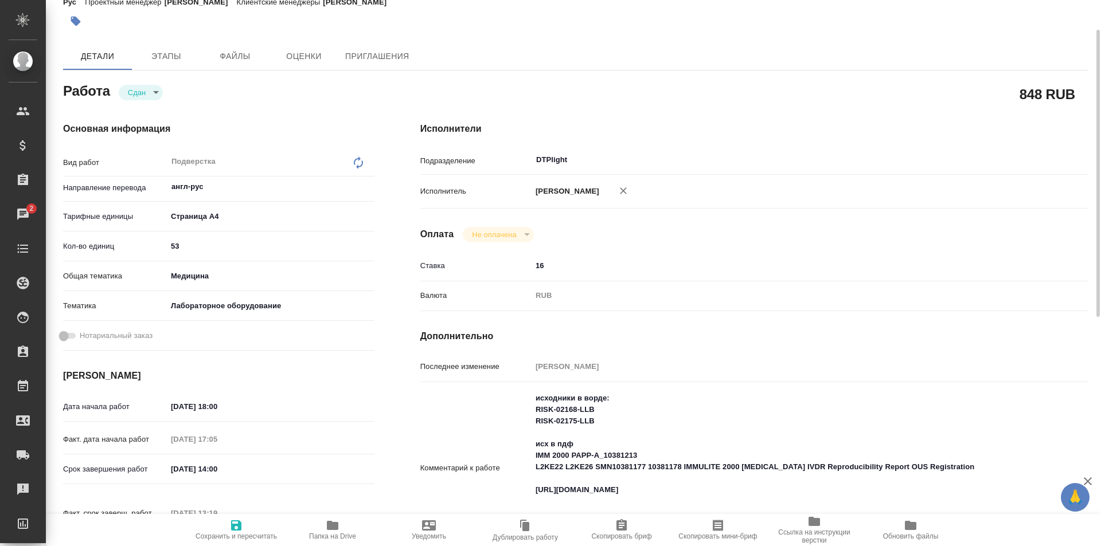
click at [333, 525] on icon "button" at bounding box center [332, 525] width 11 height 9
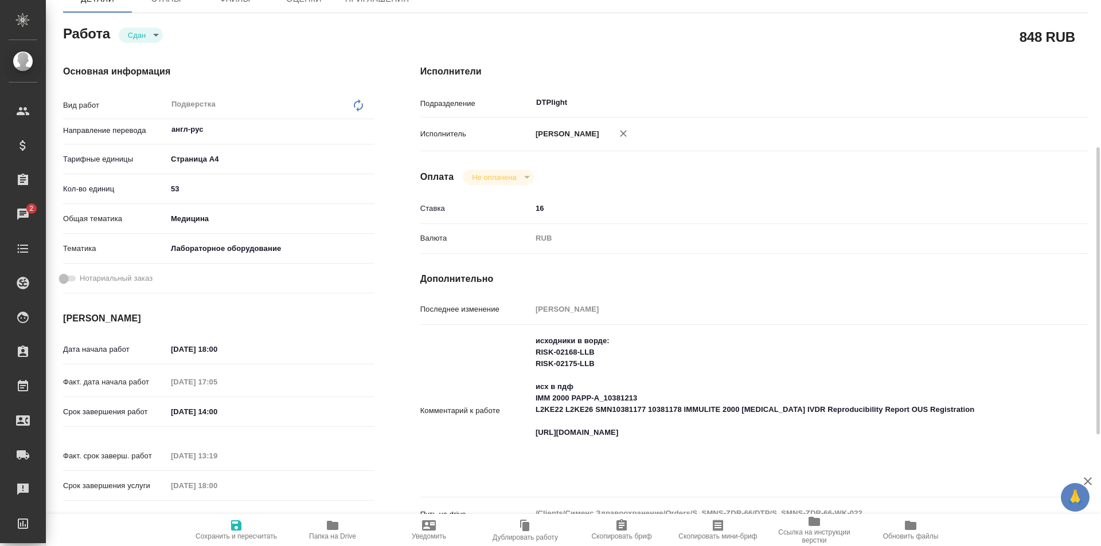
scroll to position [172, 0]
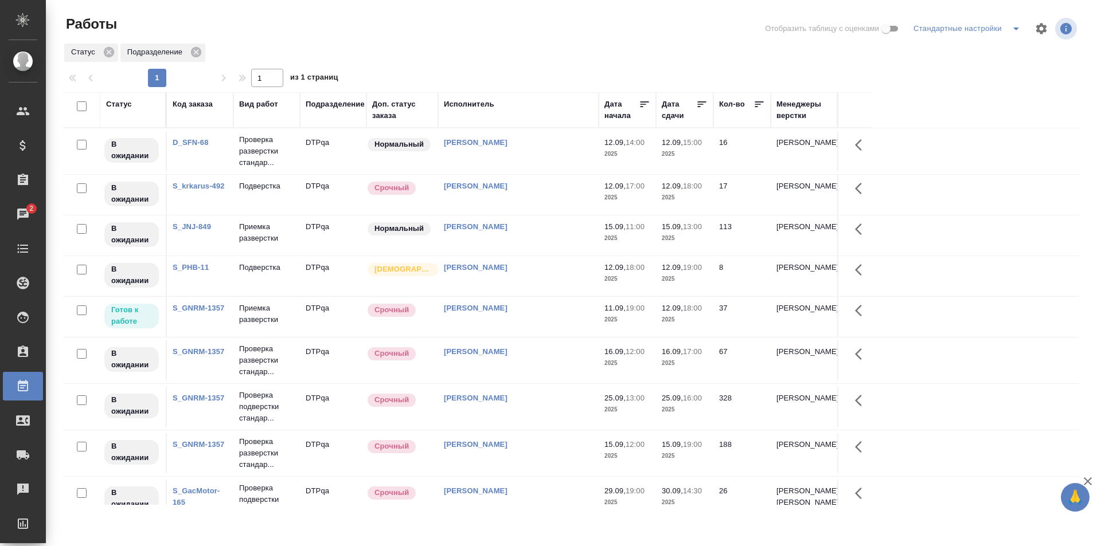
drag, startPoint x: 653, startPoint y: 49, endPoint x: 647, endPoint y: 53, distance: 7.5
click at [653, 49] on div "Статус Подразделение" at bounding box center [571, 52] width 1016 height 21
